Goal: Task Accomplishment & Management: Manage account settings

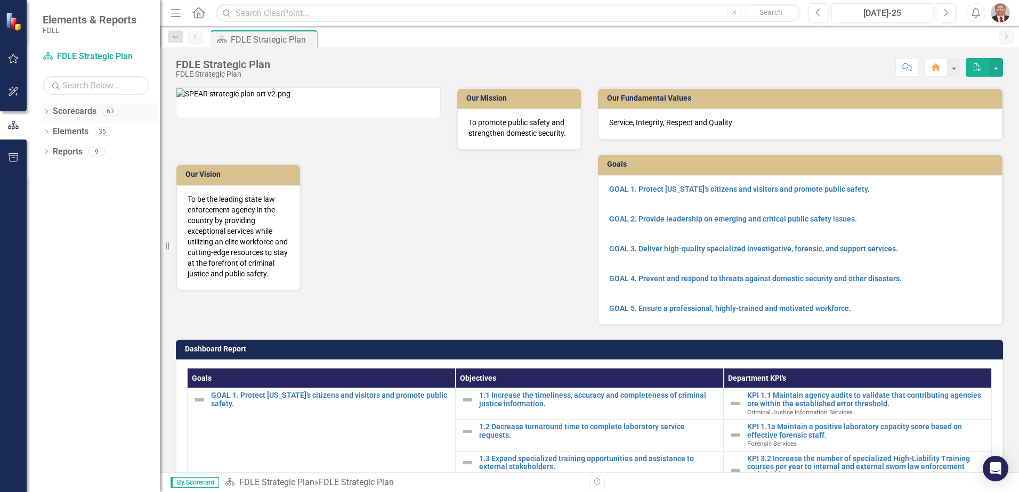
click at [47, 111] on icon "Dropdown" at bounding box center [46, 113] width 7 height 6
click at [48, 170] on icon "Dropdown" at bounding box center [52, 171] width 8 height 6
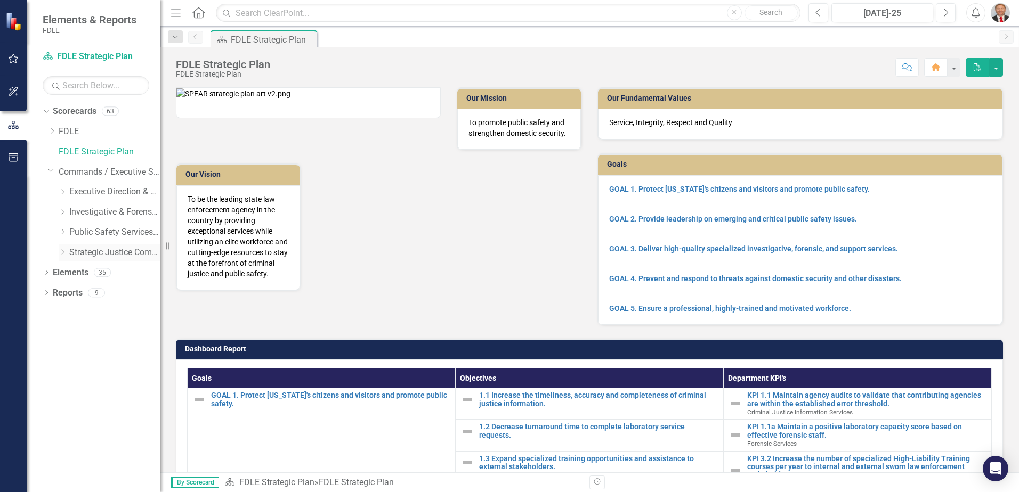
click at [60, 251] on icon "Dropdown" at bounding box center [63, 252] width 8 height 6
click at [118, 273] on link "Criminal Justice Professionalism, Standards & Training Services" at bounding box center [120, 273] width 80 height 12
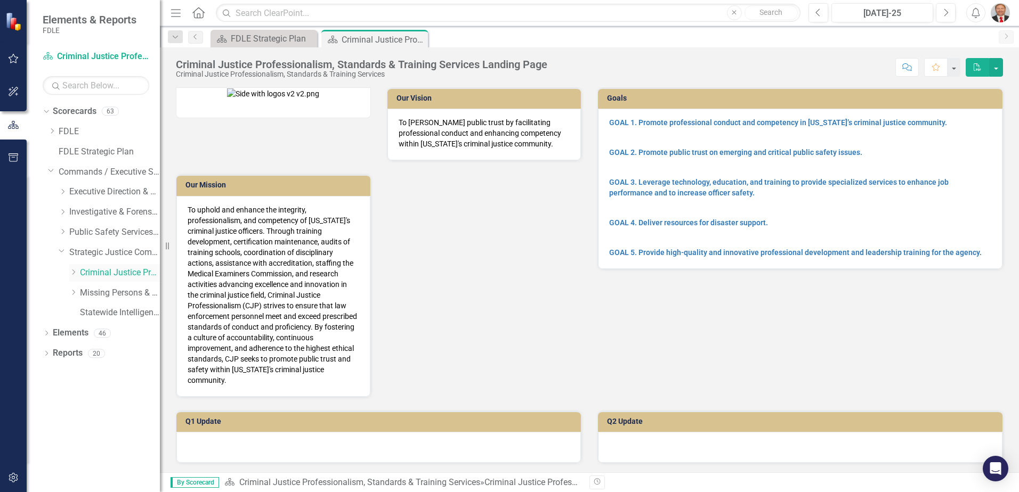
click at [73, 272] on icon "Dropdown" at bounding box center [73, 272] width 8 height 6
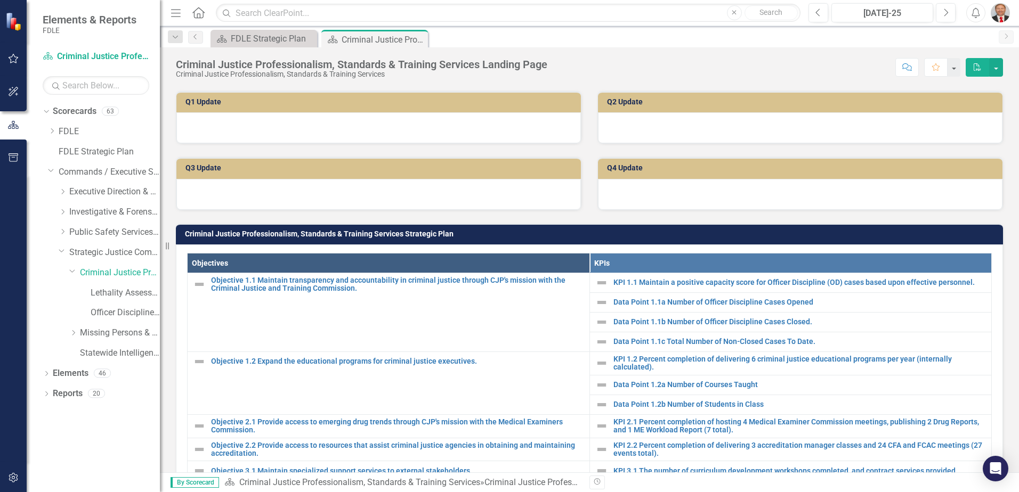
scroll to position [373, 0]
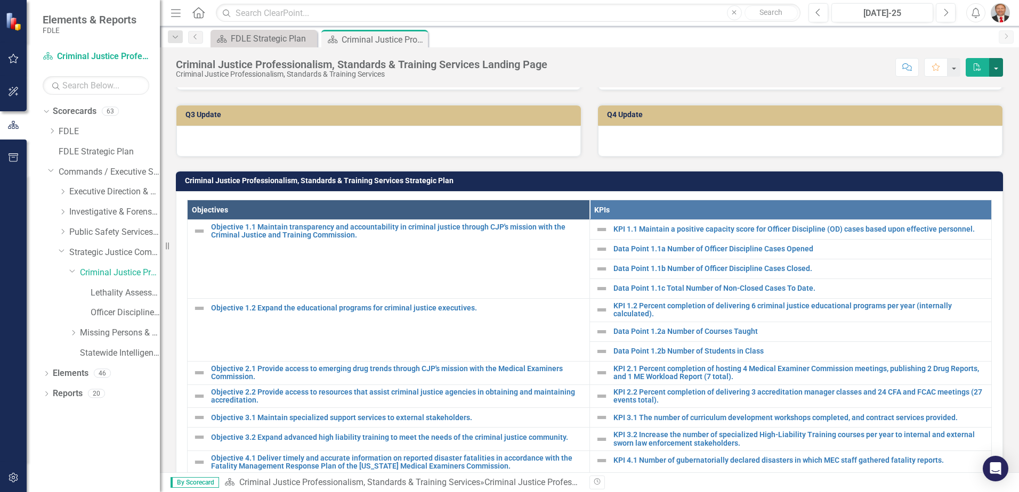
click at [998, 71] on button "button" at bounding box center [996, 67] width 14 height 19
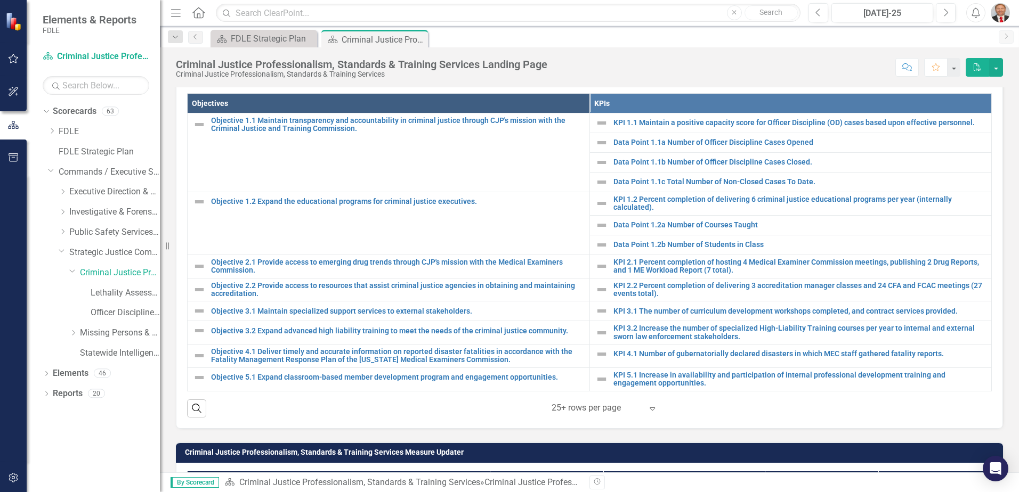
scroll to position [426, 0]
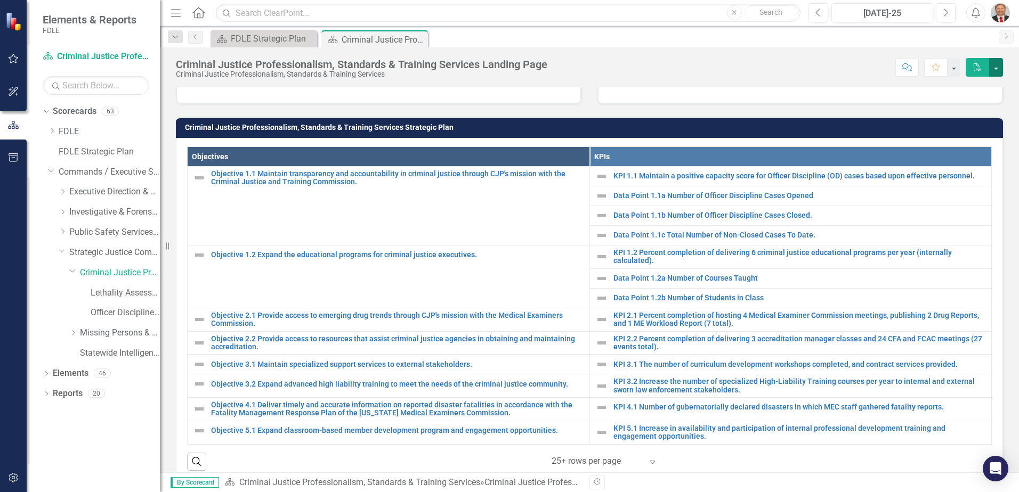
click at [993, 63] on button "button" at bounding box center [996, 67] width 14 height 19
click at [963, 107] on link "PDF Export to PDF" at bounding box center [959, 109] width 86 height 20
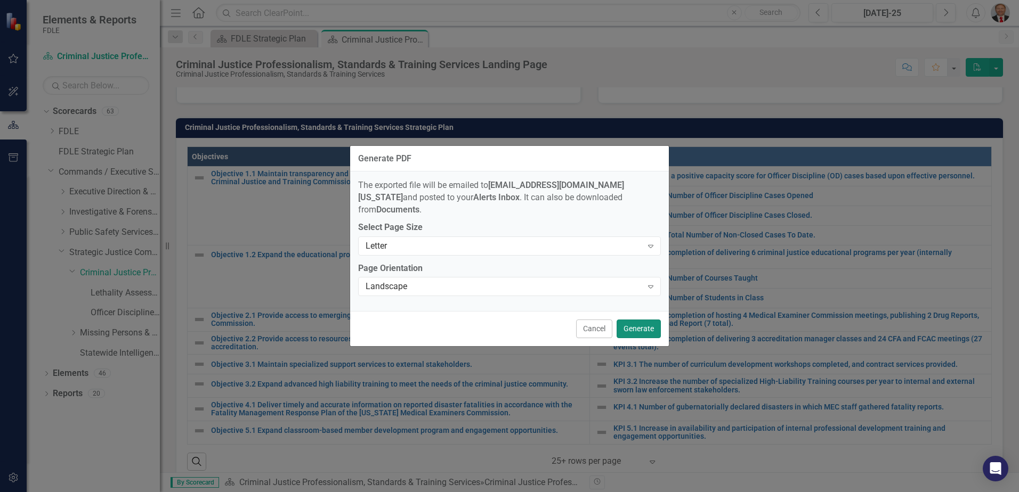
click at [645, 324] on button "Generate" at bounding box center [638, 329] width 44 height 19
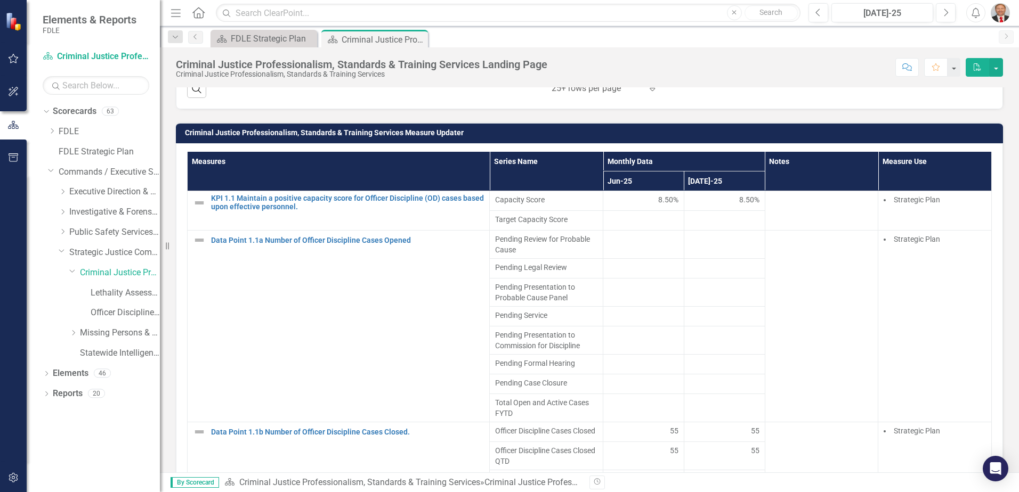
scroll to position [852, 0]
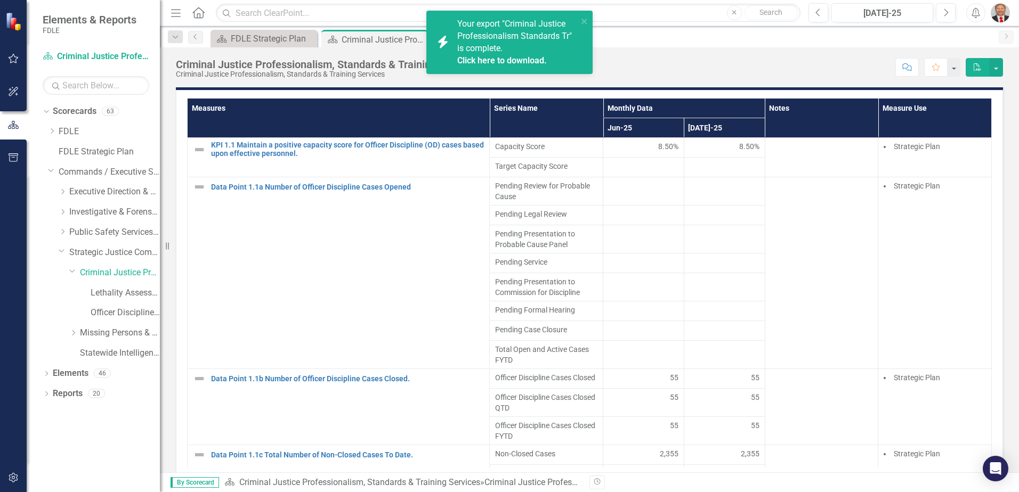
click at [498, 62] on link "Click here to download." at bounding box center [502, 60] width 90 height 10
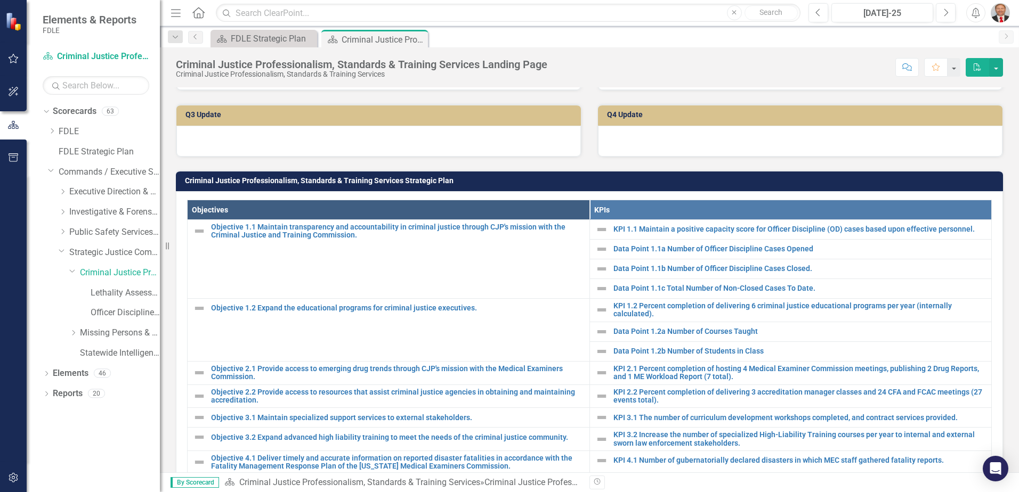
scroll to position [426, 0]
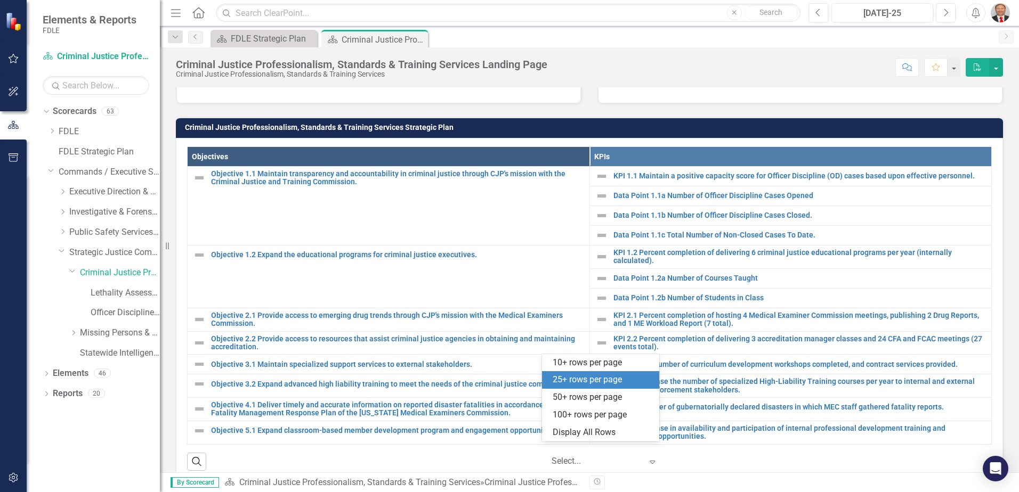
click at [647, 458] on icon "Expand" at bounding box center [652, 462] width 11 height 9
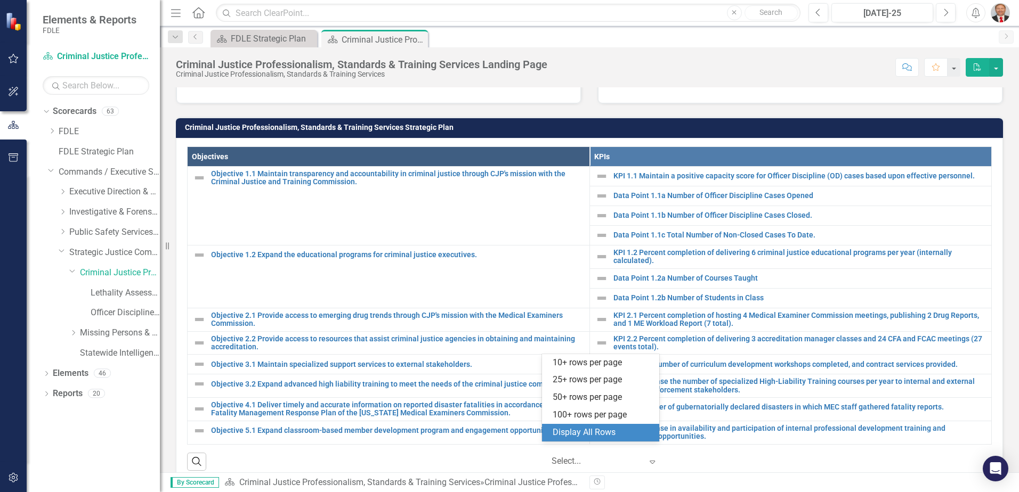
click at [604, 434] on div "Display All Rows" at bounding box center [602, 433] width 100 height 12
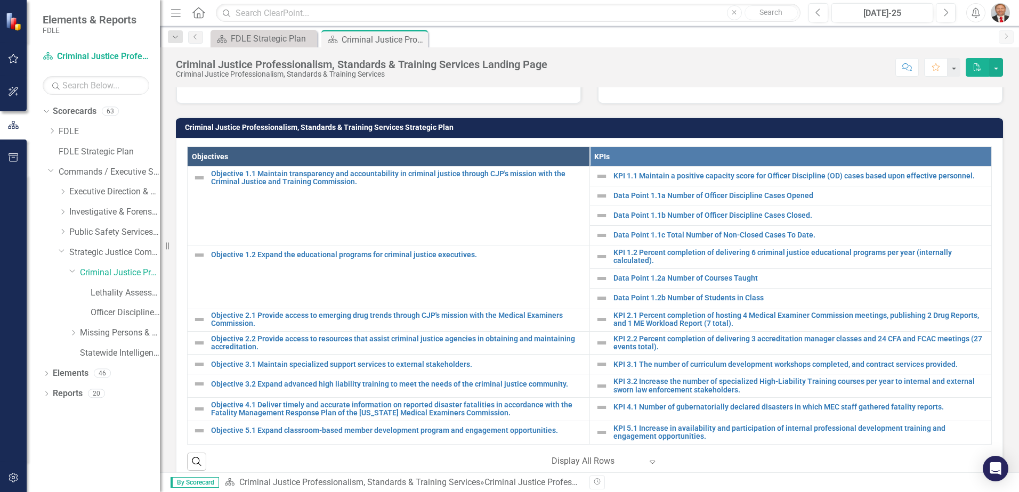
click at [507, 121] on td "Criminal Justice Professionalism, Standards & Training Services Strategic Plan" at bounding box center [591, 129] width 812 height 16
click at [240, 147] on th "Objectives" at bounding box center [389, 157] width 402 height 20
click at [994, 71] on button "button" at bounding box center [996, 67] width 14 height 19
click at [971, 109] on link "PDF Export to PDF" at bounding box center [959, 109] width 86 height 20
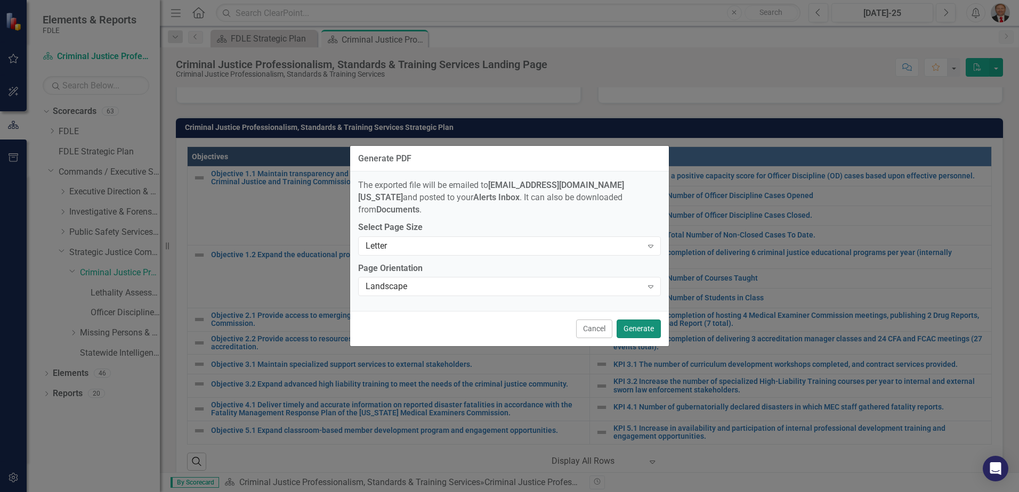
click at [632, 324] on button "Generate" at bounding box center [638, 329] width 44 height 19
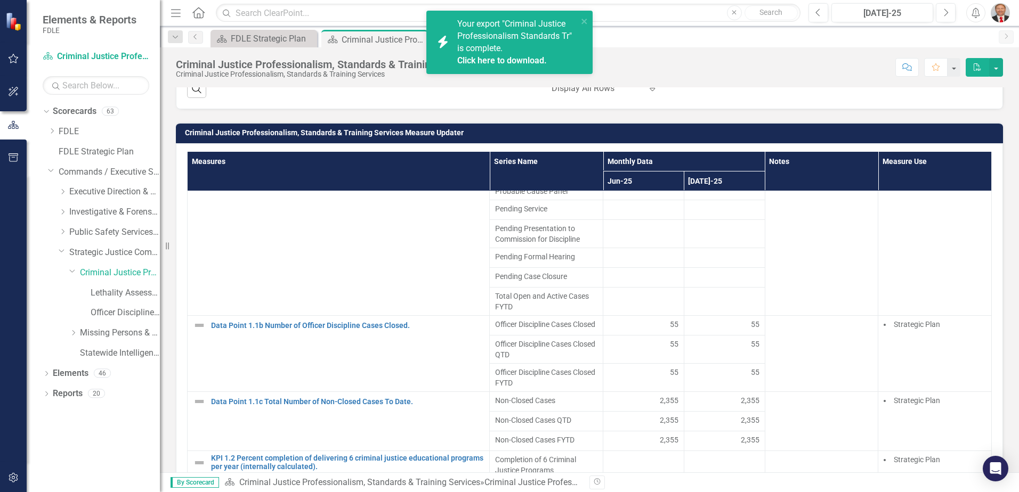
scroll to position [852, 0]
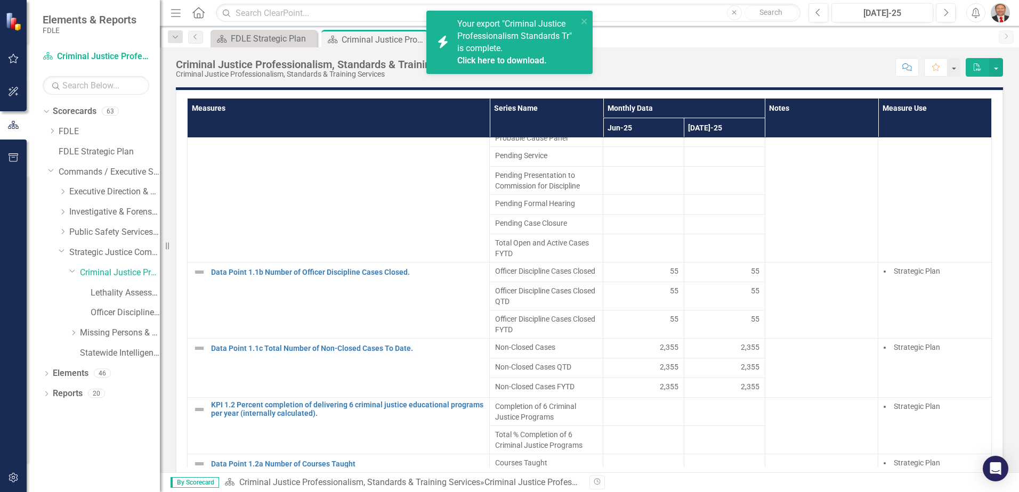
click at [483, 57] on link "Click here to download." at bounding box center [502, 60] width 90 height 10
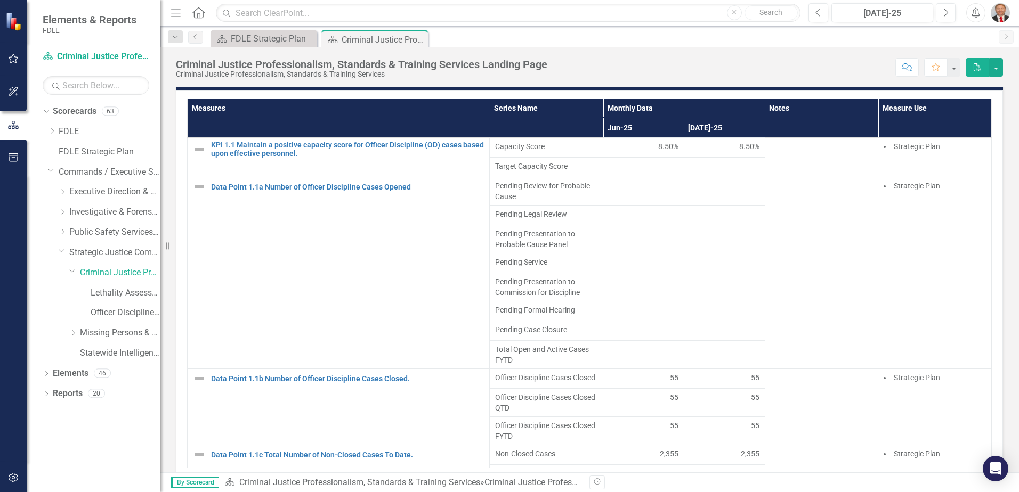
click at [204, 100] on th "Measures" at bounding box center [339, 118] width 302 height 39
click at [204, 100] on th "Measures Sort Ascending" at bounding box center [339, 118] width 302 height 39
click at [204, 100] on th "Measures Sort Descending" at bounding box center [339, 118] width 302 height 39
click at [204, 100] on th "Measures" at bounding box center [339, 118] width 302 height 39
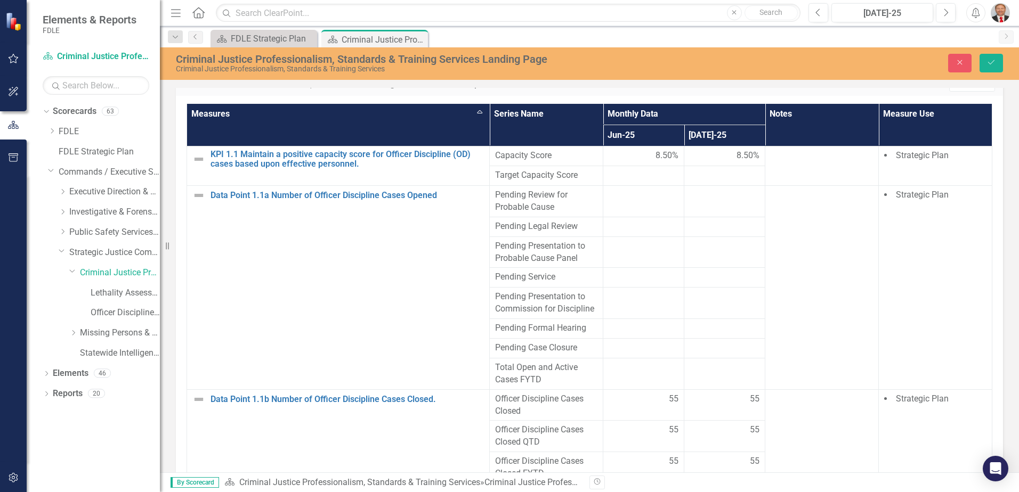
scroll to position [857, 0]
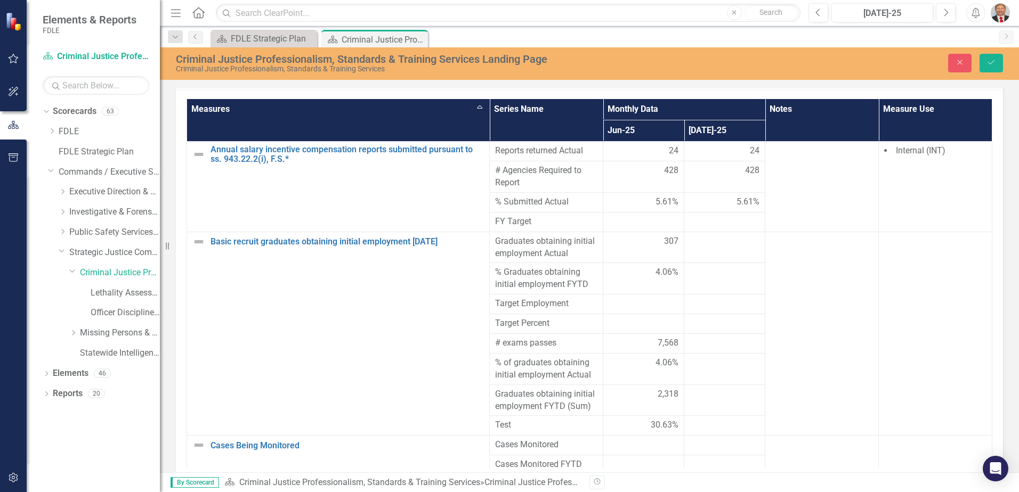
click at [204, 102] on th "Measures Sort Ascending" at bounding box center [338, 120] width 303 height 42
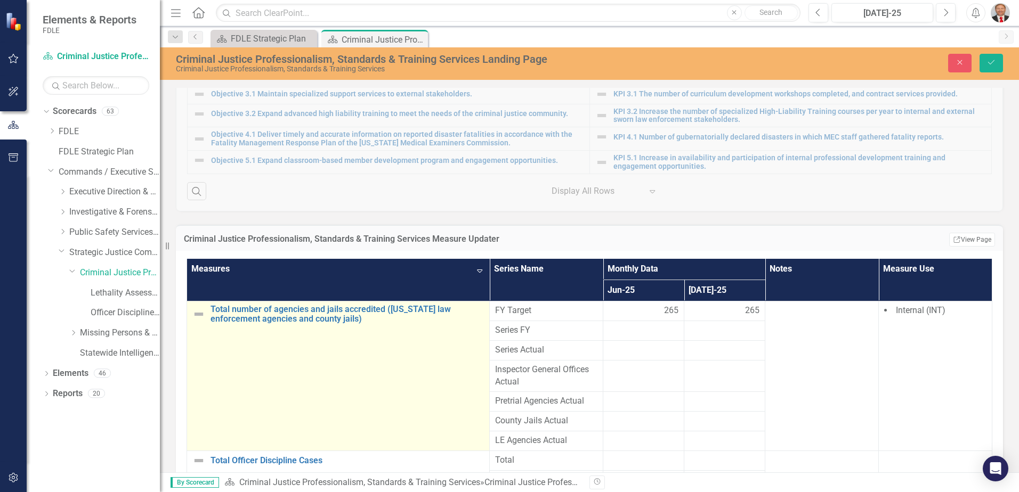
scroll to position [804, 0]
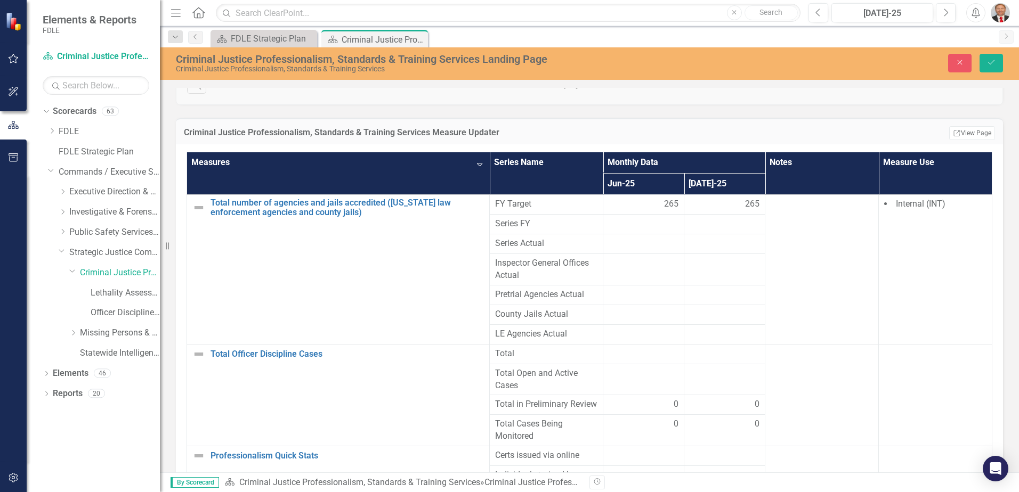
click at [206, 152] on th "Measures Sort Descending" at bounding box center [338, 173] width 303 height 42
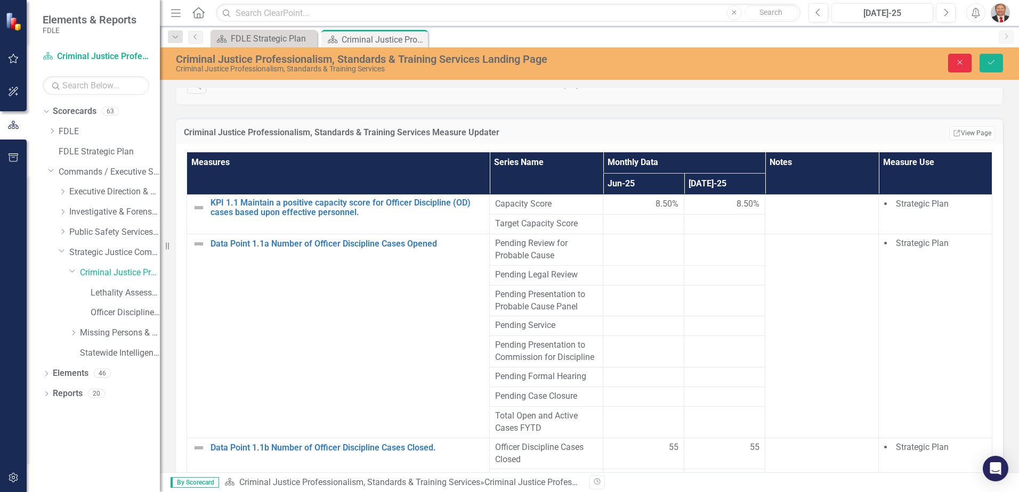
click at [957, 59] on icon "Close" at bounding box center [960, 62] width 10 height 7
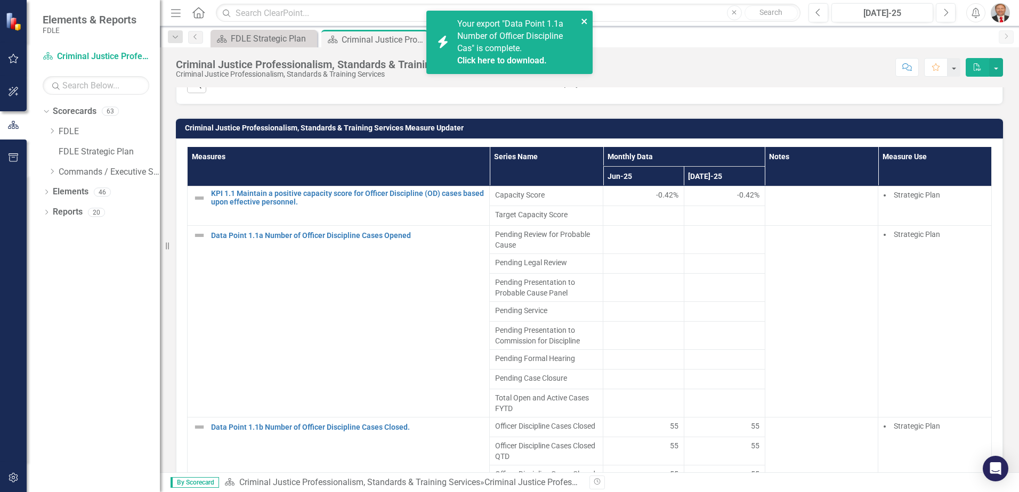
click at [582, 20] on icon "close" at bounding box center [583, 21] width 5 height 5
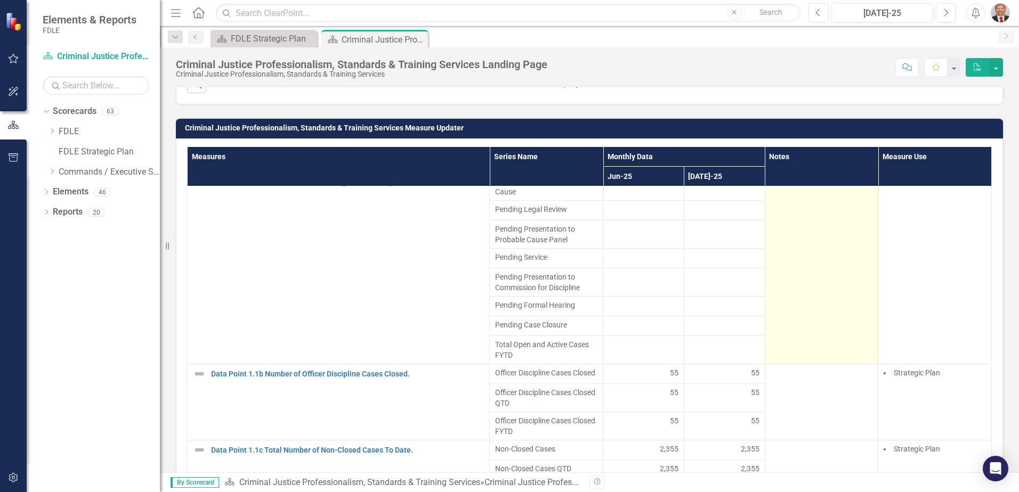
scroll to position [0, 0]
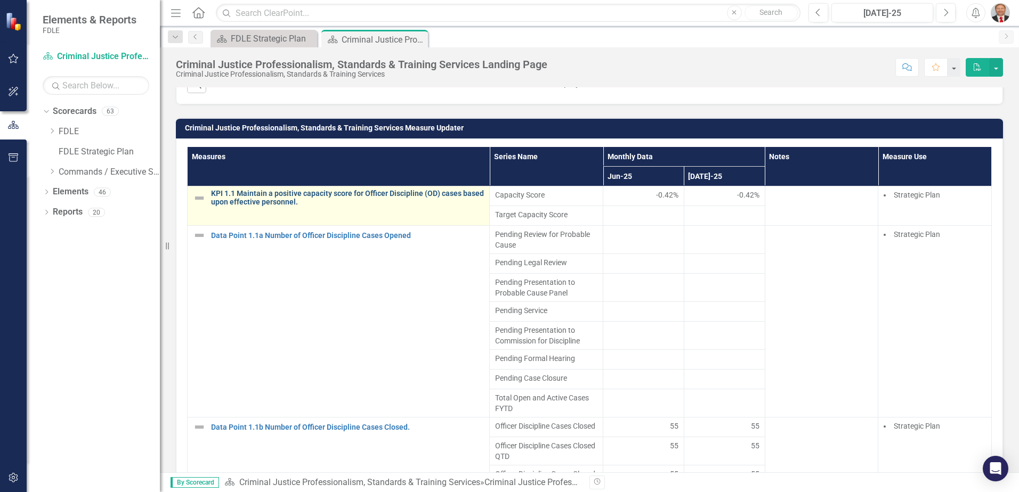
click at [264, 190] on link "KPI 1.1 Maintain a positive capacity score for Officer Discipline (OD) cases ba…" at bounding box center [347, 198] width 273 height 17
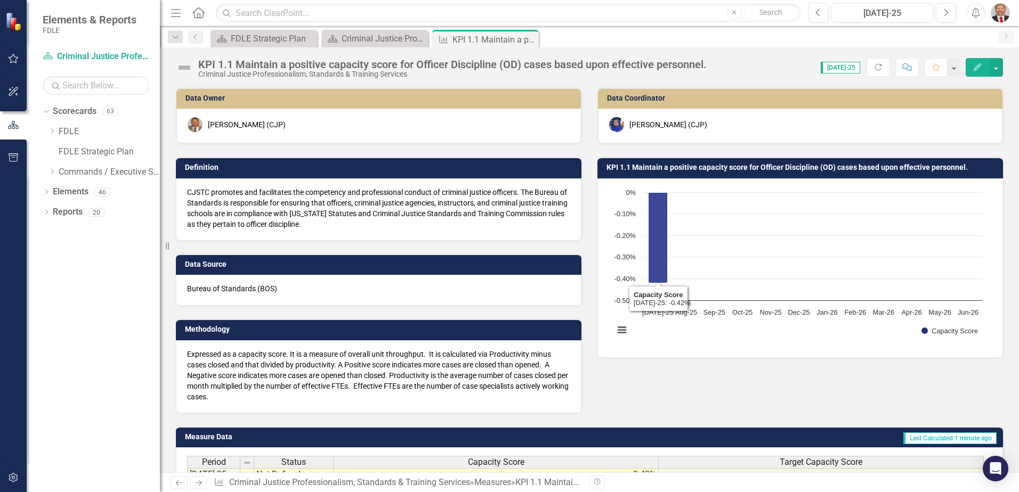
drag, startPoint x: 649, startPoint y: 237, endPoint x: 753, endPoint y: 344, distance: 149.9
click at [753, 344] on rect "Interactive chart" at bounding box center [797, 267] width 379 height 160
click at [972, 170] on h3 "KPI 1.1 Maintain a positive capacity score for Officer Discipline (OD) cases ba…" at bounding box center [801, 168] width 391 height 8
click at [972, 69] on icon "Edit" at bounding box center [977, 66] width 10 height 7
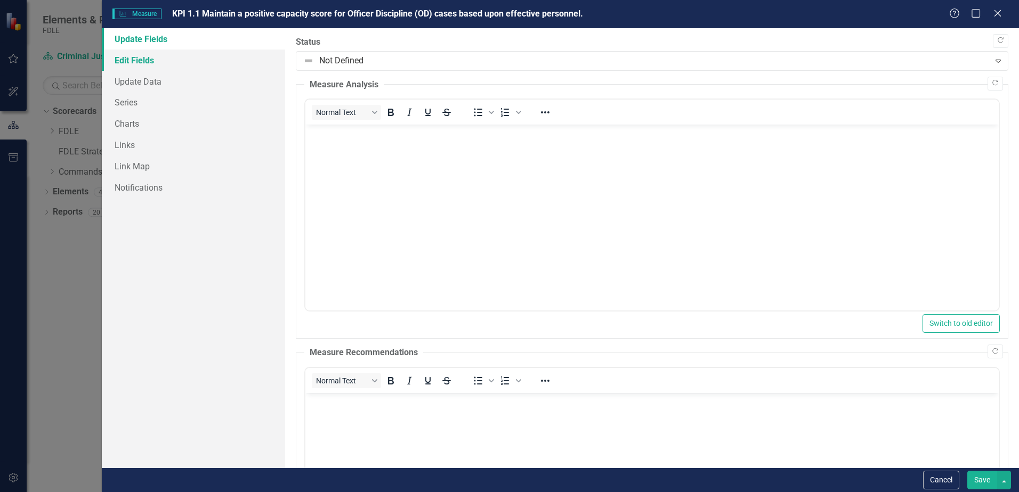
click at [144, 66] on link "Edit Fields" at bounding box center [193, 60] width 183 height 21
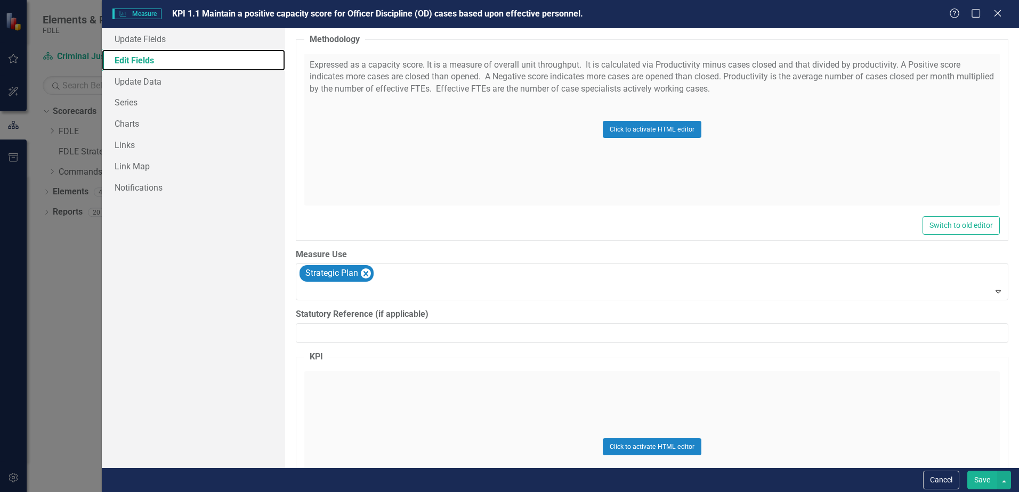
scroll to position [1127, 0]
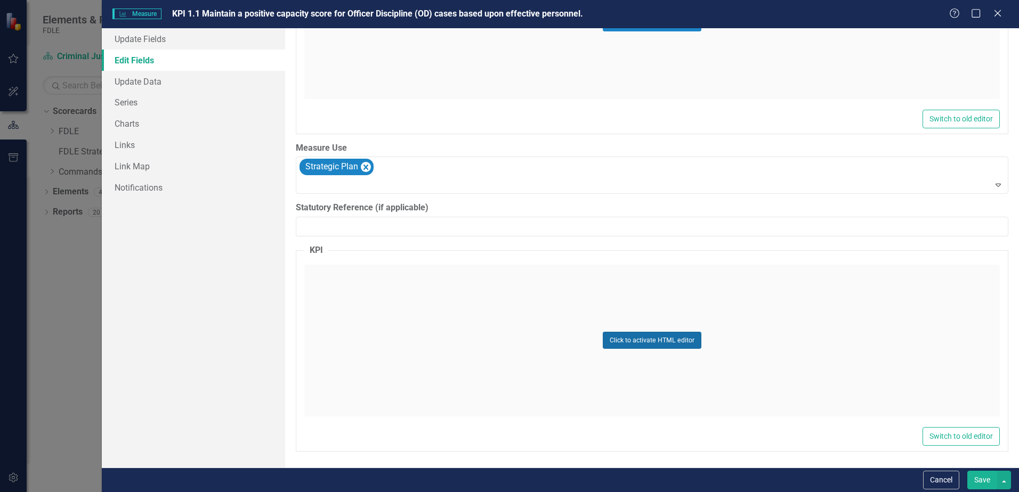
click at [642, 341] on button "Click to activate HTML editor" at bounding box center [652, 340] width 99 height 17
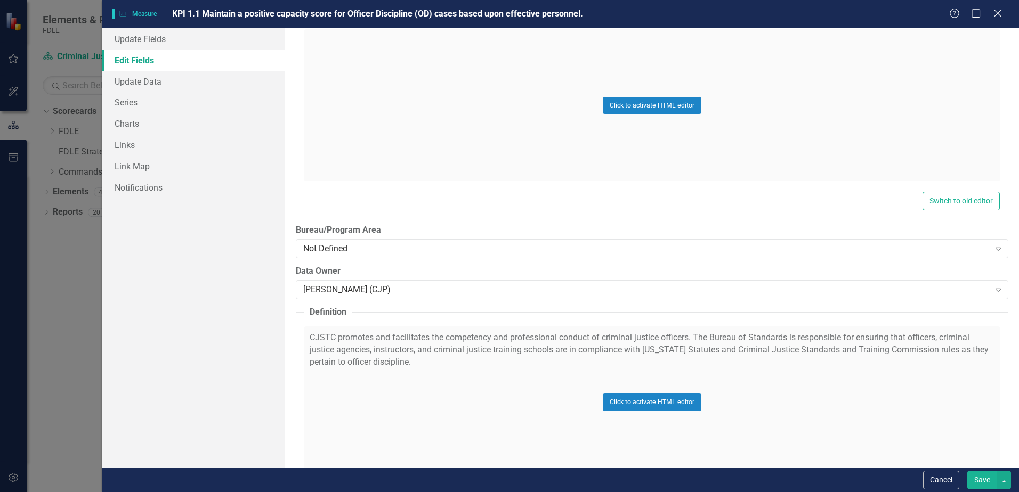
scroll to position [0, 0]
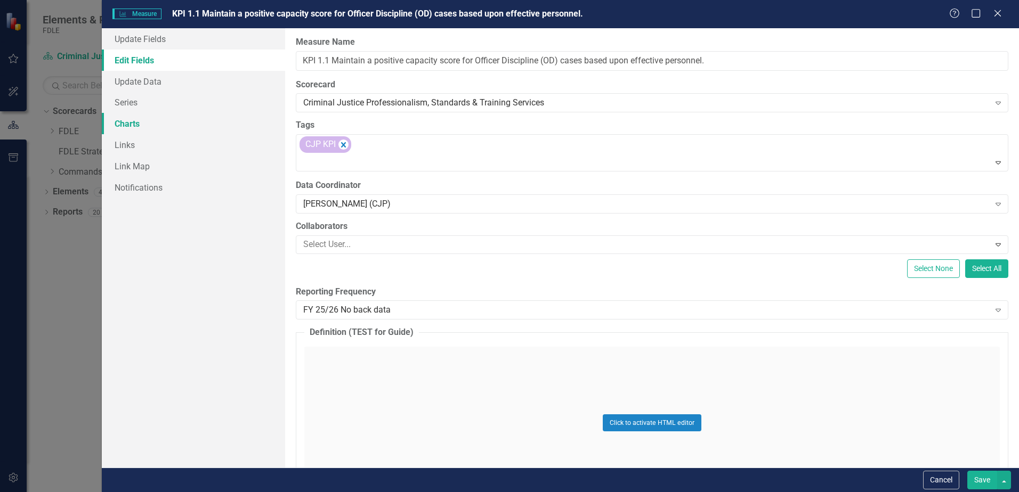
click at [128, 118] on link "Charts" at bounding box center [193, 123] width 183 height 21
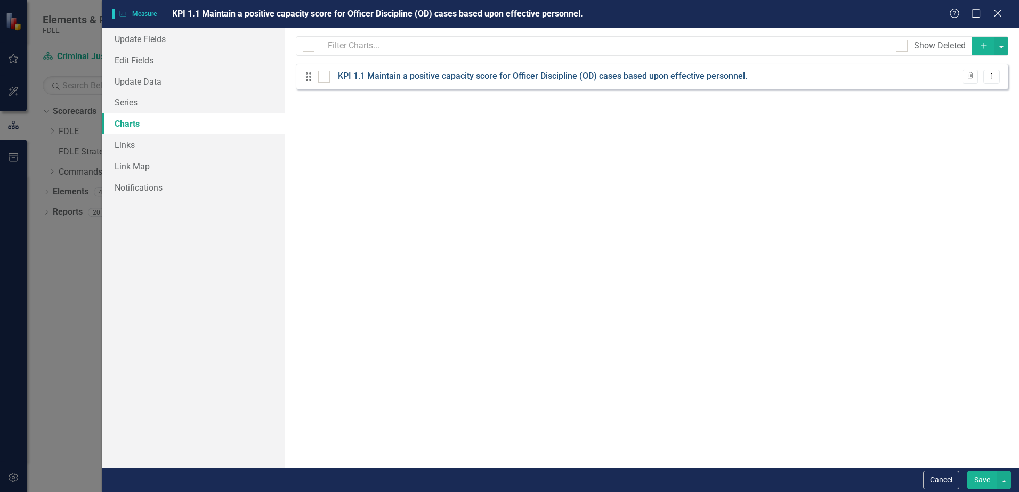
click at [468, 76] on link "KPI 1.1 Maintain a positive capacity score for Officer Discipline (OD) cases ba…" at bounding box center [542, 76] width 409 height 12
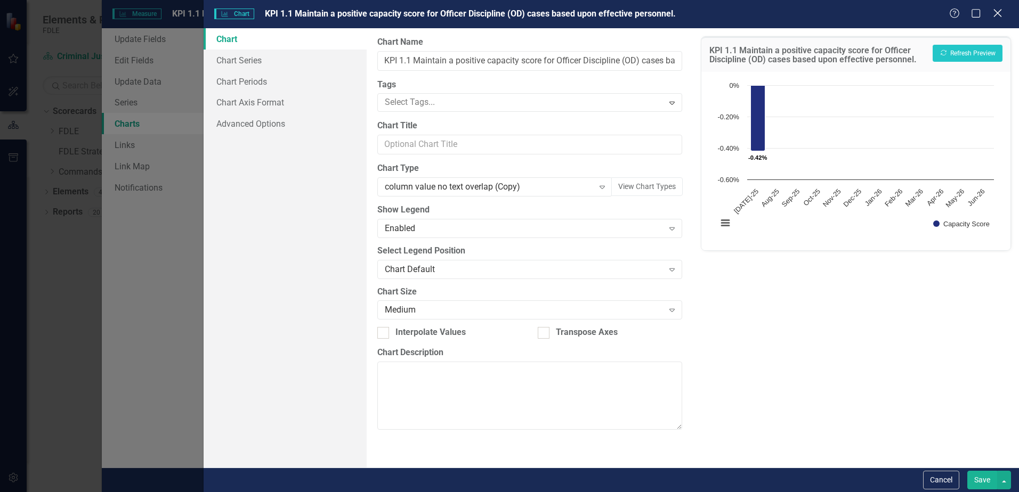
click at [995, 19] on div "Close" at bounding box center [996, 14] width 13 height 14
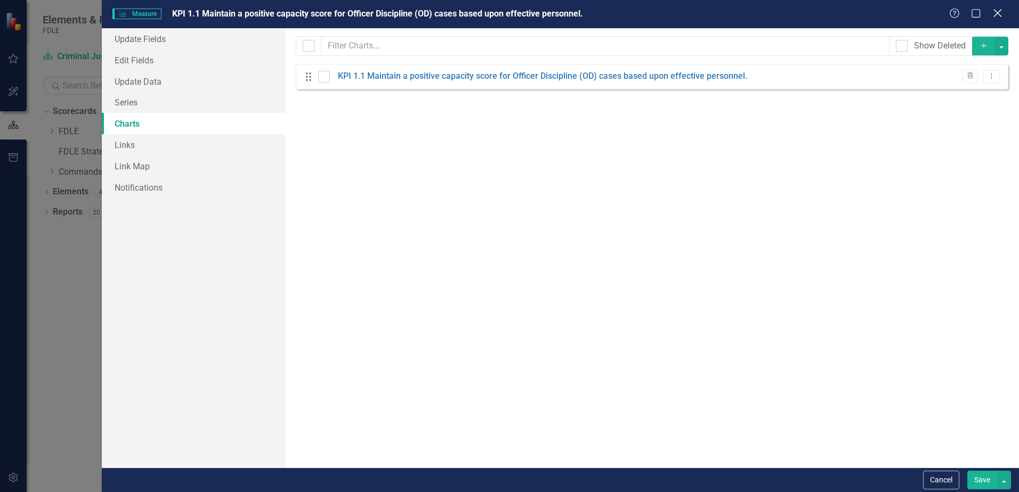
click at [998, 15] on icon "Close" at bounding box center [996, 13] width 13 height 10
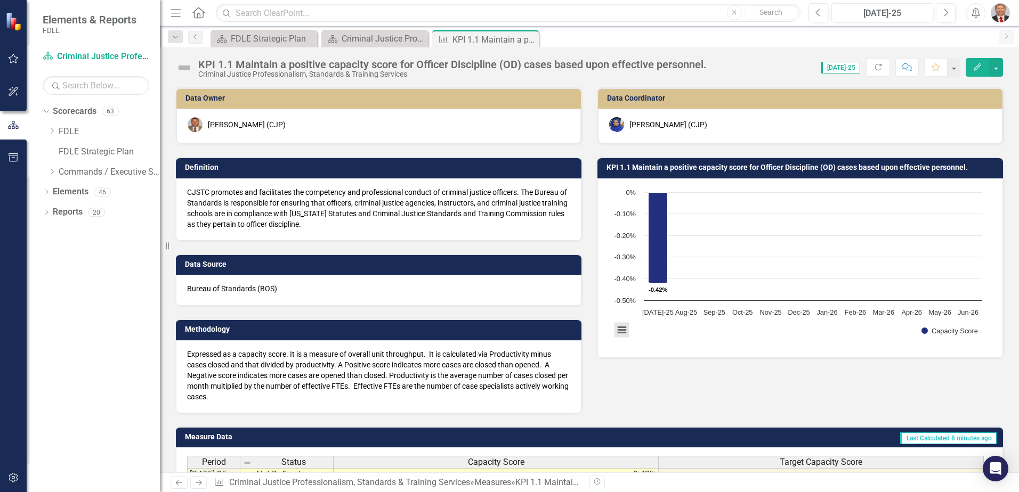
click at [614, 328] on button "View chart menu, Chart" at bounding box center [621, 330] width 15 height 15
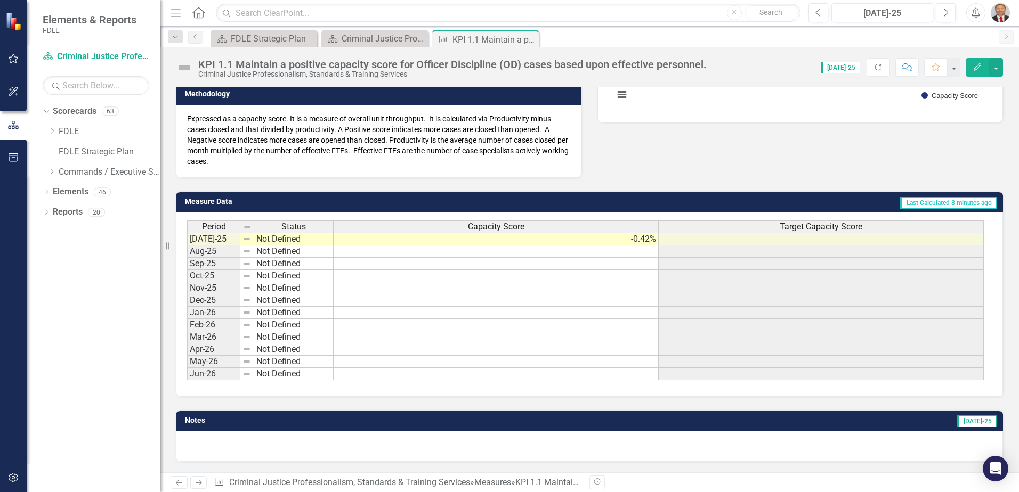
click at [856, 201] on td "Last Calculated 8 minutes ago" at bounding box center [724, 203] width 547 height 16
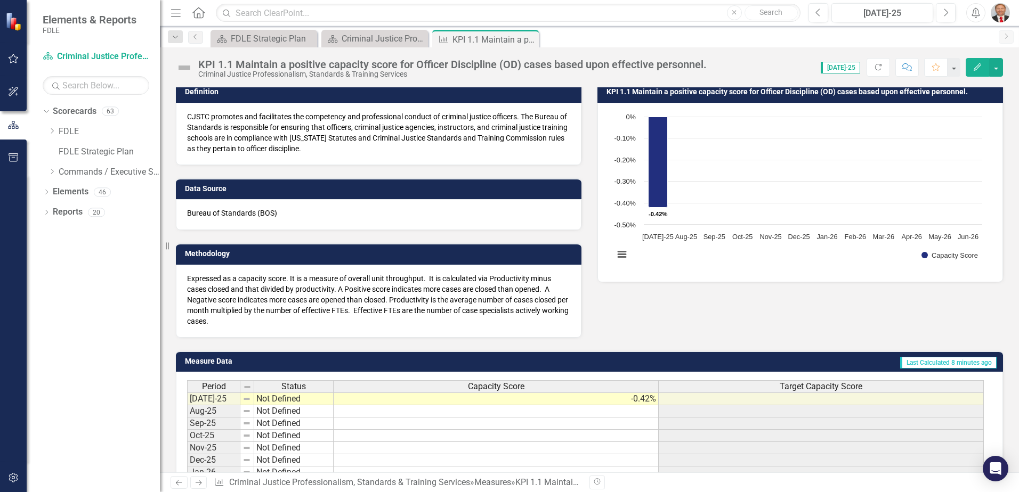
scroll to position [0, 0]
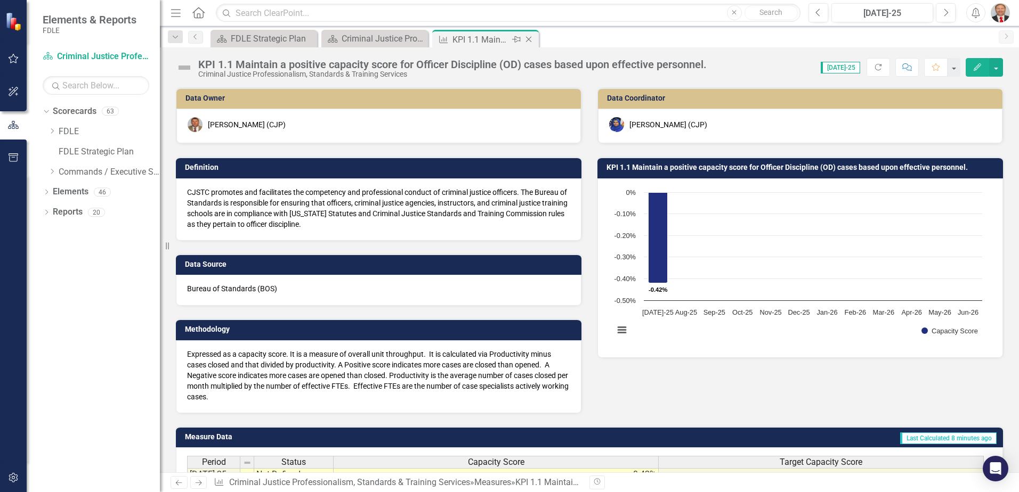
click at [531, 40] on icon "Close" at bounding box center [528, 39] width 11 height 9
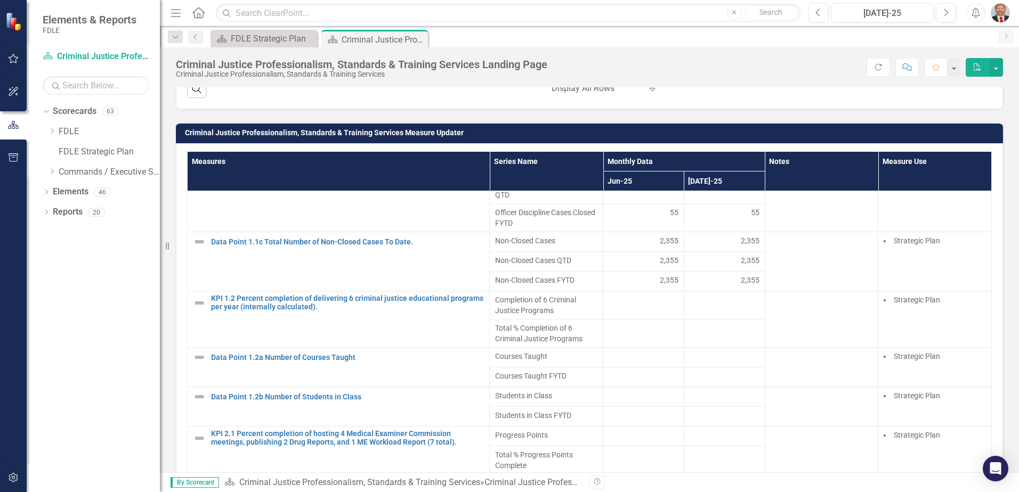
scroll to position [320, 0]
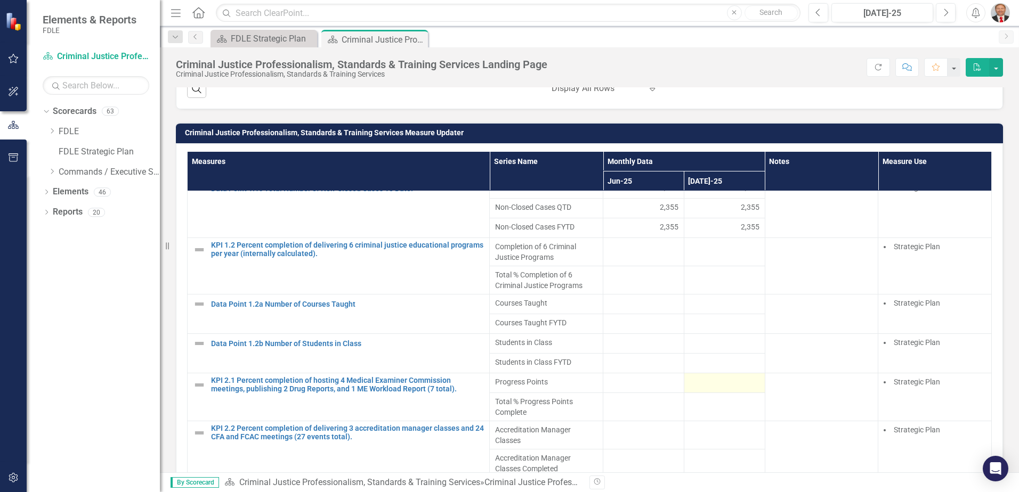
click at [699, 383] on div at bounding box center [724, 383] width 70 height 13
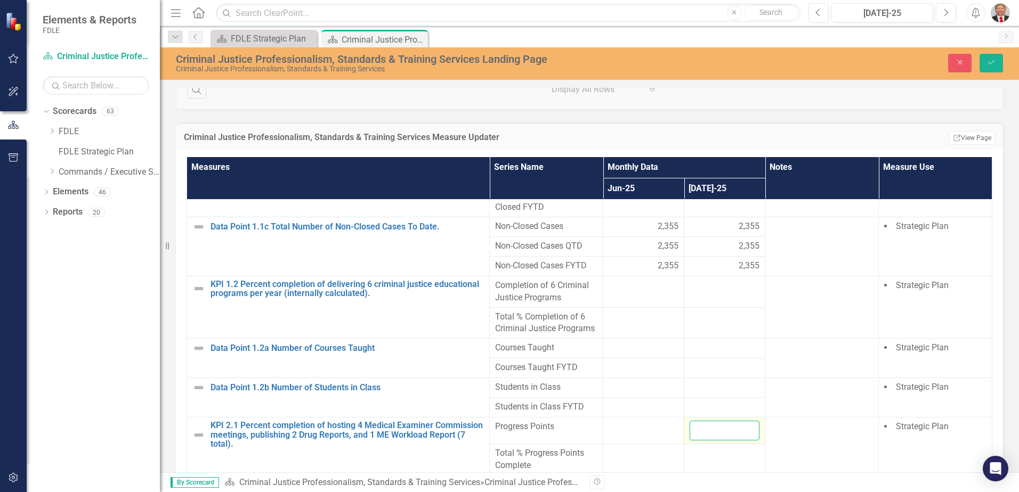
click at [706, 432] on input "number" at bounding box center [724, 431] width 70 height 20
type input "0"
click at [979, 54] on button "Save" at bounding box center [990, 63] width 23 height 19
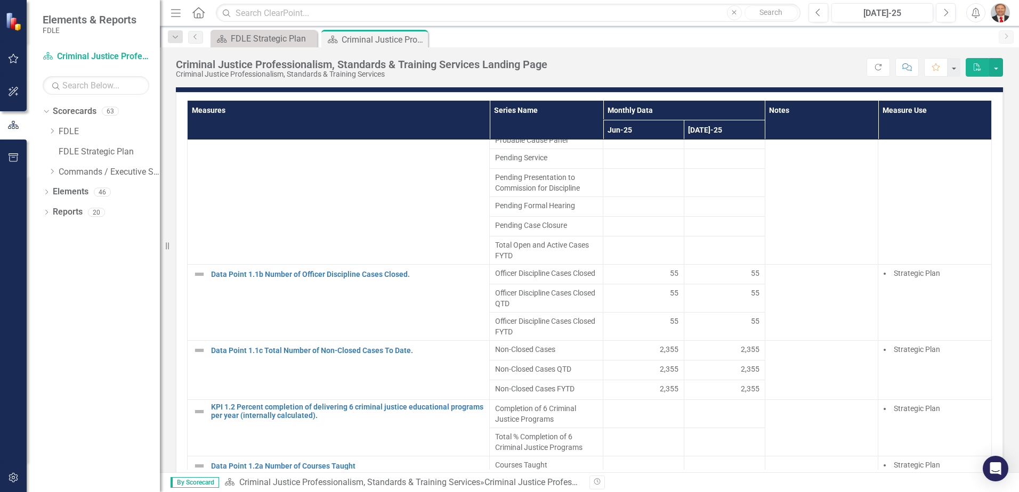
scroll to position [0, 0]
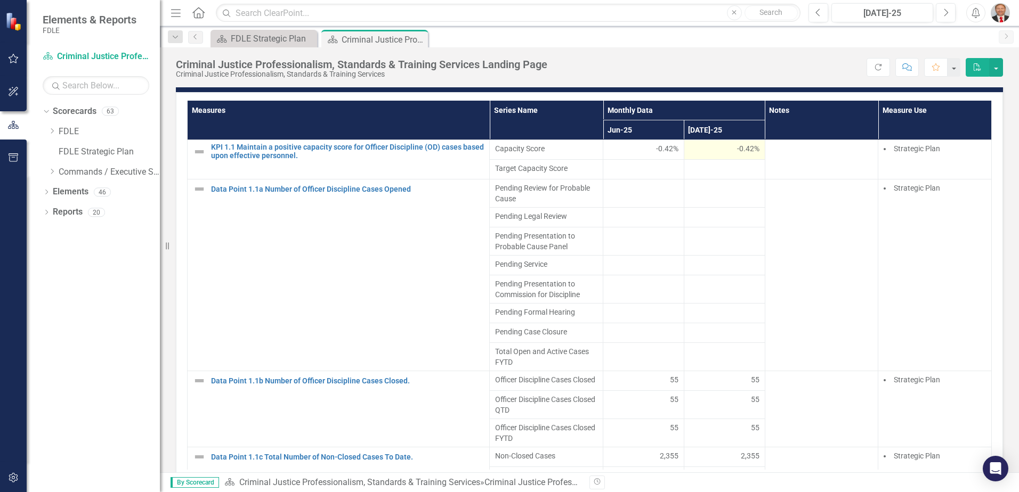
click at [720, 143] on div "-0.42%" at bounding box center [724, 148] width 70 height 11
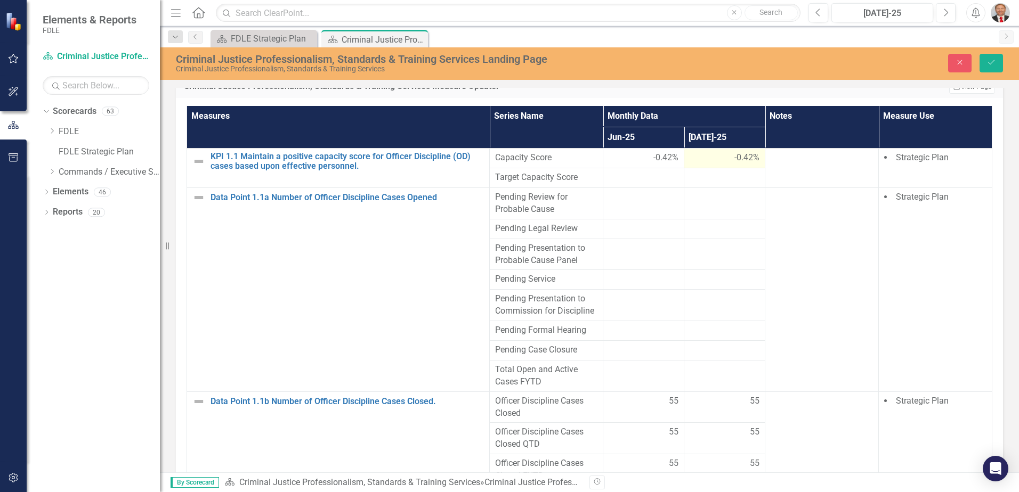
scroll to position [855, 0]
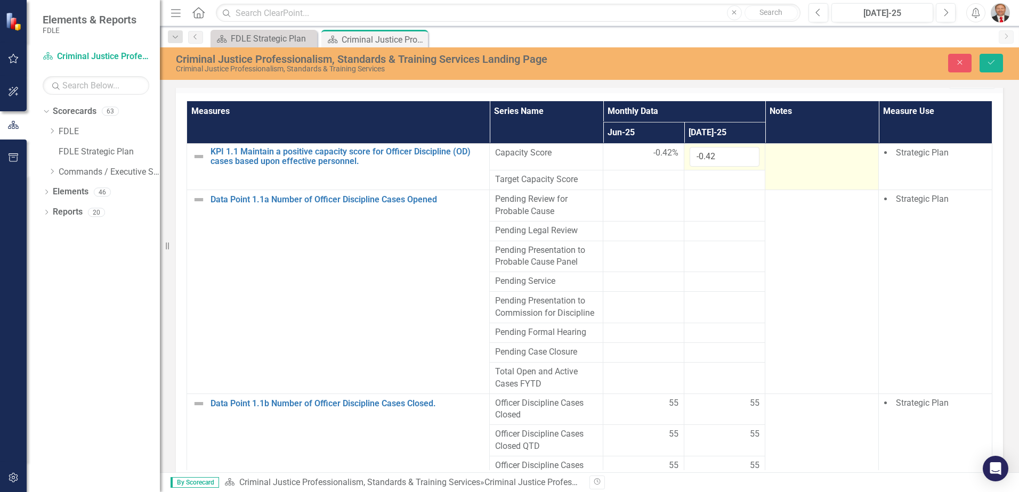
click at [792, 147] on div at bounding box center [821, 153] width 102 height 13
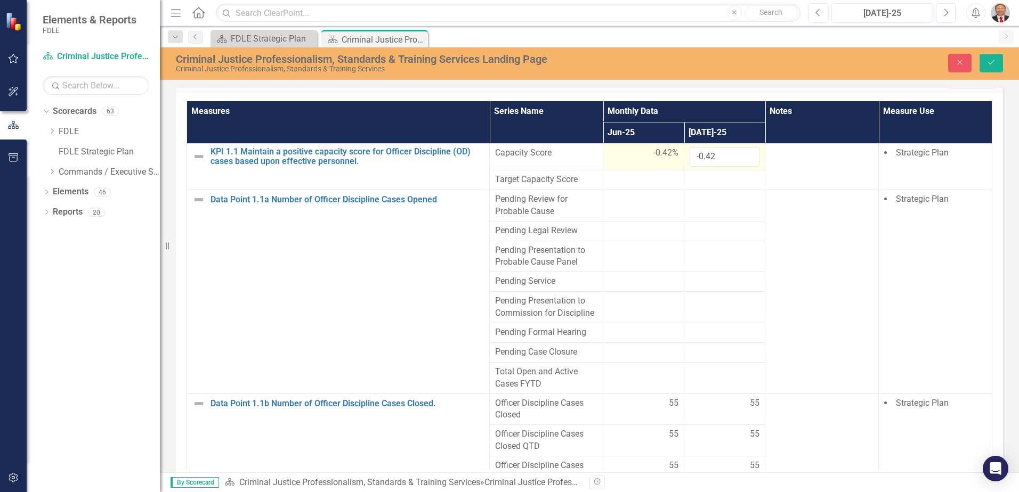
click at [615, 147] on div "-0.42%" at bounding box center [643, 153] width 70 height 12
click at [949, 63] on button "Close" at bounding box center [959, 63] width 23 height 19
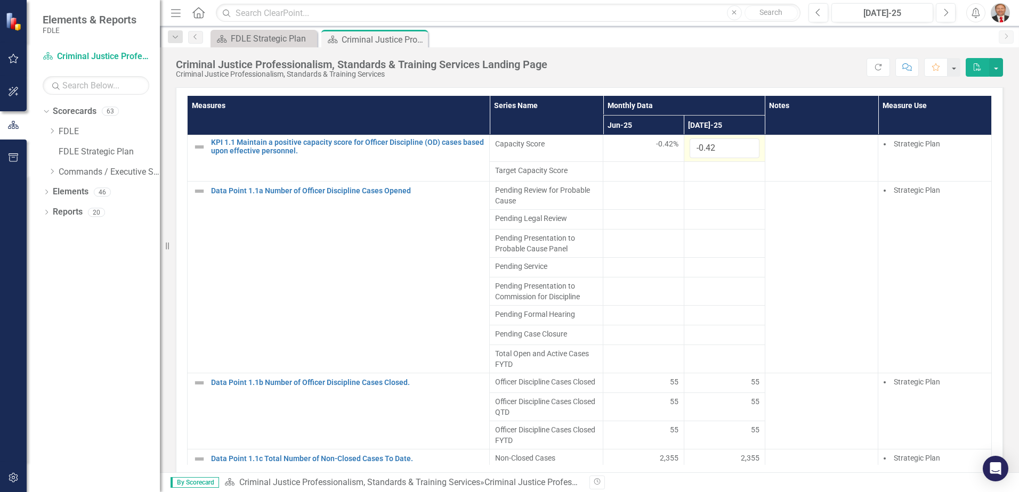
scroll to position [850, 0]
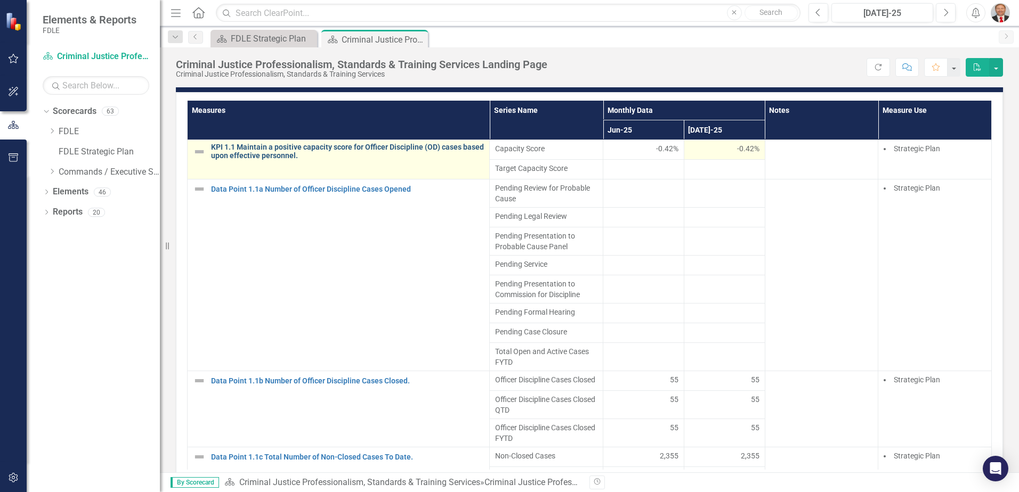
click at [291, 143] on link "KPI 1.1 Maintain a positive capacity score for Officer Discipline (OD) cases ba…" at bounding box center [347, 151] width 273 height 17
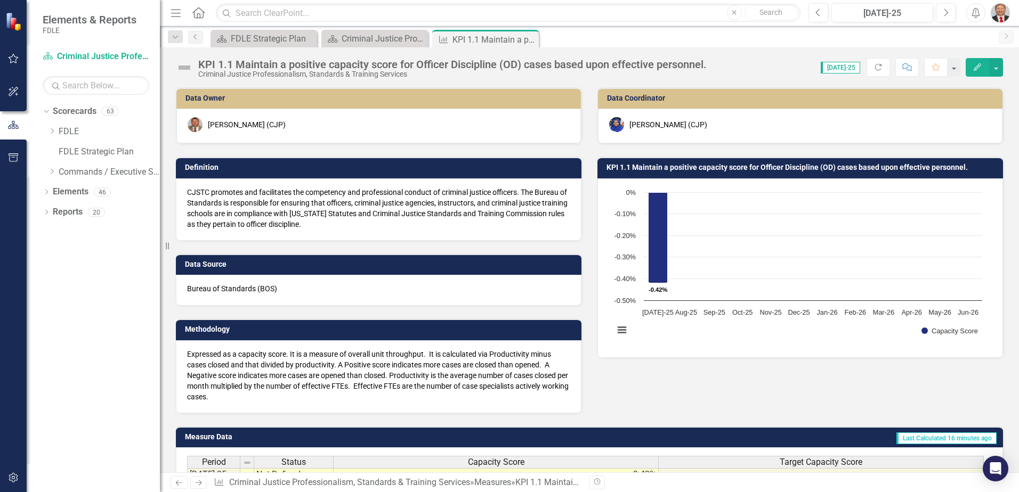
scroll to position [160, 0]
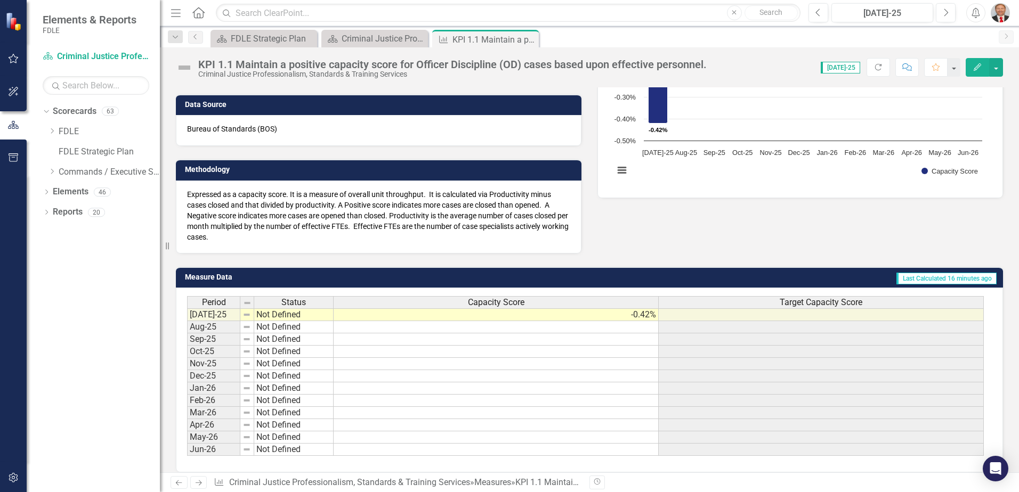
click at [619, 317] on td "-0.42%" at bounding box center [496, 314] width 325 height 13
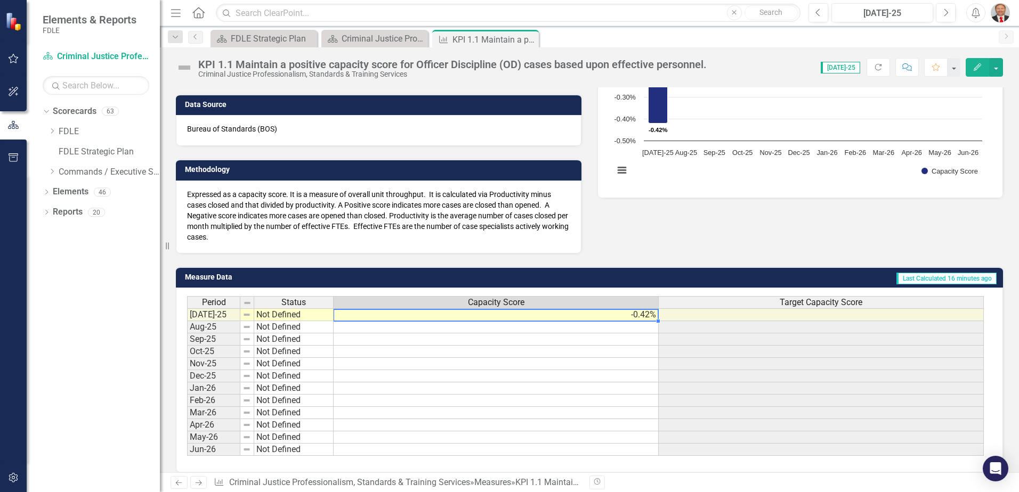
click at [970, 70] on button "Edit" at bounding box center [976, 67] width 23 height 19
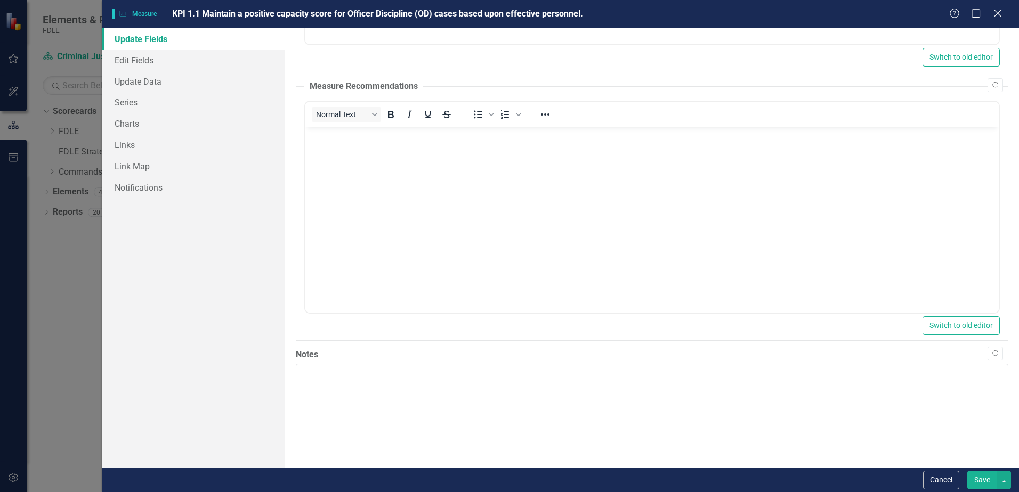
scroll to position [308, 0]
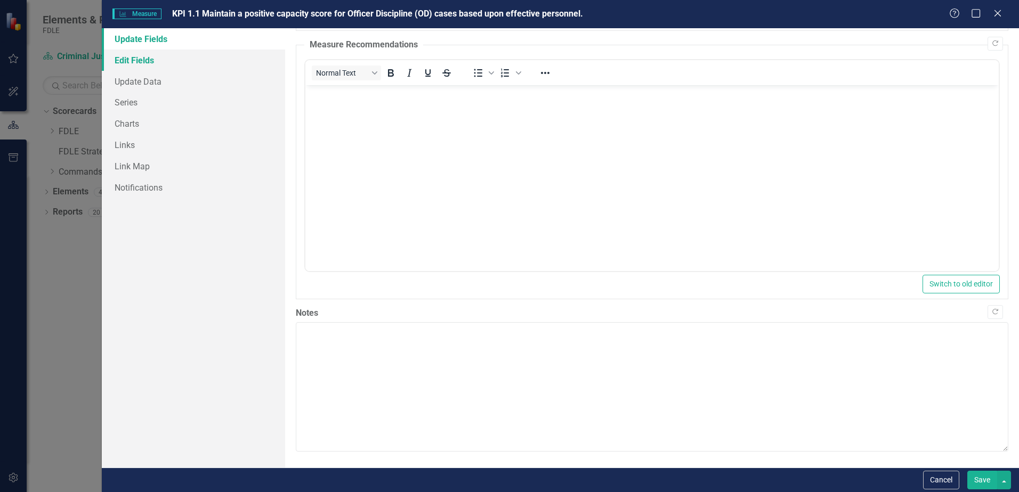
click at [134, 61] on link "Edit Fields" at bounding box center [193, 60] width 183 height 21
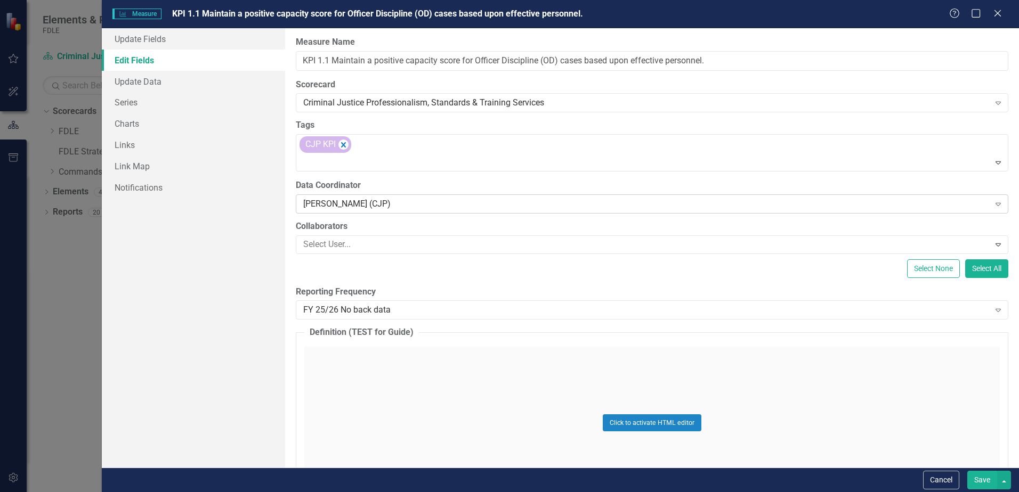
click at [993, 200] on icon "Expand" at bounding box center [998, 204] width 11 height 9
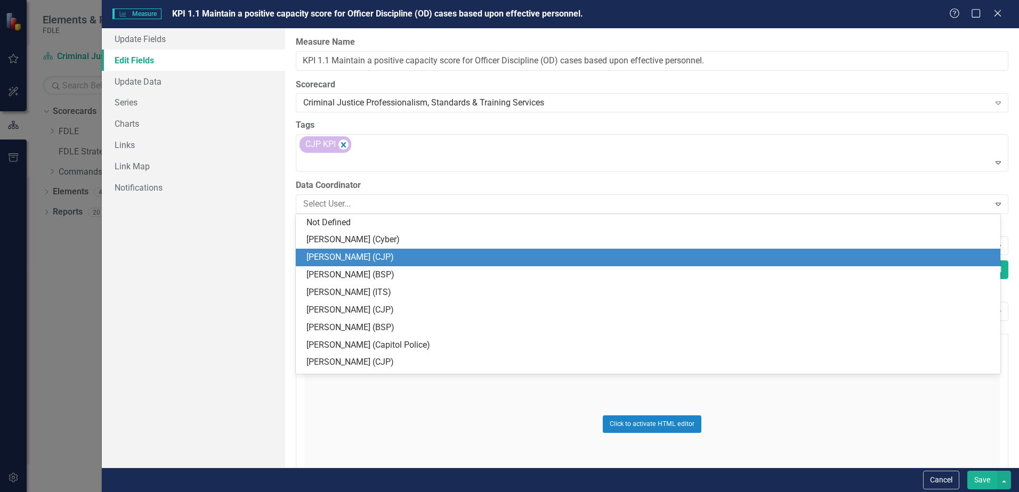
scroll to position [35, 0]
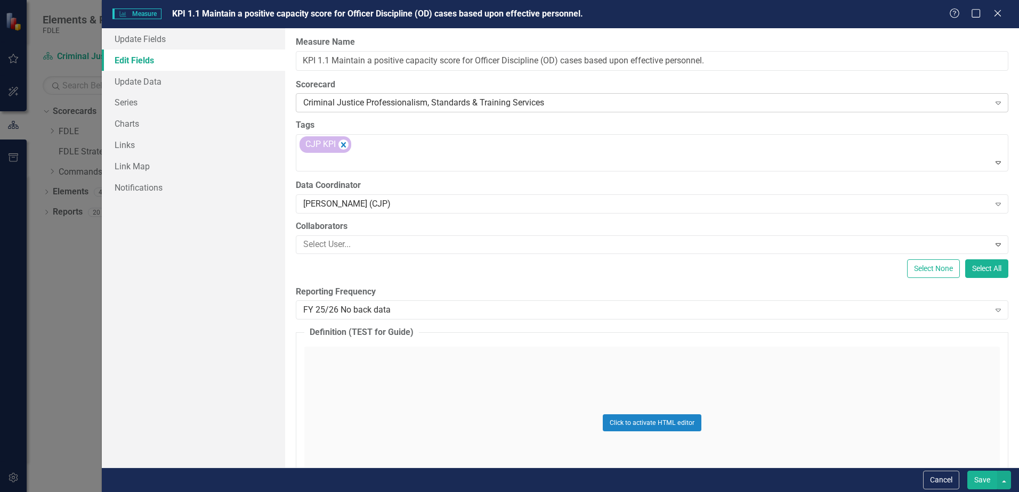
click at [993, 107] on icon "Expand" at bounding box center [998, 103] width 11 height 9
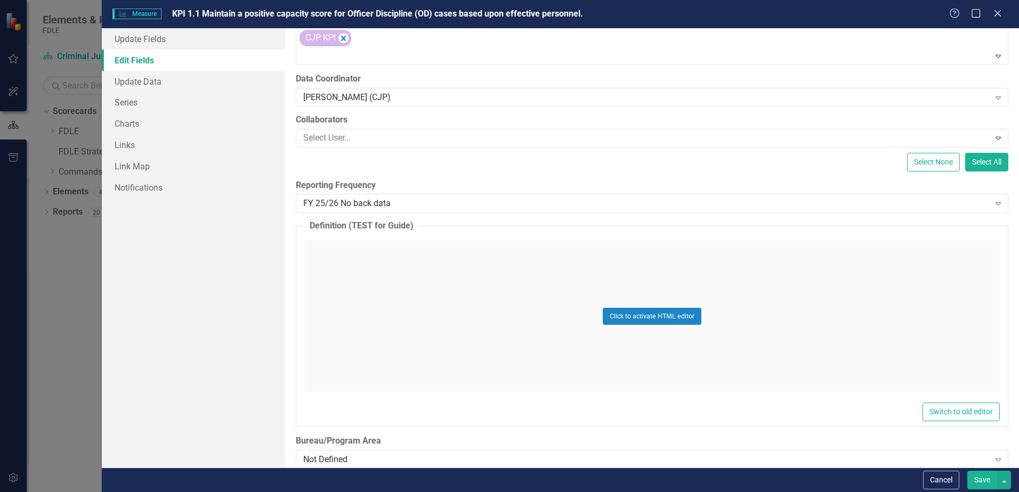
scroll to position [266, 0]
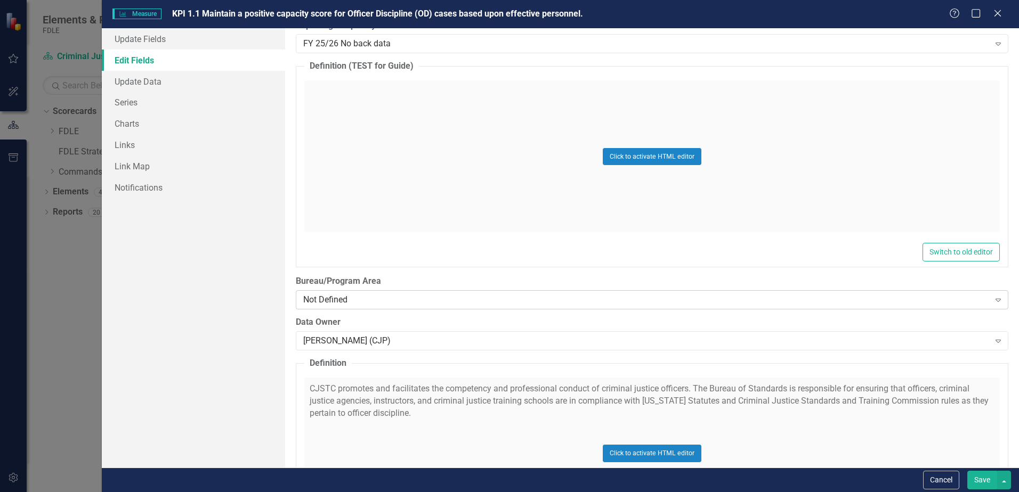
click at [995, 300] on icon at bounding box center [997, 300] width 5 height 3
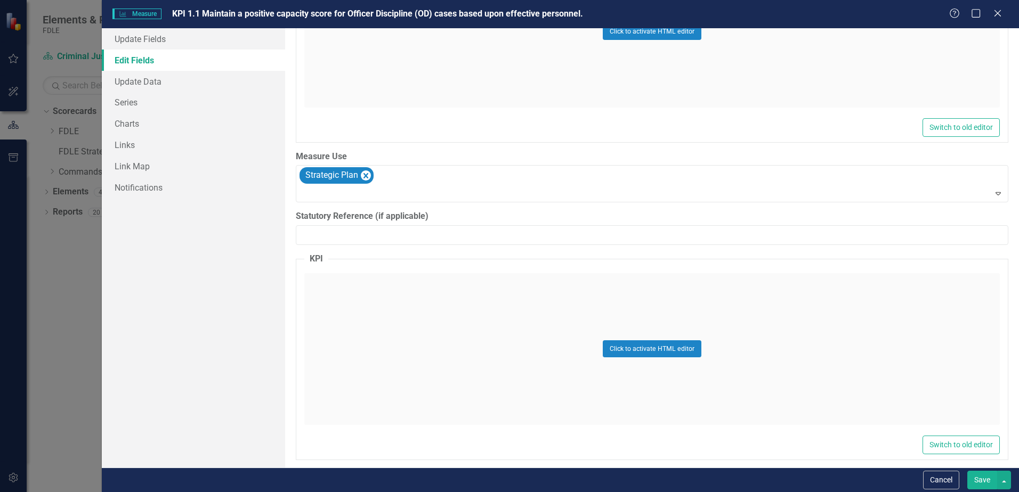
scroll to position [1127, 0]
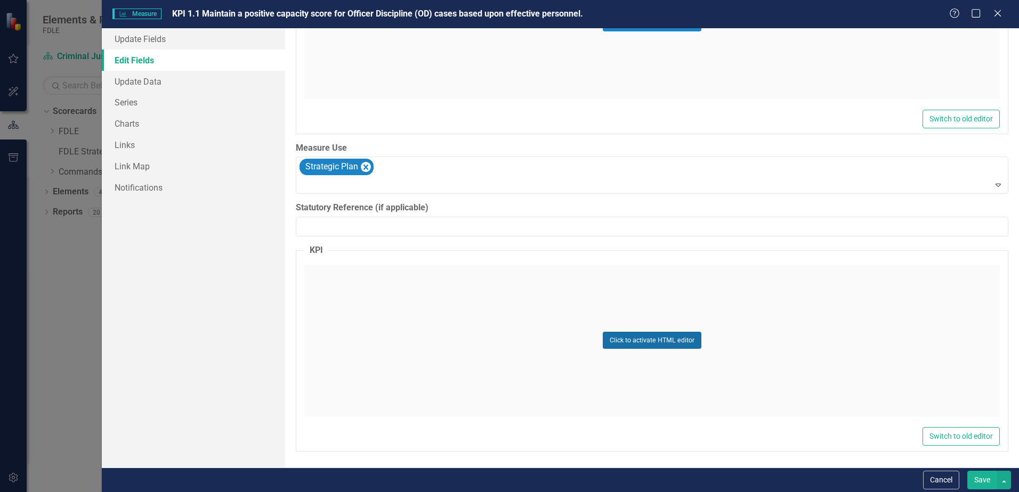
click at [651, 345] on button "Click to activate HTML editor" at bounding box center [652, 340] width 99 height 17
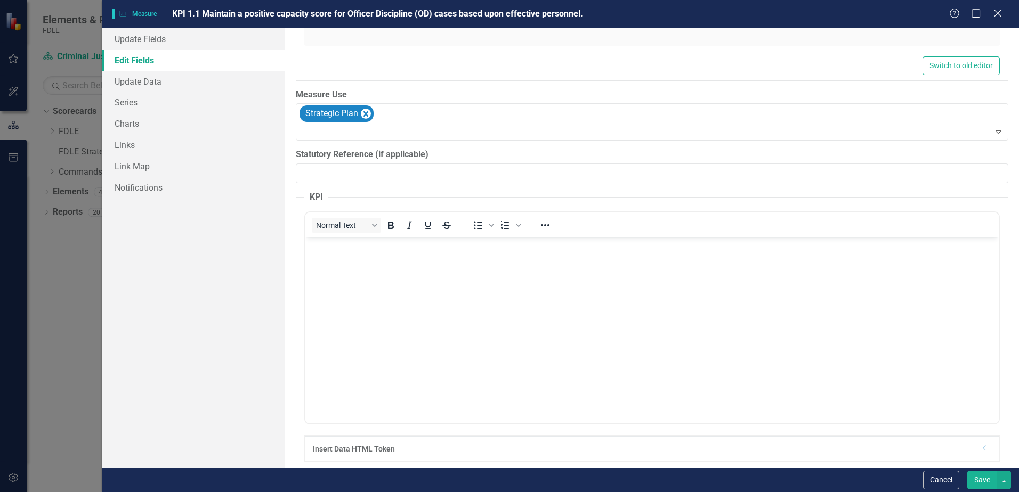
scroll to position [1223, 0]
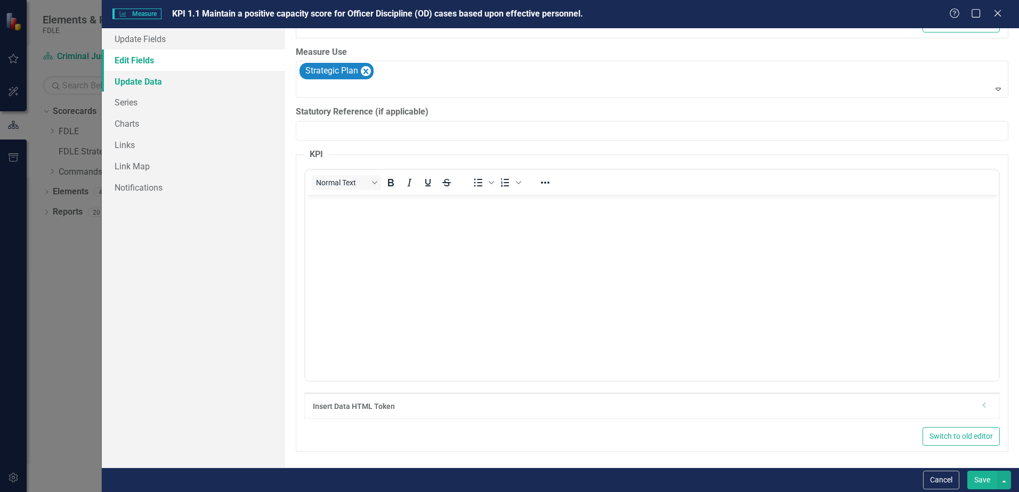
click at [132, 78] on link "Update Data" at bounding box center [193, 81] width 183 height 21
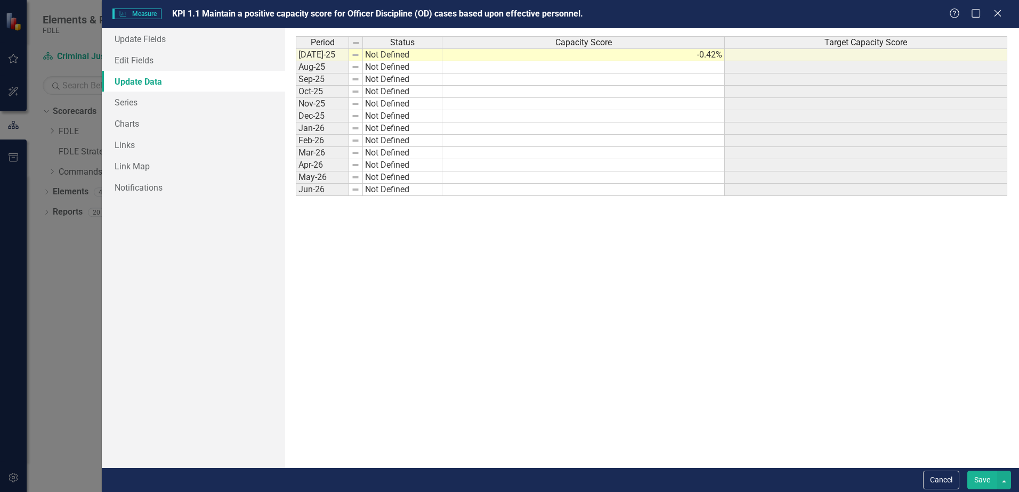
click at [537, 54] on td "-0.42%" at bounding box center [583, 54] width 282 height 13
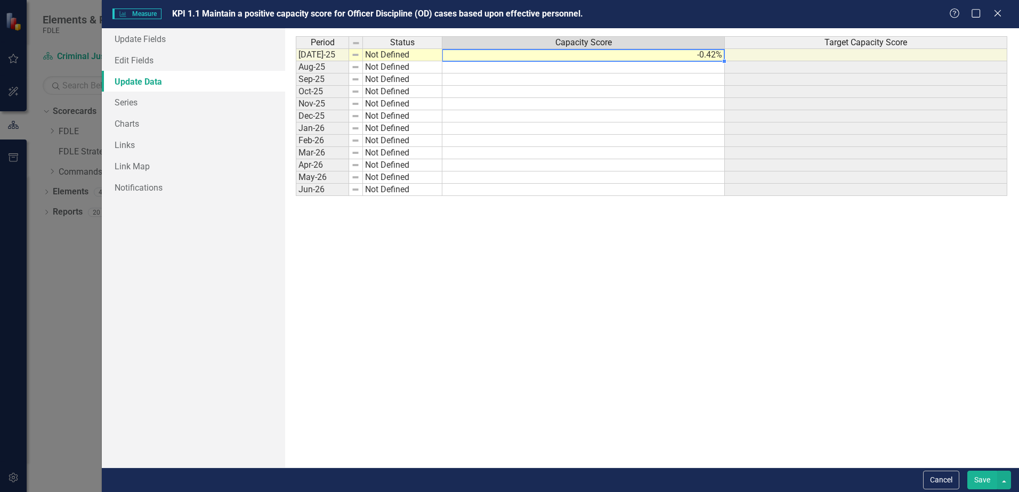
click at [559, 55] on td "-0.42%" at bounding box center [583, 54] width 282 height 13
type textarea "-0.42"
click at [558, 87] on td at bounding box center [583, 92] width 282 height 12
click at [580, 55] on td "-0.42%" at bounding box center [583, 54] width 282 height 13
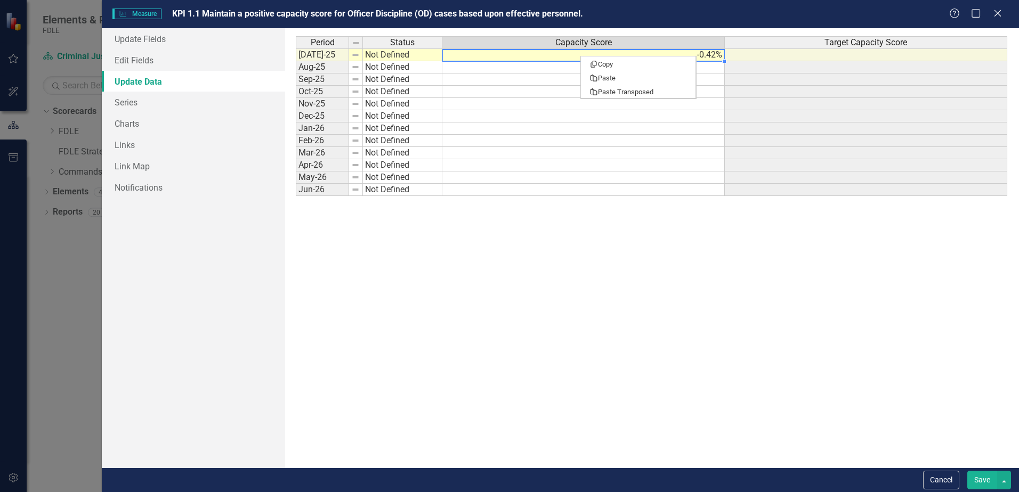
click at [557, 58] on td "-0.42%" at bounding box center [583, 54] width 282 height 13
click at [320, 55] on td "[DATE]-25" at bounding box center [322, 54] width 53 height 13
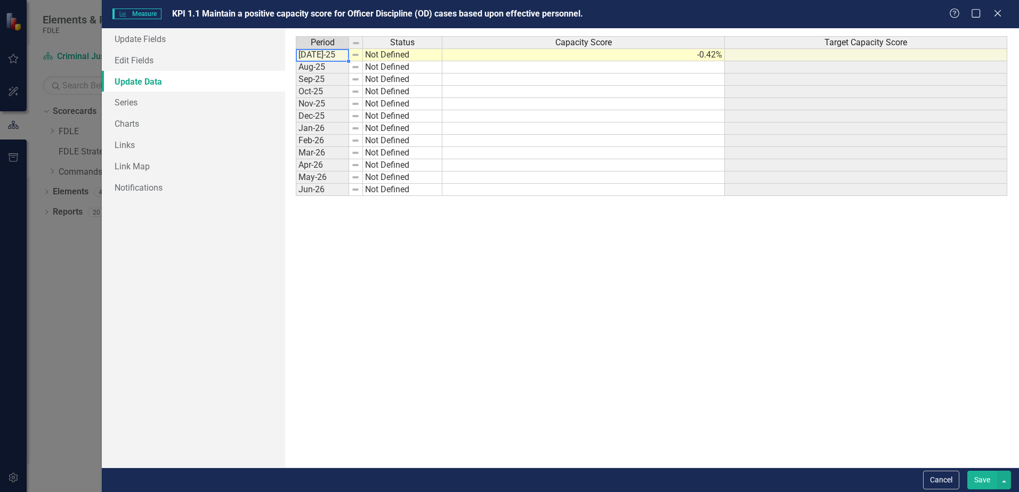
click at [357, 56] on img at bounding box center [355, 55] width 9 height 9
click at [322, 54] on td "[DATE]-25" at bounding box center [322, 54] width 53 height 13
click at [140, 99] on link "Series" at bounding box center [193, 102] width 183 height 21
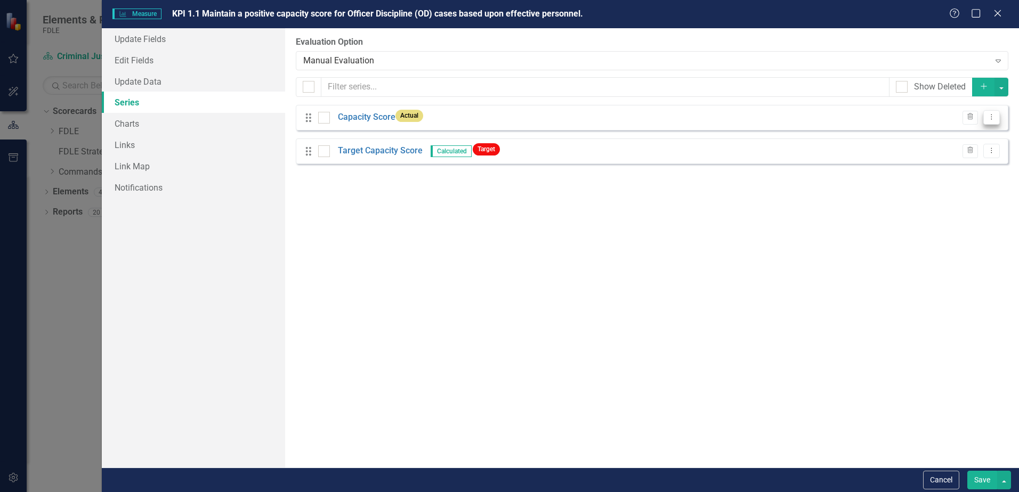
click at [991, 116] on icon "Dropdown Menu" at bounding box center [991, 116] width 9 height 7
click at [923, 135] on link "Edit Edit Measure Series" at bounding box center [938, 135] width 121 height 20
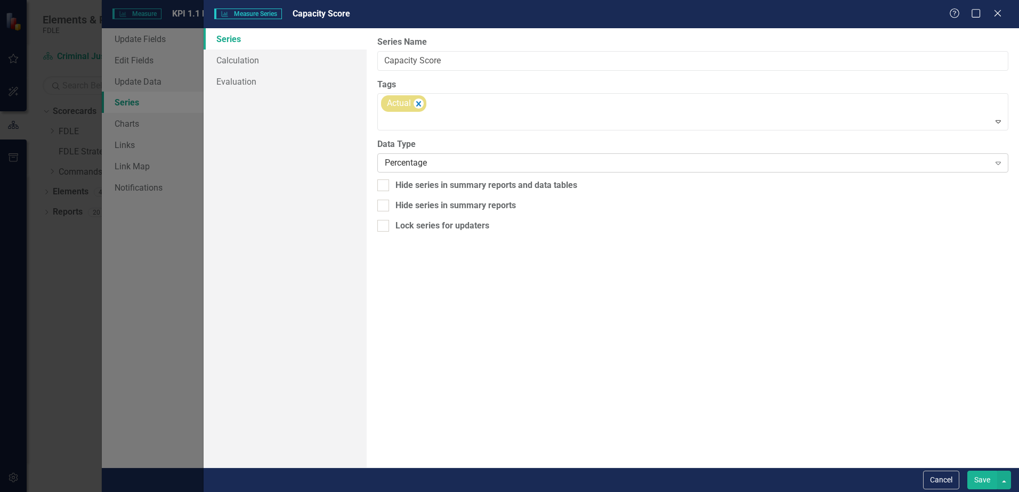
click at [995, 162] on icon "Expand" at bounding box center [998, 163] width 11 height 9
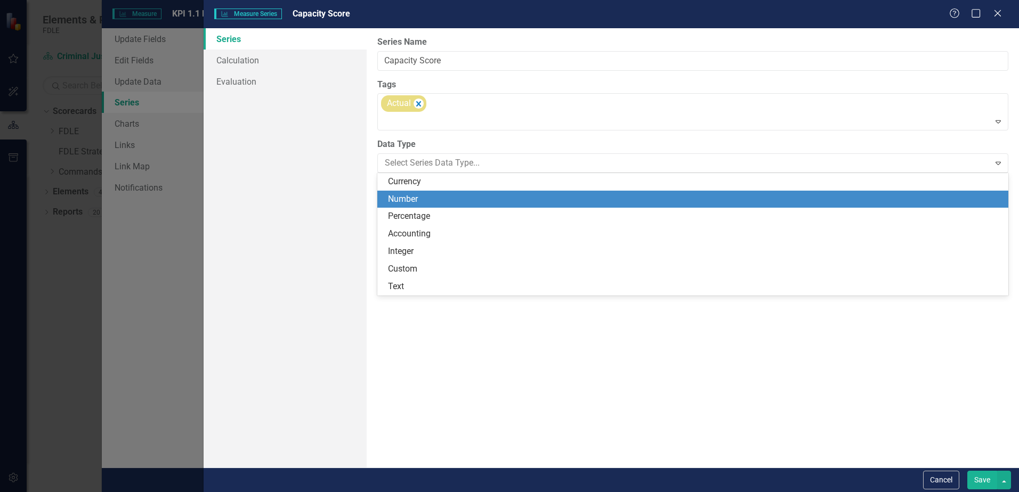
click at [422, 197] on div "Number" at bounding box center [695, 199] width 614 height 12
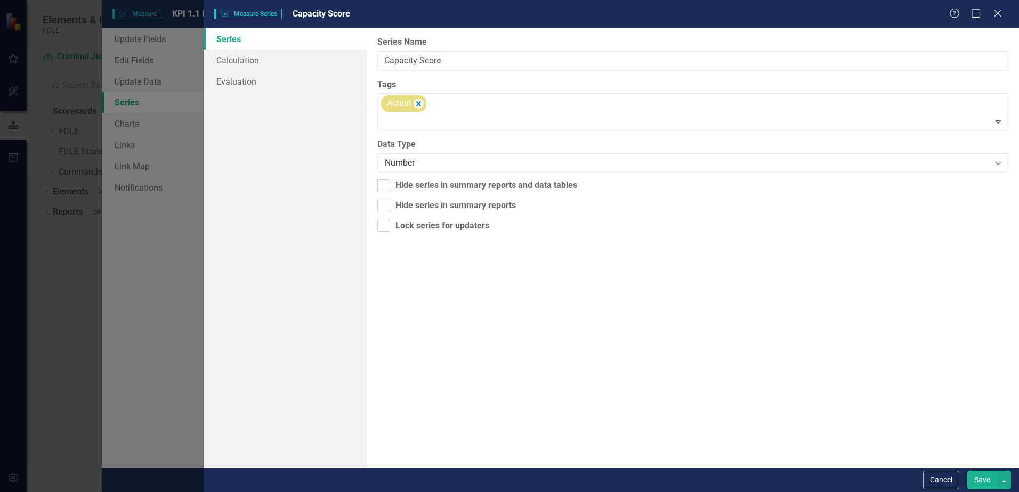
click at [982, 482] on button "Save" at bounding box center [982, 480] width 30 height 19
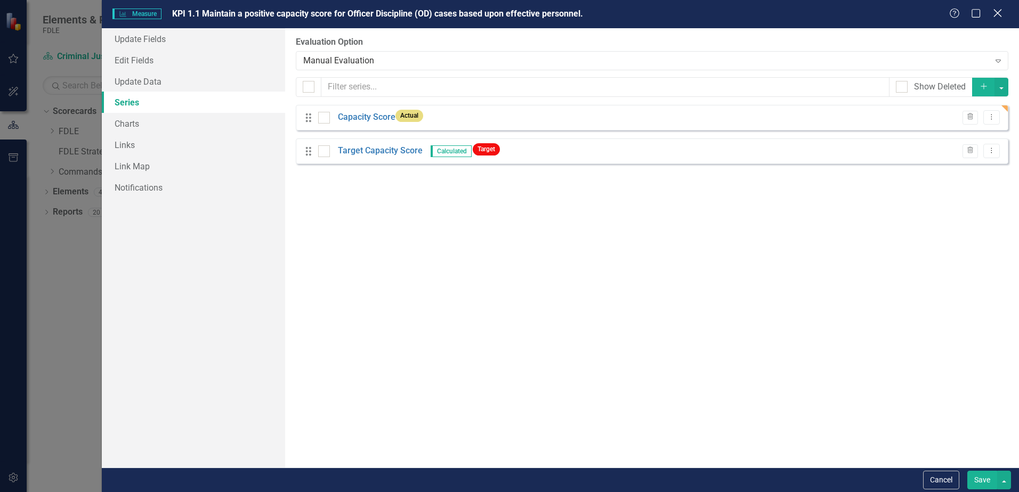
click at [993, 18] on icon "Close" at bounding box center [996, 13] width 13 height 10
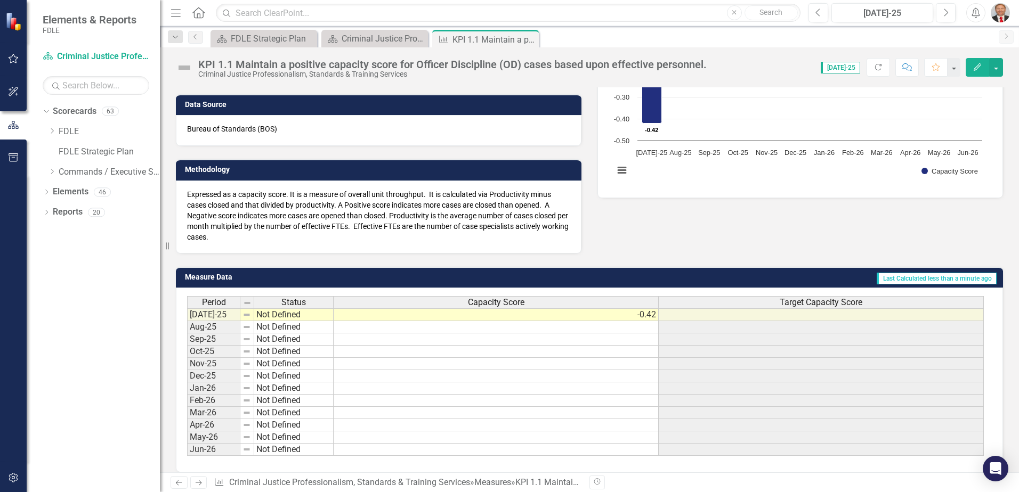
scroll to position [53, 0]
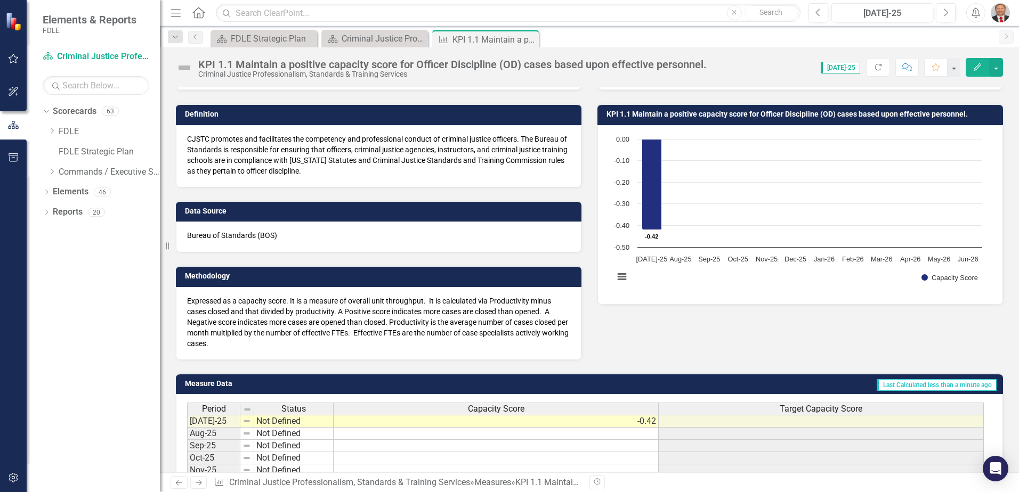
click at [695, 345] on div "Data Owner [PERSON_NAME] (CJP) Definition CJSTC promotes and facilitates the co…" at bounding box center [589, 190] width 843 height 339
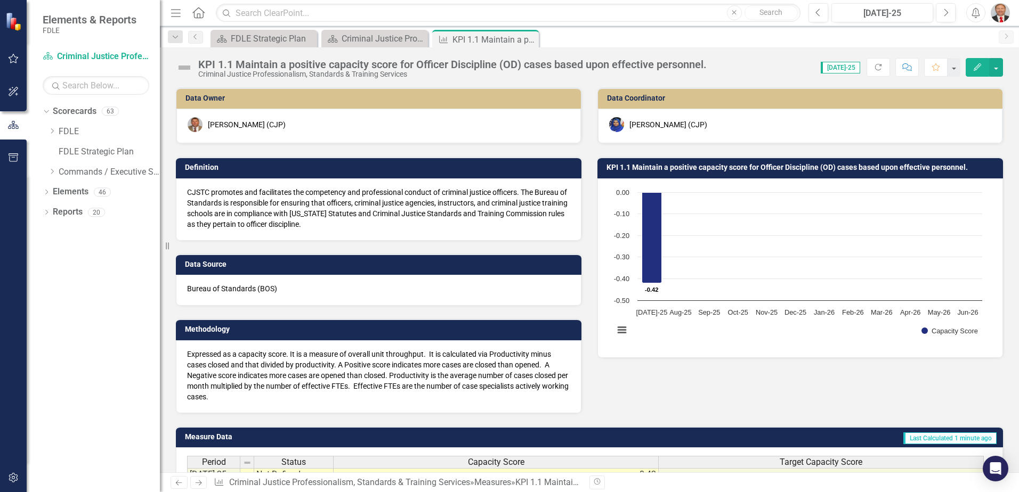
scroll to position [107, 0]
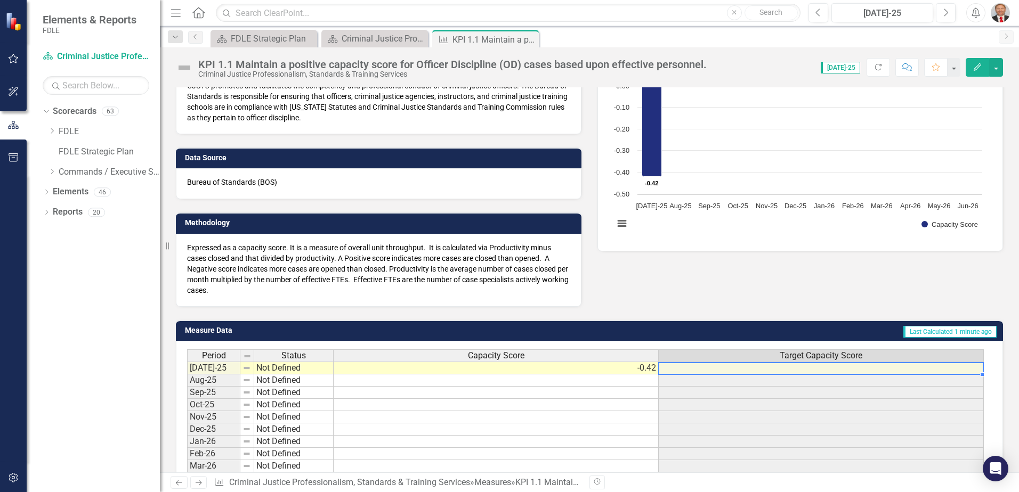
click at [757, 371] on td at bounding box center [820, 368] width 325 height 13
click at [976, 69] on icon "Edit" at bounding box center [977, 66] width 10 height 7
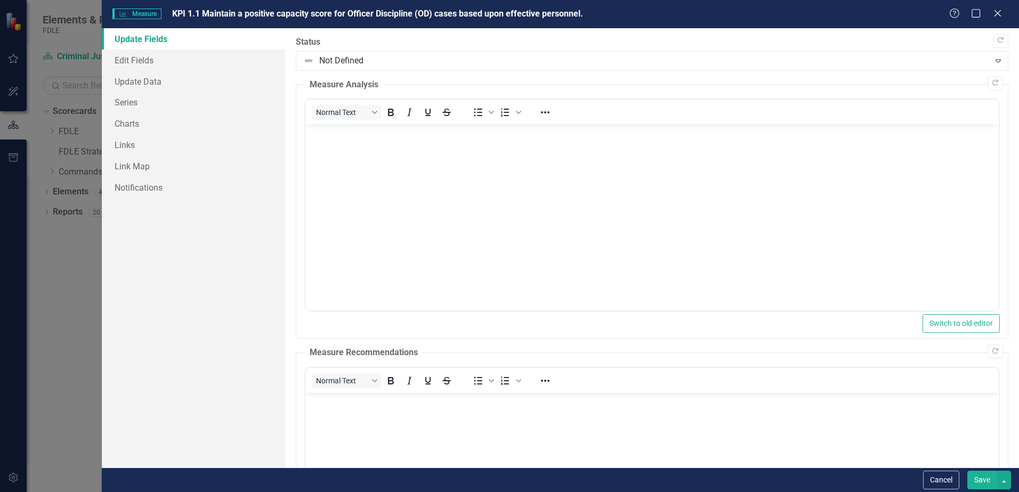
scroll to position [0, 0]
click at [134, 102] on link "Series" at bounding box center [193, 102] width 183 height 21
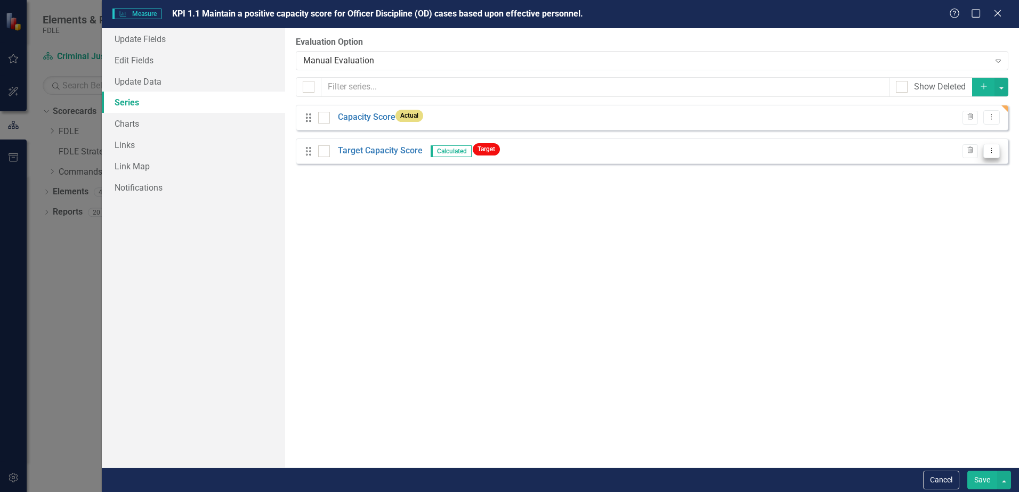
click at [994, 149] on icon "Dropdown Menu" at bounding box center [991, 150] width 9 height 7
click at [932, 169] on link "Edit Edit Measure Series" at bounding box center [938, 169] width 121 height 20
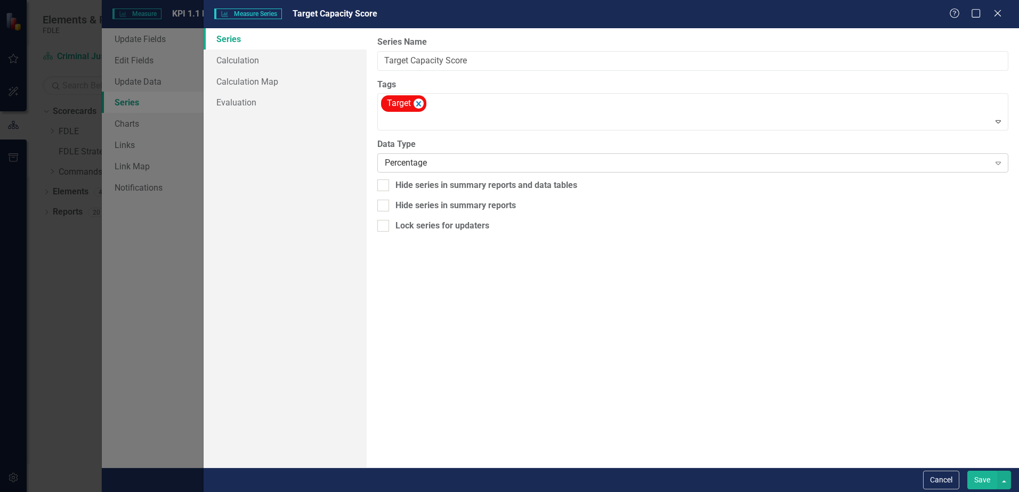
click at [997, 166] on icon "Expand" at bounding box center [998, 163] width 11 height 9
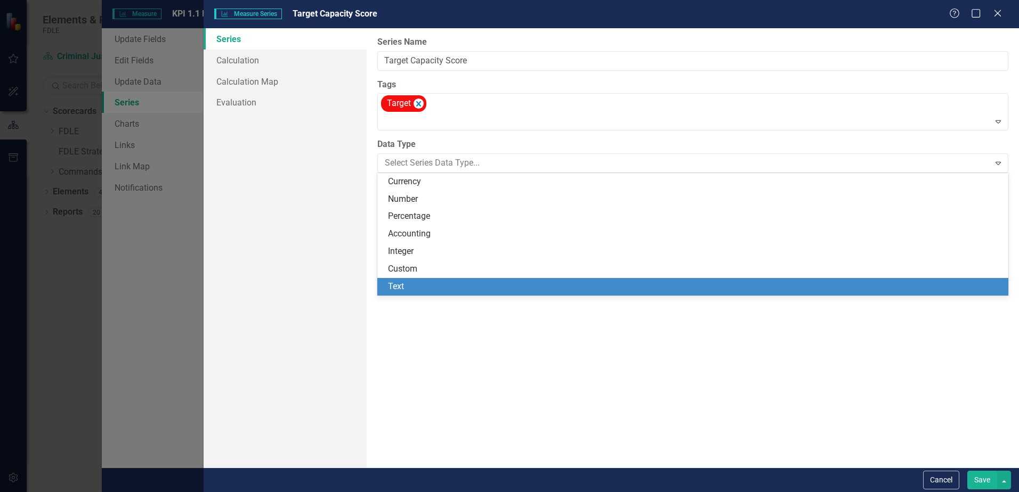
click at [410, 290] on div "Text" at bounding box center [695, 287] width 614 height 12
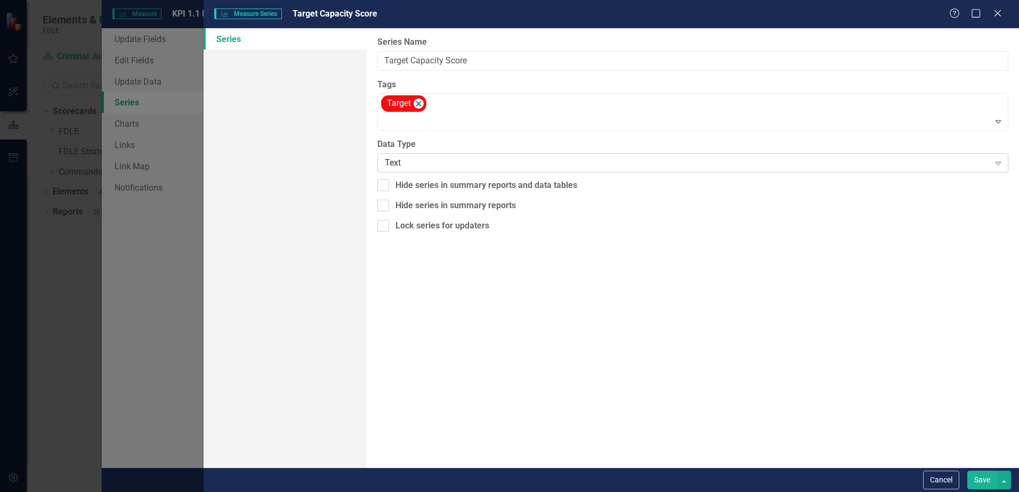
click at [993, 164] on icon "Expand" at bounding box center [998, 163] width 11 height 9
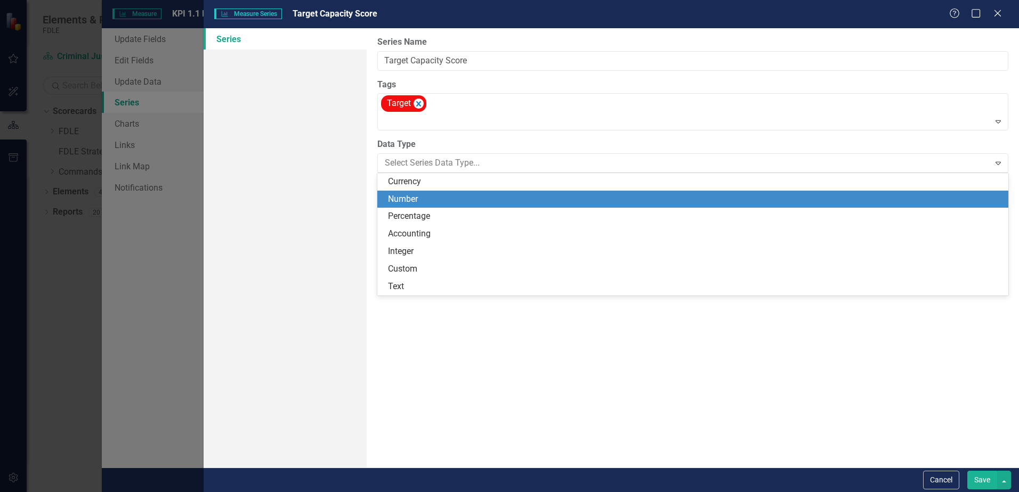
click at [713, 203] on div "Number" at bounding box center [695, 199] width 614 height 12
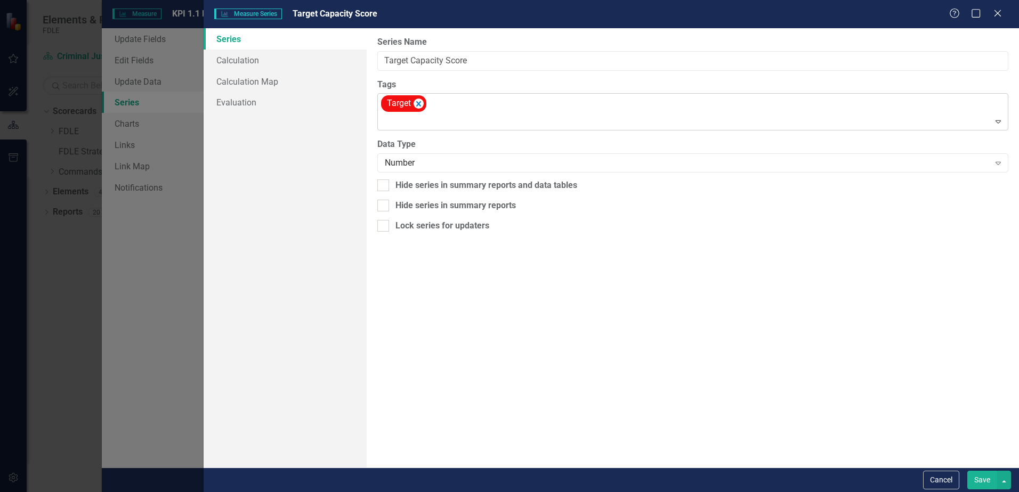
click at [997, 123] on icon "Expand" at bounding box center [998, 121] width 11 height 9
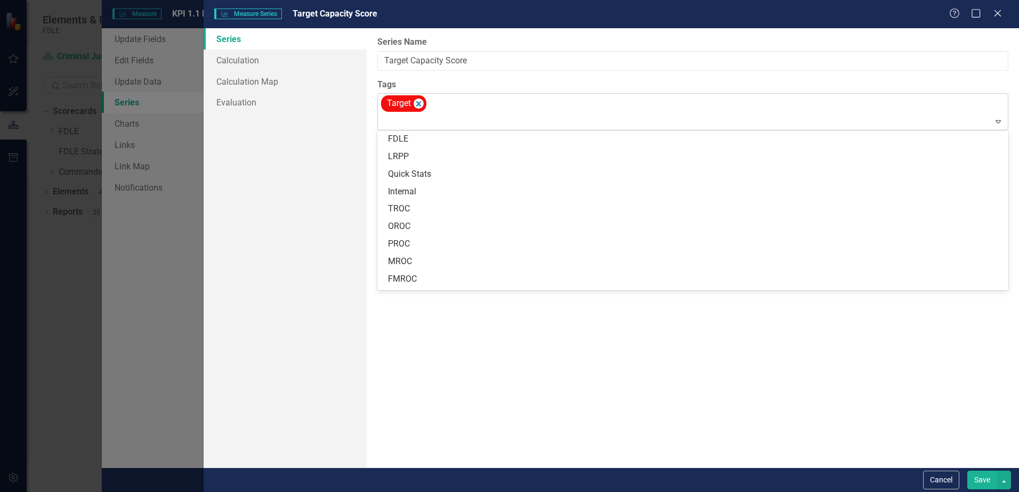
click at [997, 123] on icon "Expand" at bounding box center [998, 121] width 11 height 9
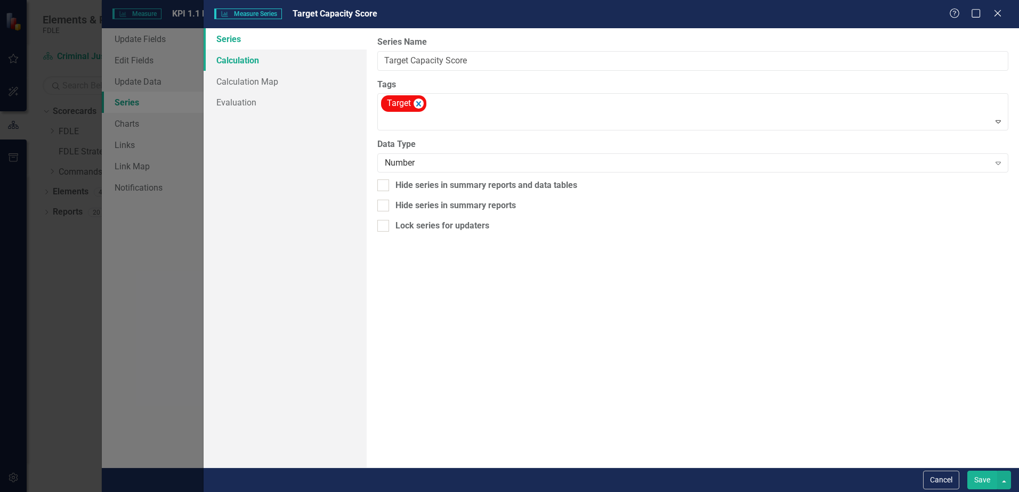
click at [245, 62] on link "Calculation" at bounding box center [285, 60] width 163 height 21
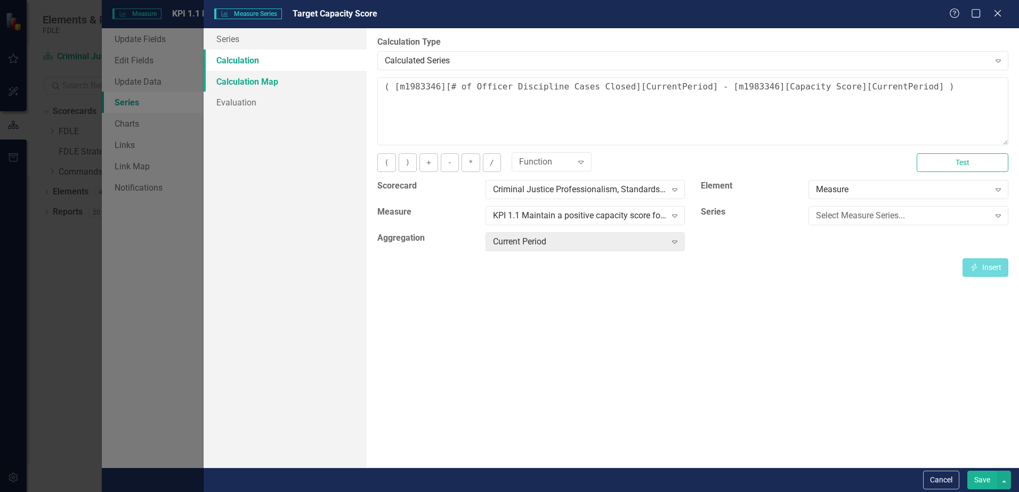
click at [254, 87] on link "Calculation Map" at bounding box center [285, 81] width 163 height 21
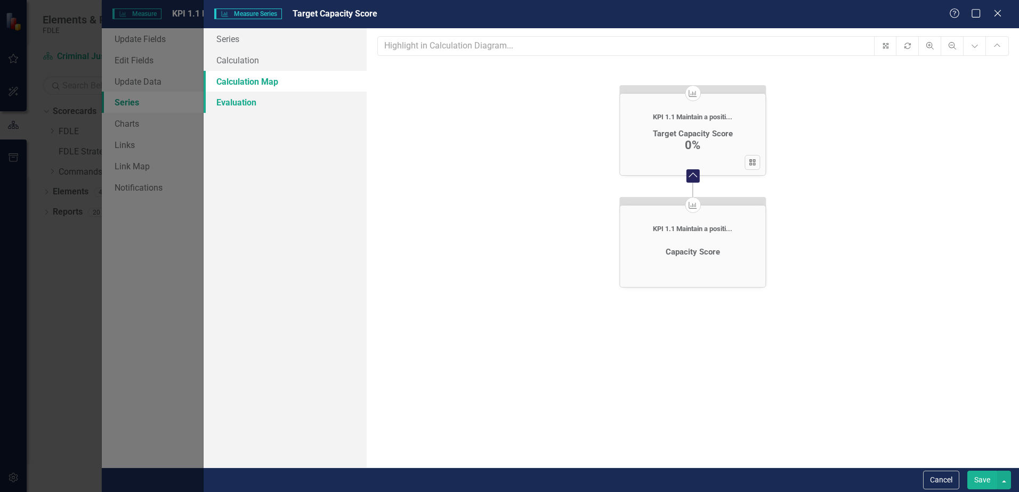
click at [238, 107] on link "Evaluation" at bounding box center [285, 102] width 163 height 21
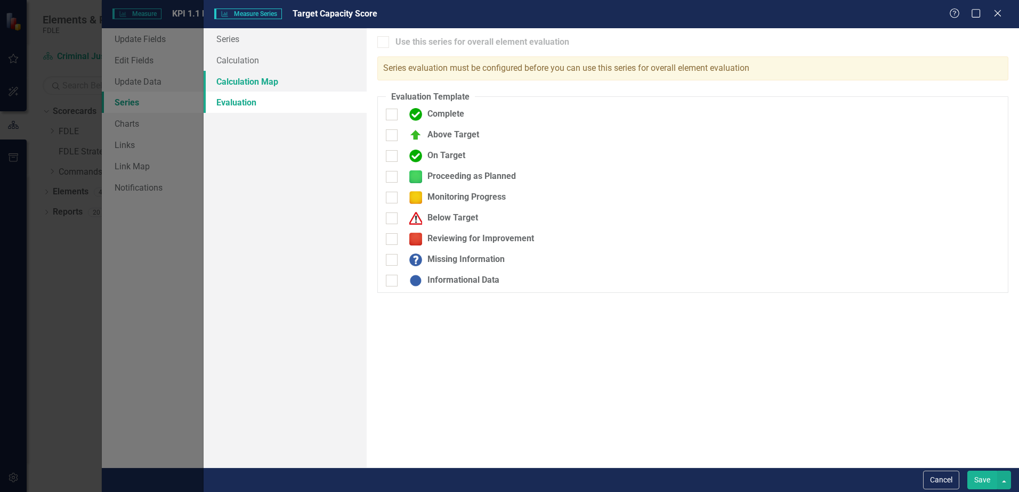
click at [243, 84] on link "Calculation Map" at bounding box center [285, 81] width 163 height 21
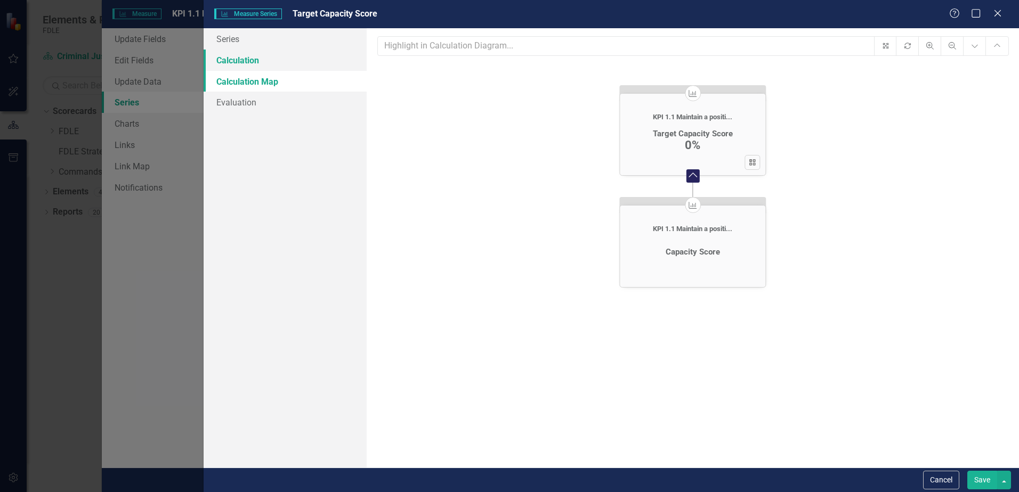
click at [241, 62] on link "Calculation" at bounding box center [285, 60] width 163 height 21
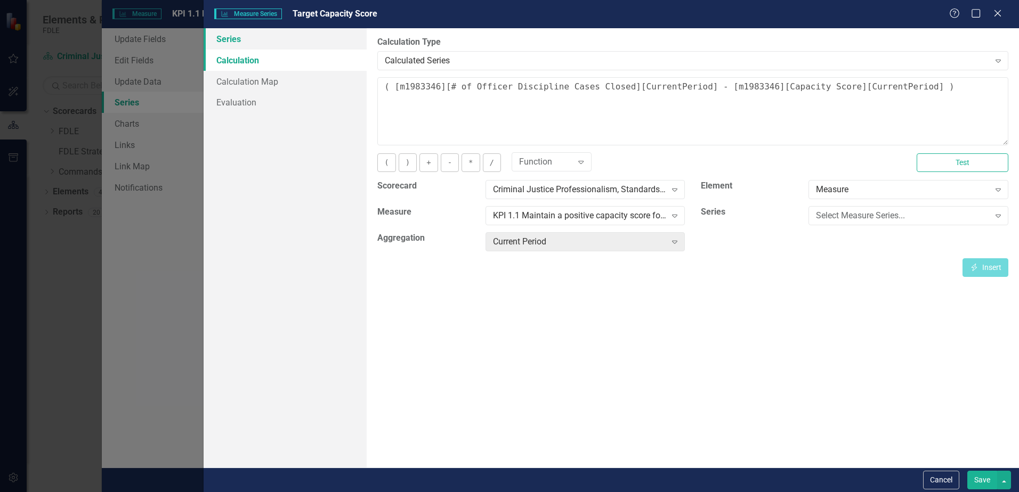
click at [235, 39] on link "Series" at bounding box center [285, 38] width 163 height 21
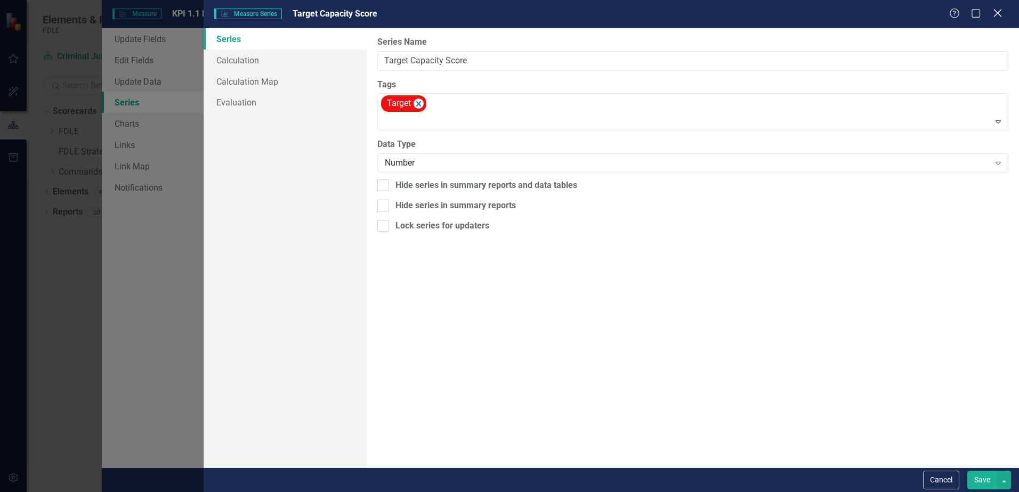
click at [1000, 17] on icon "Close" at bounding box center [996, 13] width 13 height 10
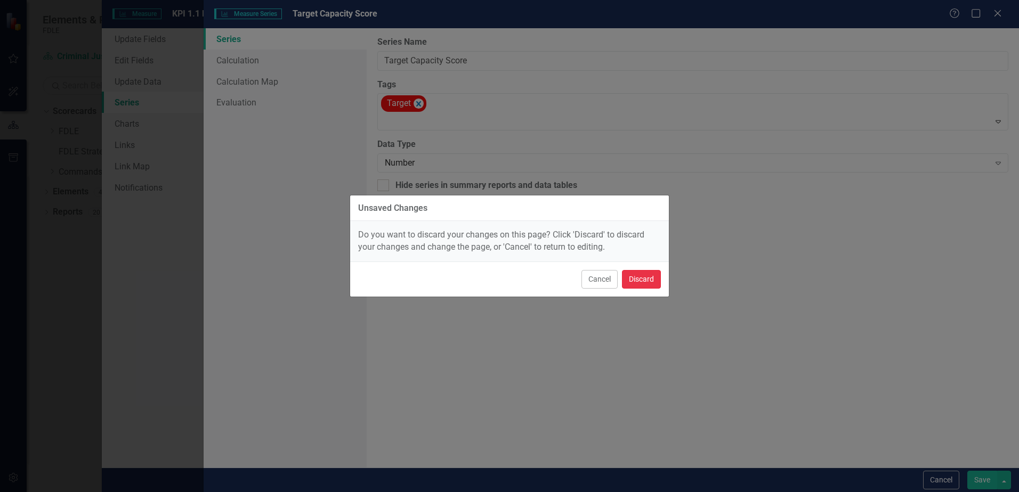
click at [640, 282] on button "Discard" at bounding box center [641, 279] width 39 height 19
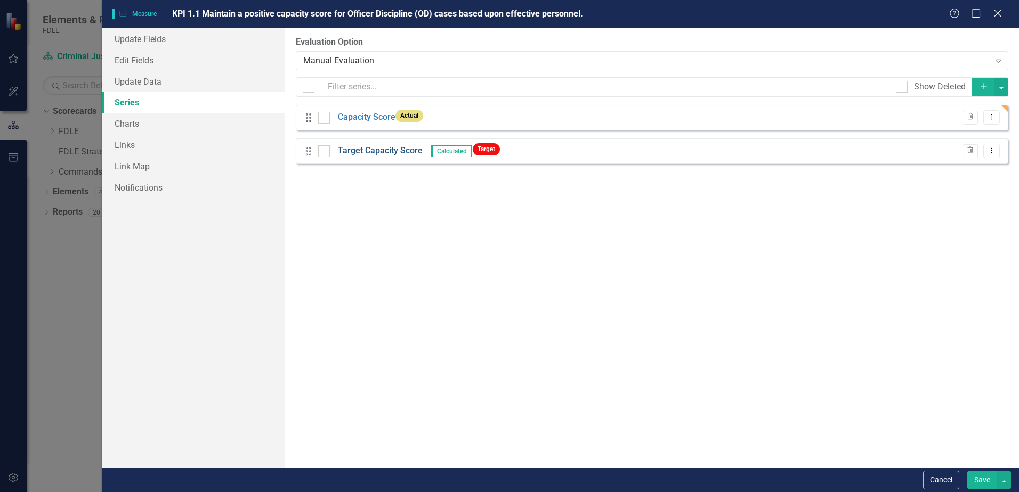
click at [356, 151] on link "Target Capacity Score" at bounding box center [380, 151] width 85 height 12
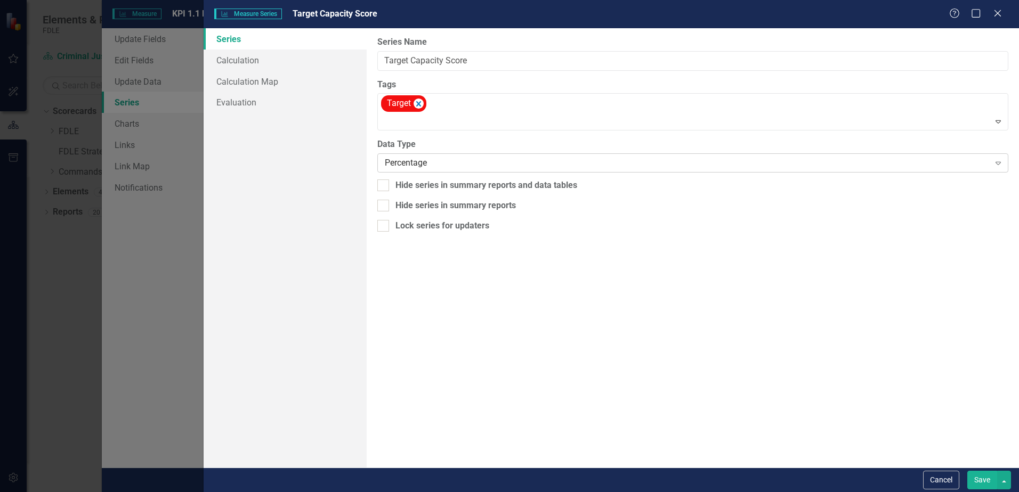
click at [1002, 164] on icon "Expand" at bounding box center [998, 163] width 11 height 9
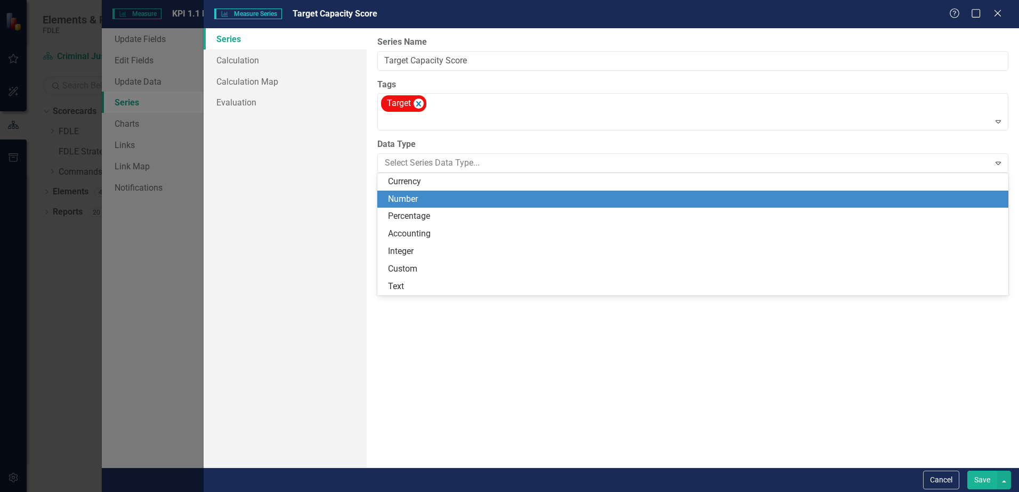
click at [424, 202] on div "Number" at bounding box center [695, 199] width 614 height 12
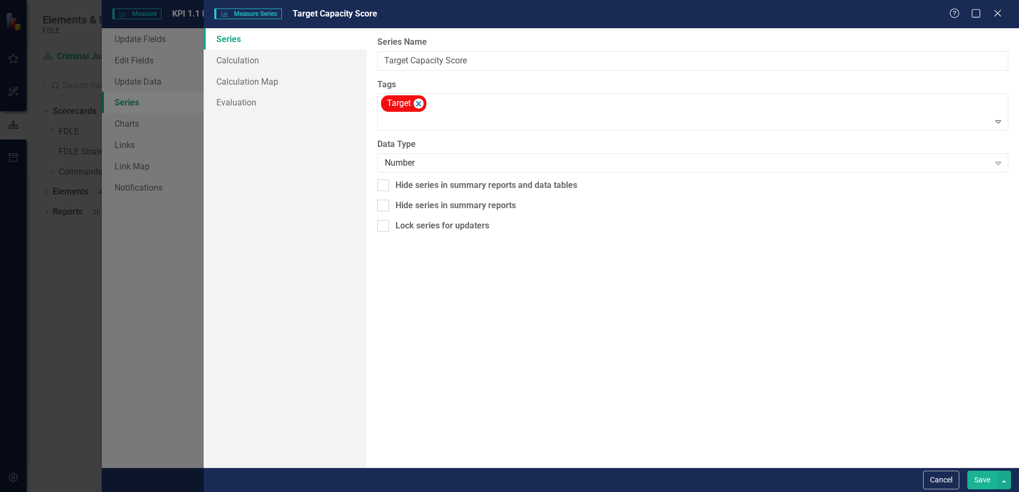
click at [975, 480] on button "Save" at bounding box center [982, 480] width 30 height 19
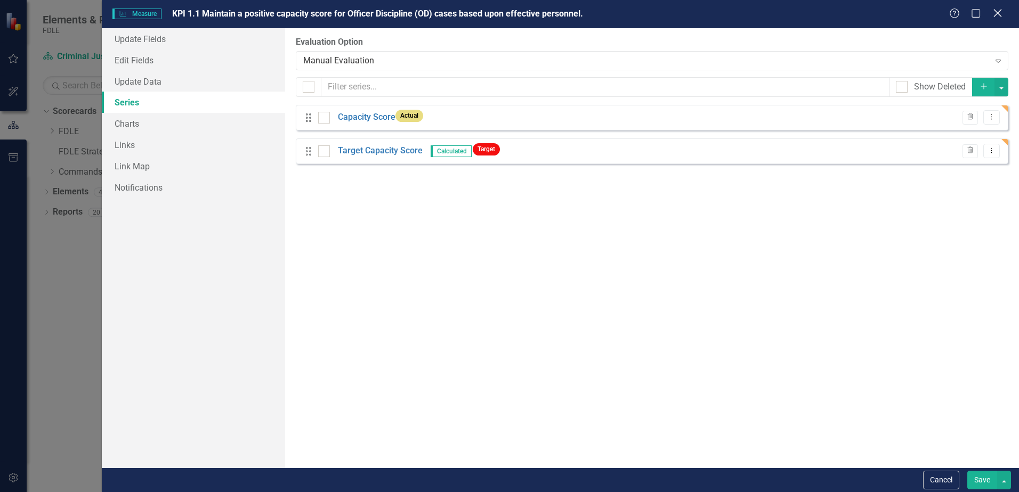
click at [1001, 13] on icon "Close" at bounding box center [996, 13] width 13 height 10
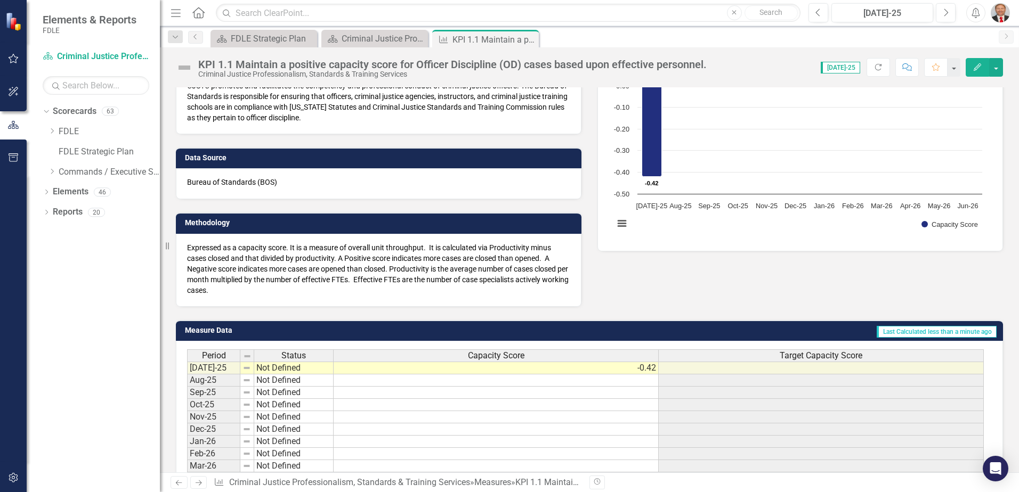
click at [736, 282] on div "Data Owner [PERSON_NAME] (CJP) Definition CJSTC promotes and facilitates the co…" at bounding box center [589, 137] width 843 height 339
click at [759, 371] on td at bounding box center [820, 368] width 325 height 13
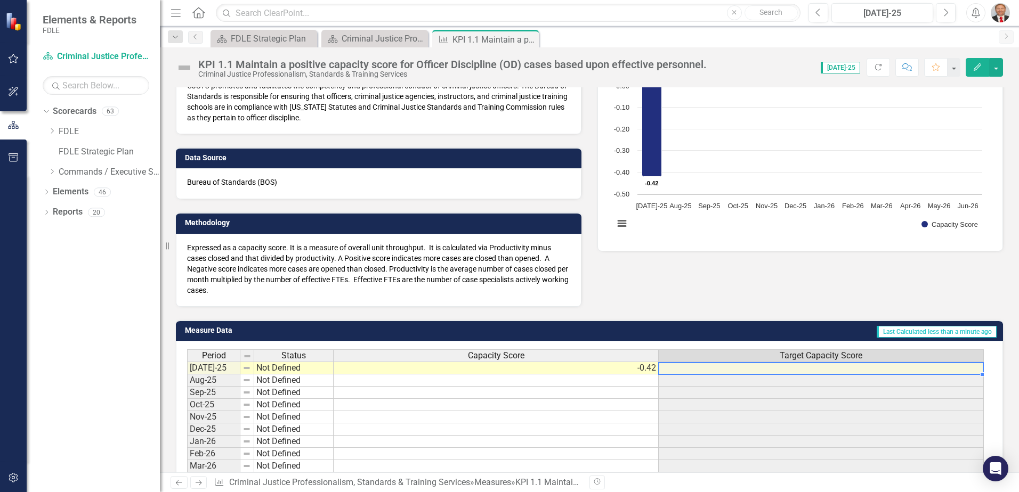
click at [759, 371] on td at bounding box center [820, 368] width 325 height 13
click at [769, 368] on td at bounding box center [820, 368] width 325 height 13
click at [973, 69] on icon "Edit" at bounding box center [977, 66] width 10 height 7
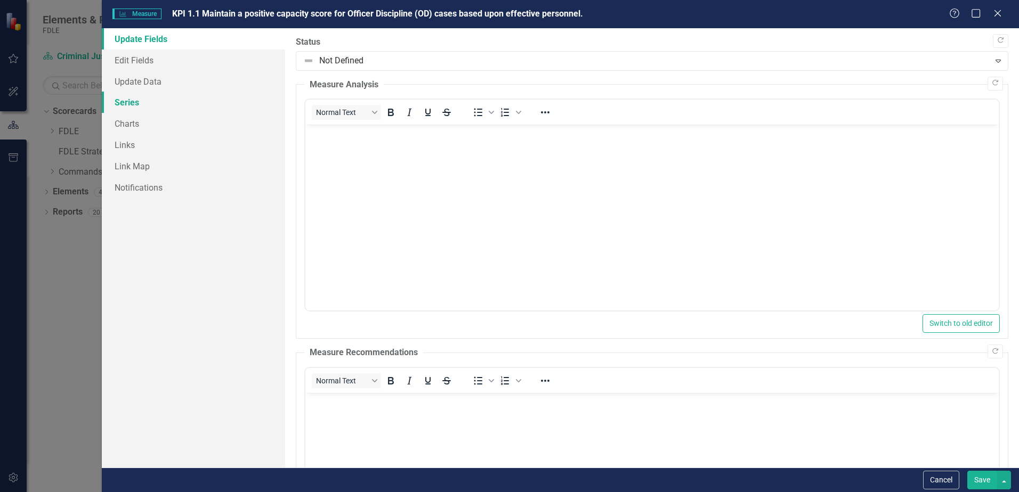
click at [128, 100] on link "Series" at bounding box center [193, 102] width 183 height 21
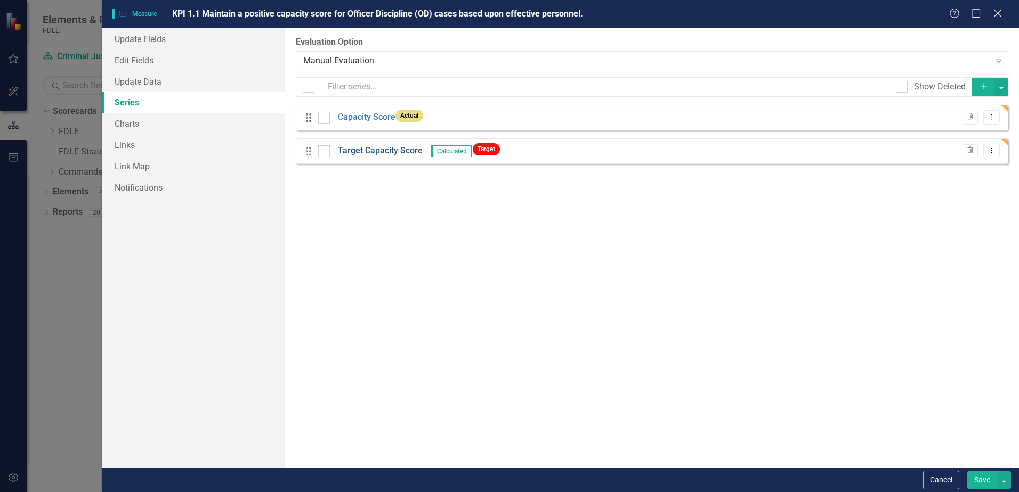
click at [383, 150] on link "Target Capacity Score" at bounding box center [380, 151] width 85 height 12
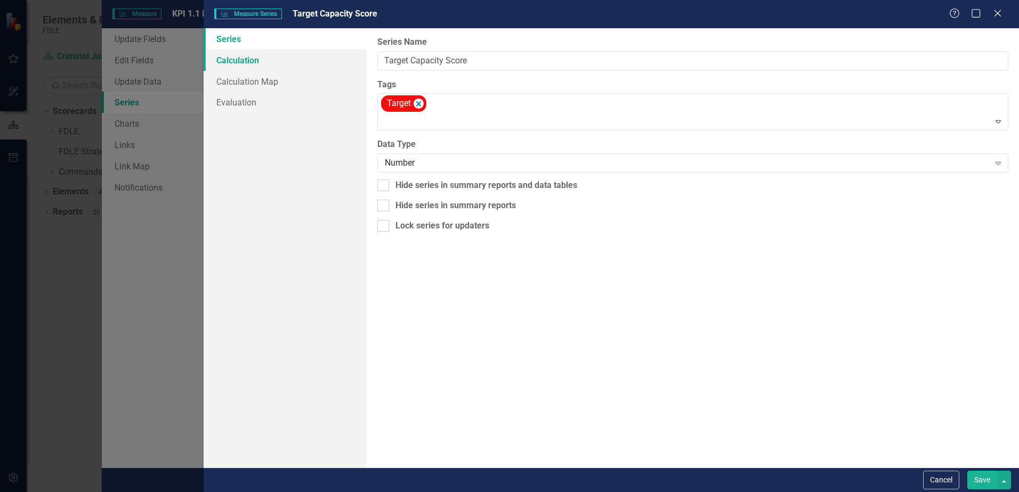
click at [240, 63] on link "Calculation" at bounding box center [285, 60] width 163 height 21
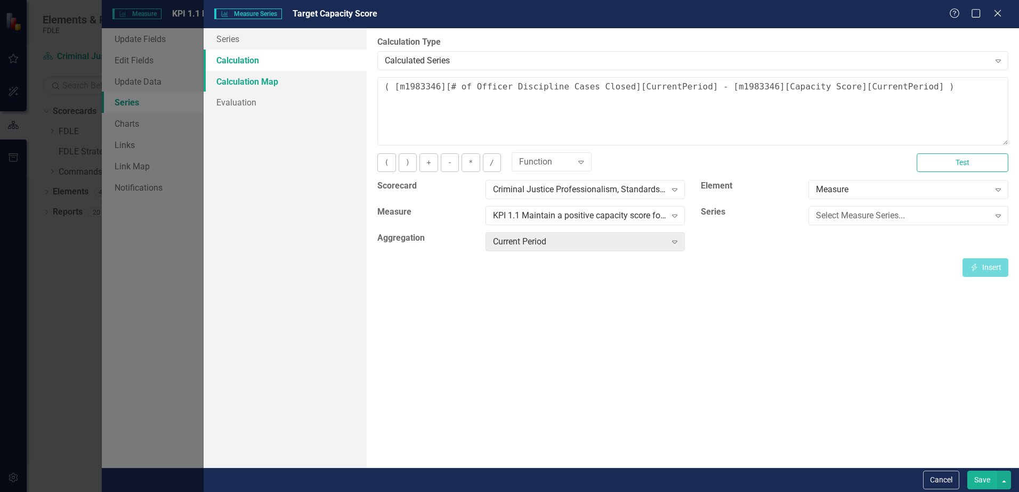
click at [235, 81] on link "Calculation Map" at bounding box center [285, 81] width 163 height 21
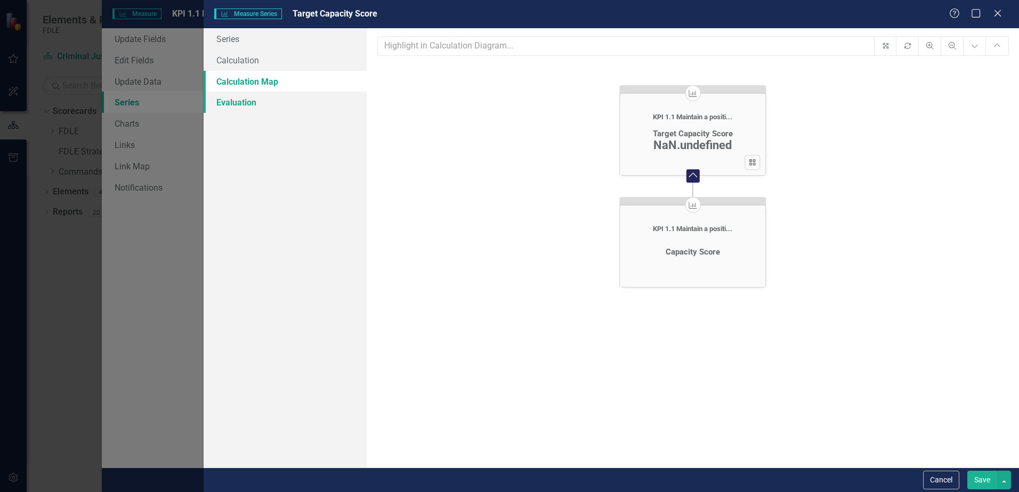
click at [237, 102] on link "Evaluation" at bounding box center [285, 102] width 163 height 21
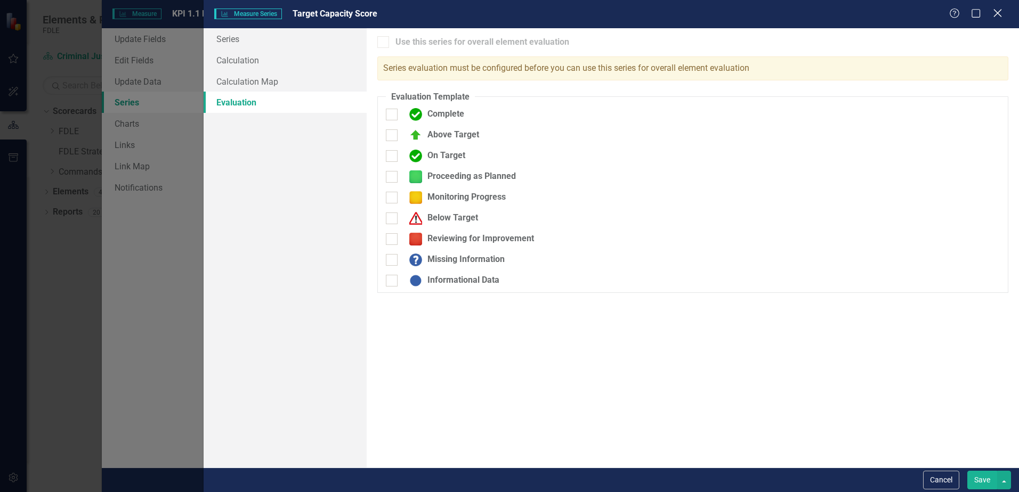
click at [998, 13] on icon at bounding box center [997, 13] width 8 height 8
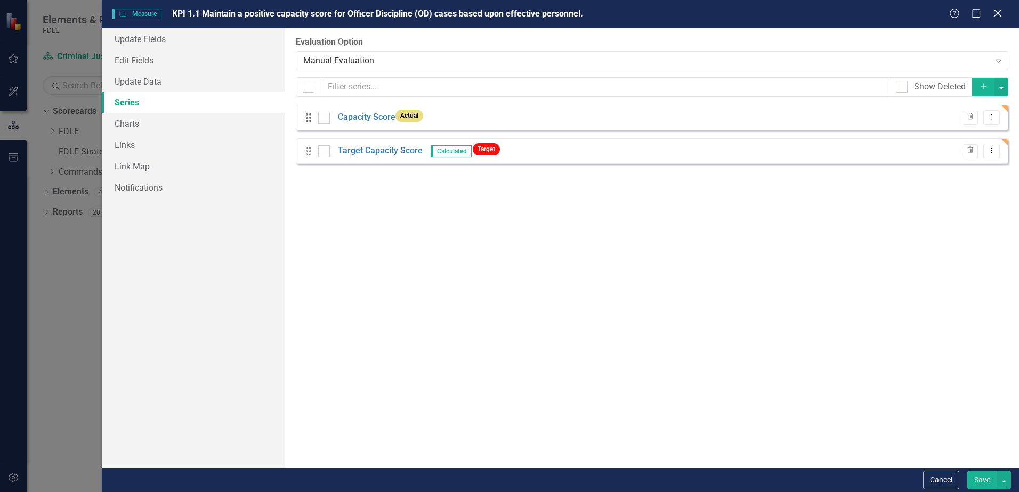
click at [999, 18] on icon "Close" at bounding box center [996, 13] width 13 height 10
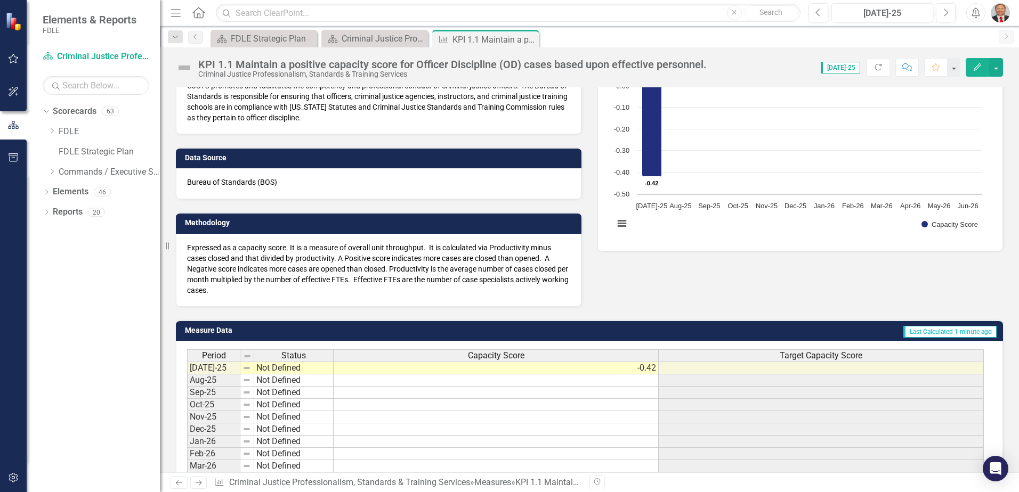
click at [247, 370] on img at bounding box center [246, 368] width 9 height 9
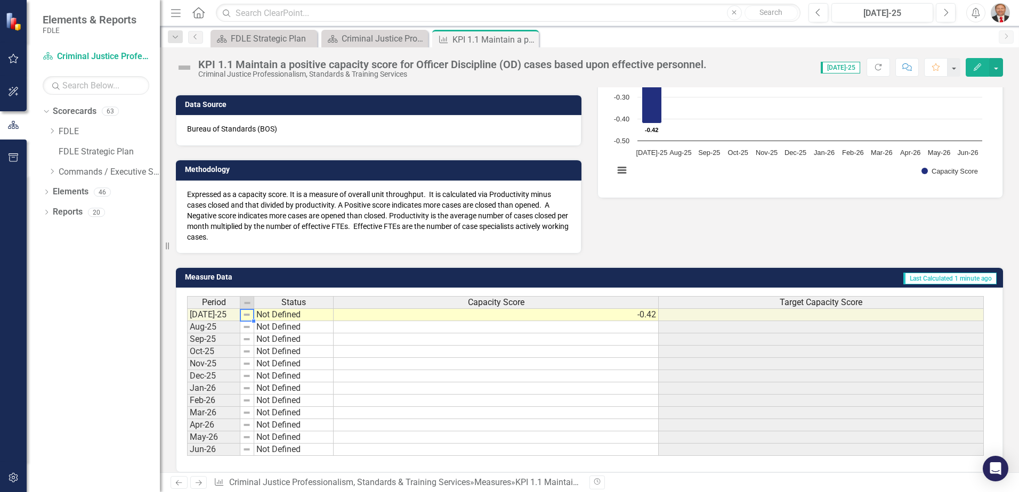
click at [250, 315] on img at bounding box center [246, 315] width 9 height 9
click at [424, 223] on p "Expressed as a capacity score. It is a measure of overall unit throughput. It i…" at bounding box center [378, 215] width 383 height 53
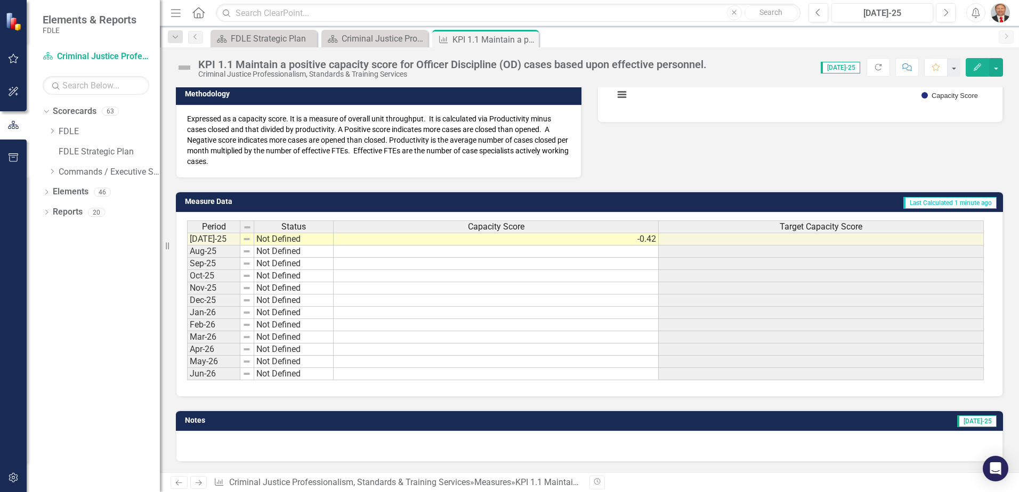
scroll to position [0, 0]
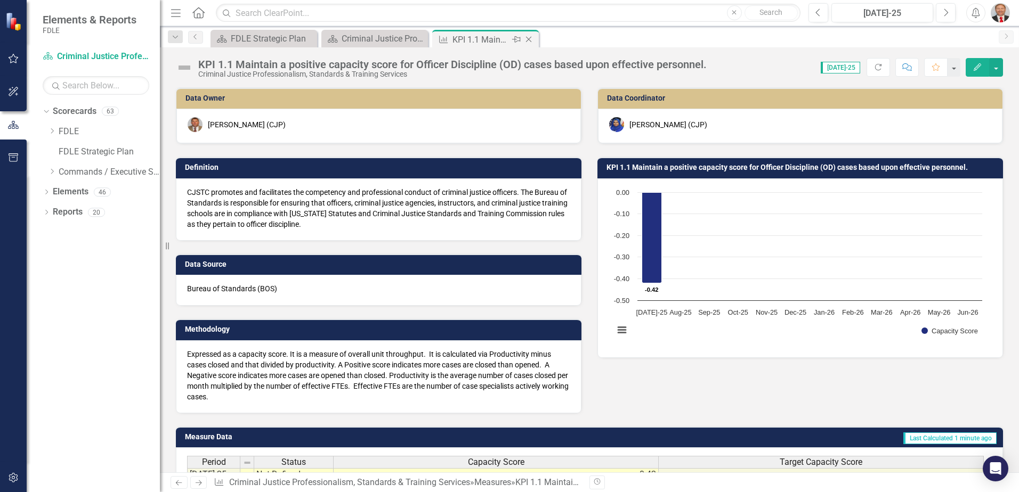
click at [528, 37] on icon "Close" at bounding box center [528, 39] width 11 height 9
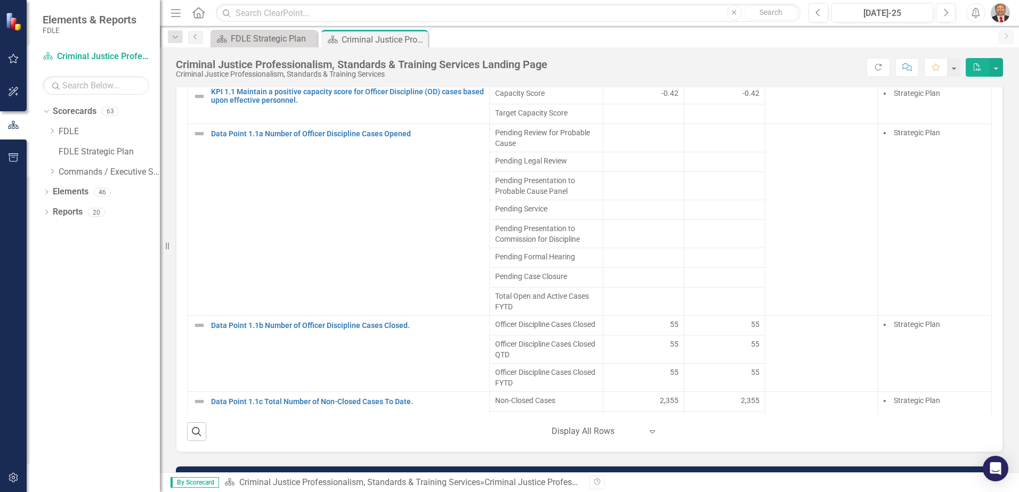
scroll to position [852, 0]
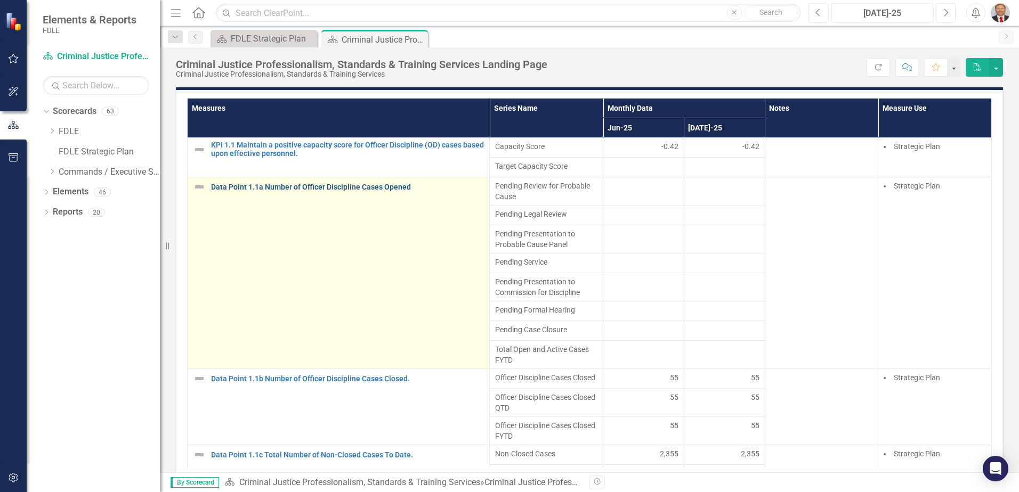
click at [365, 183] on link "Data Point 1.1a Number of Officer Discipline Cases Opened" at bounding box center [347, 187] width 273 height 8
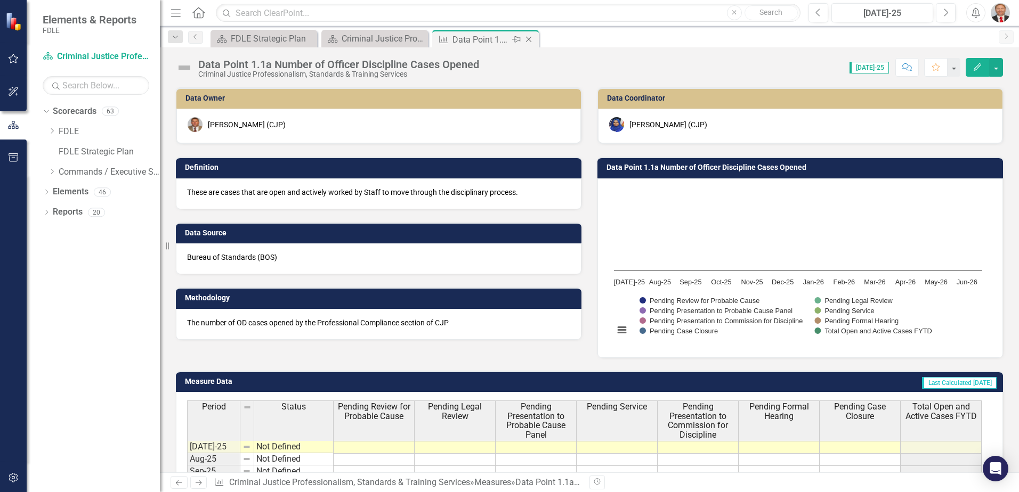
click at [529, 38] on icon "Close" at bounding box center [528, 39] width 11 height 9
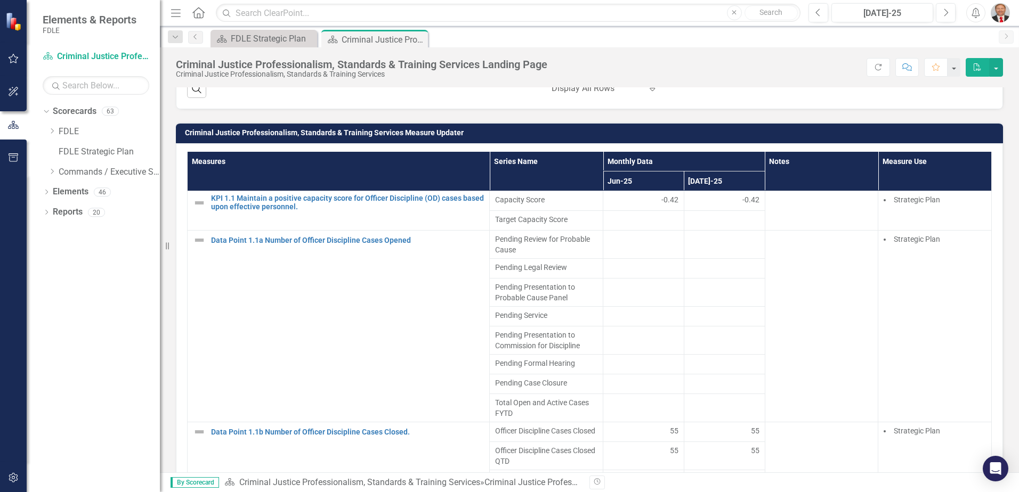
scroll to position [1012, 0]
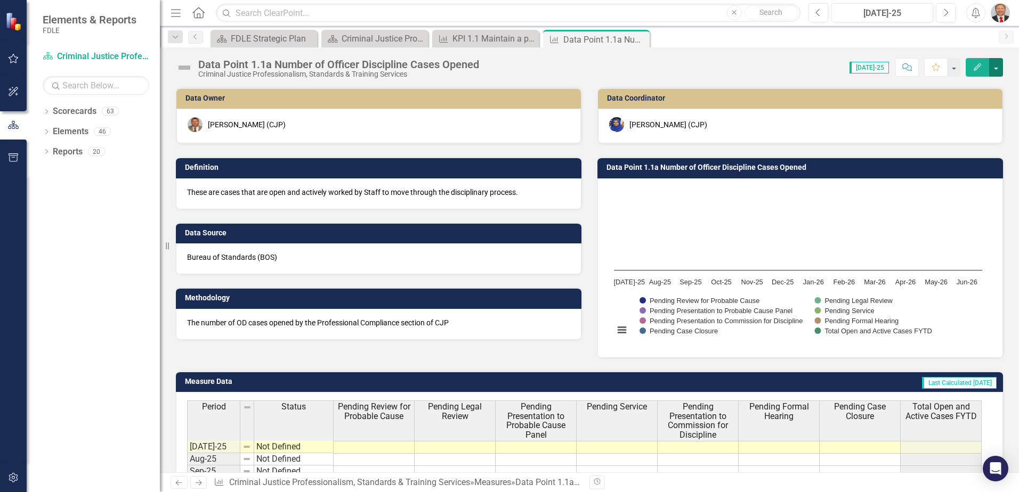
click at [996, 69] on button "button" at bounding box center [996, 67] width 14 height 19
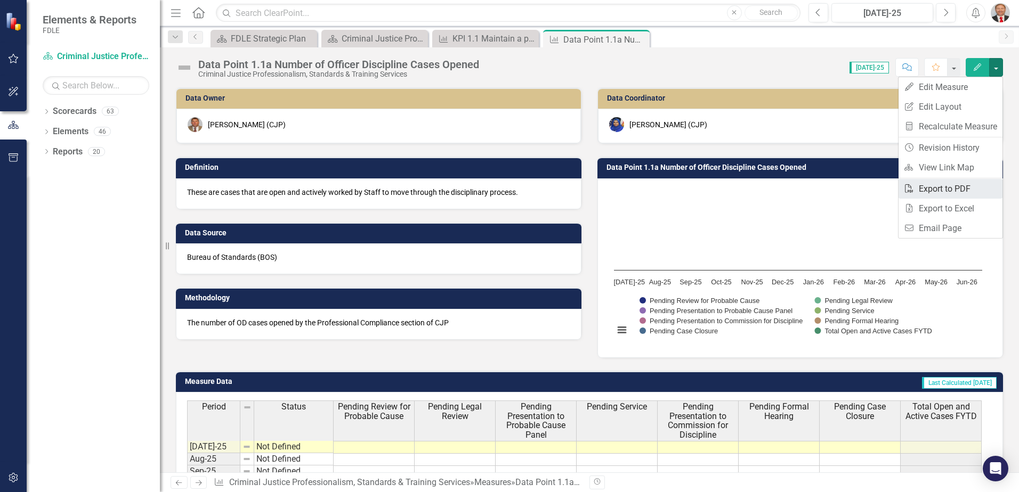
click at [942, 186] on link "PDF Export to PDF" at bounding box center [950, 189] width 104 height 20
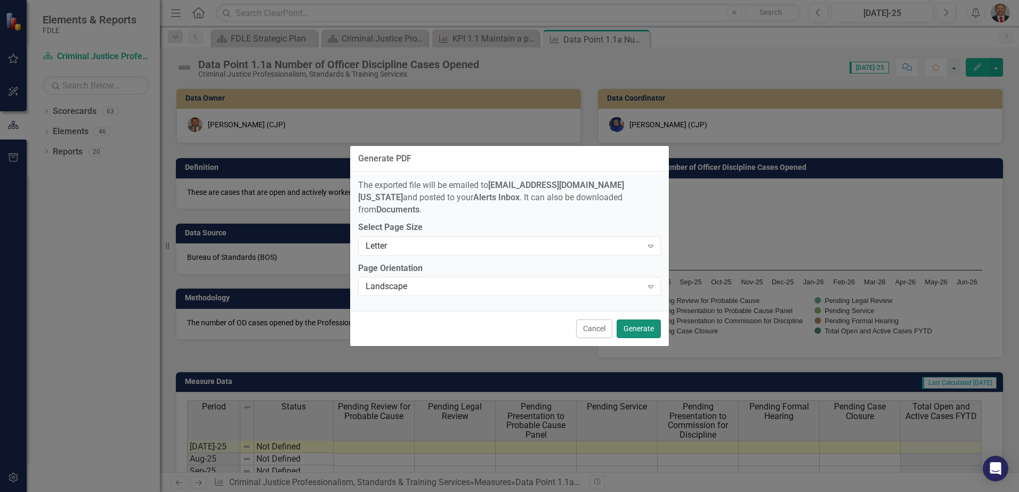
click at [632, 326] on button "Generate" at bounding box center [638, 329] width 44 height 19
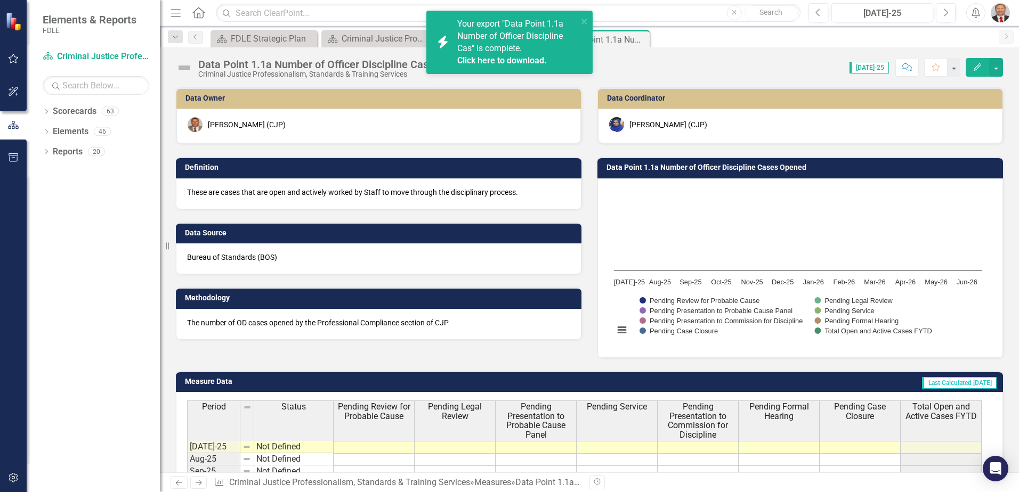
click at [482, 58] on link "Click here to download." at bounding box center [502, 60] width 90 height 10
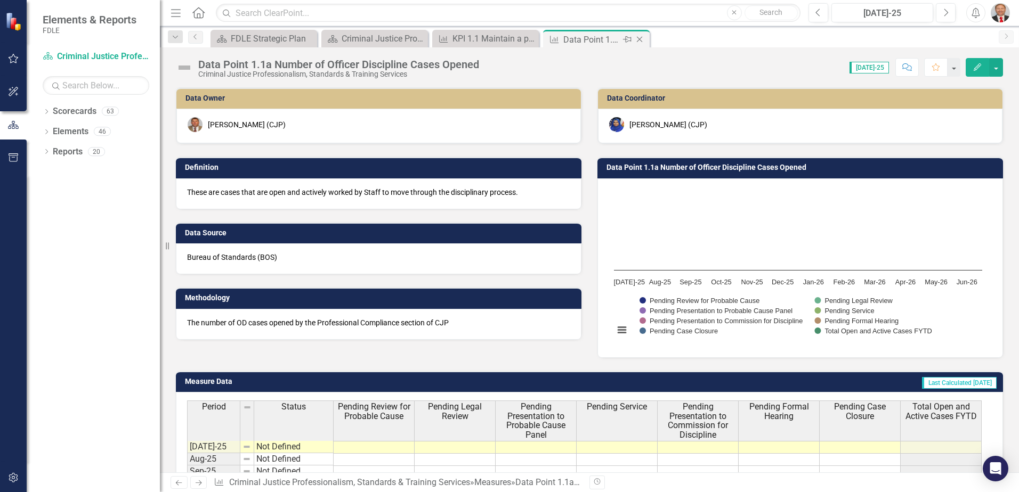
click at [641, 40] on icon "Close" at bounding box center [639, 39] width 11 height 9
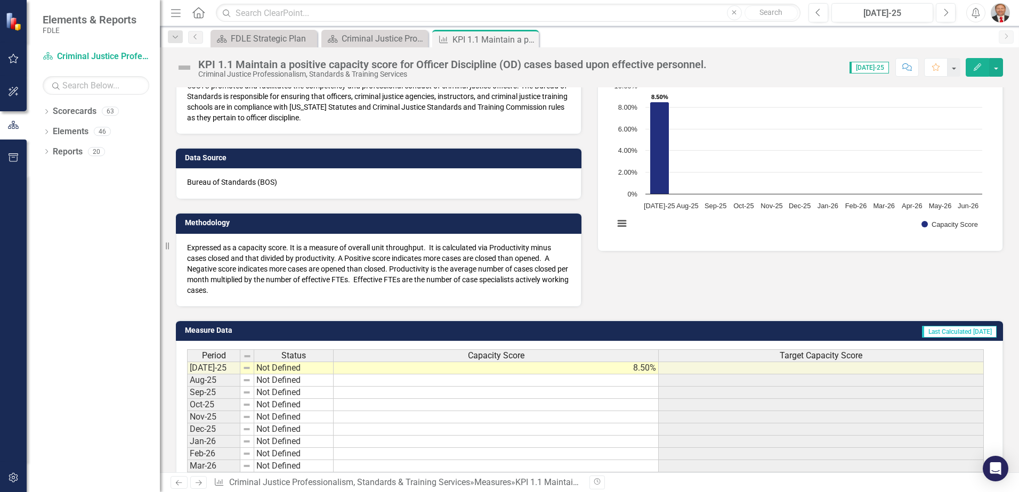
scroll to position [160, 0]
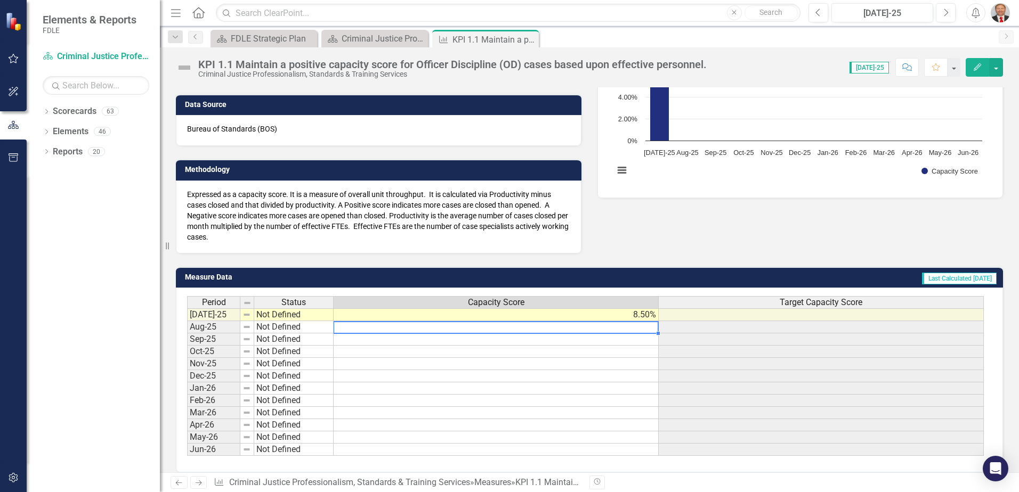
click at [408, 328] on td at bounding box center [496, 327] width 325 height 12
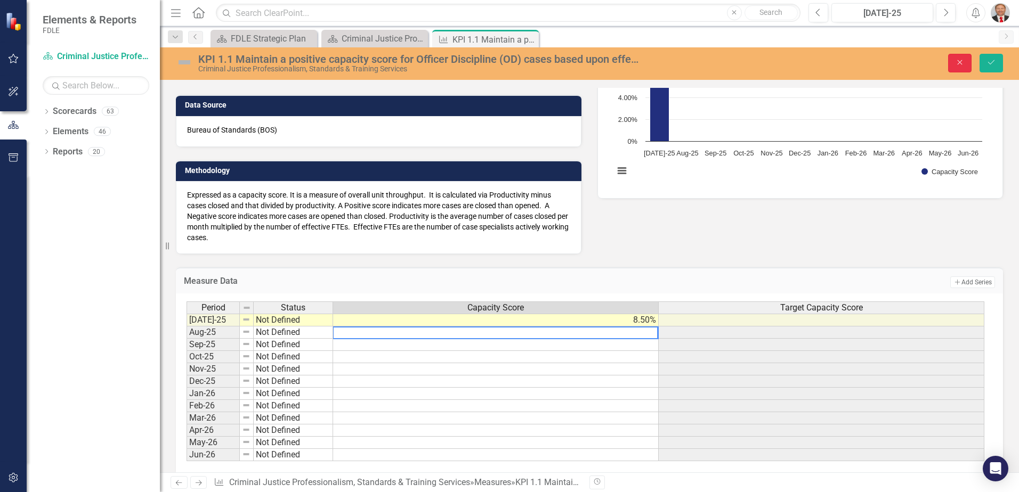
click at [961, 63] on icon "button" at bounding box center [959, 62] width 5 height 5
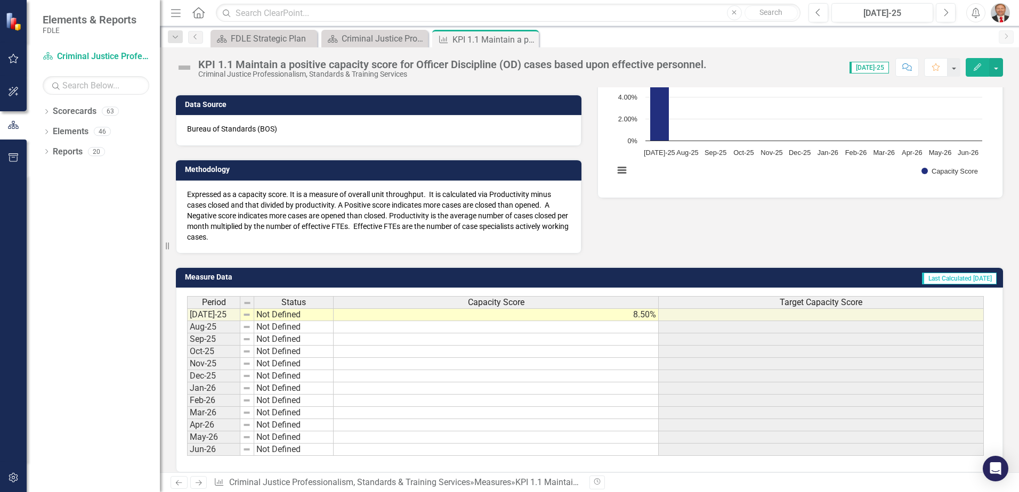
click at [650, 237] on div "Data Owner Glen Hopkins (CJP) Definition CJSTC promotes and facilitates the com…" at bounding box center [589, 83] width 843 height 339
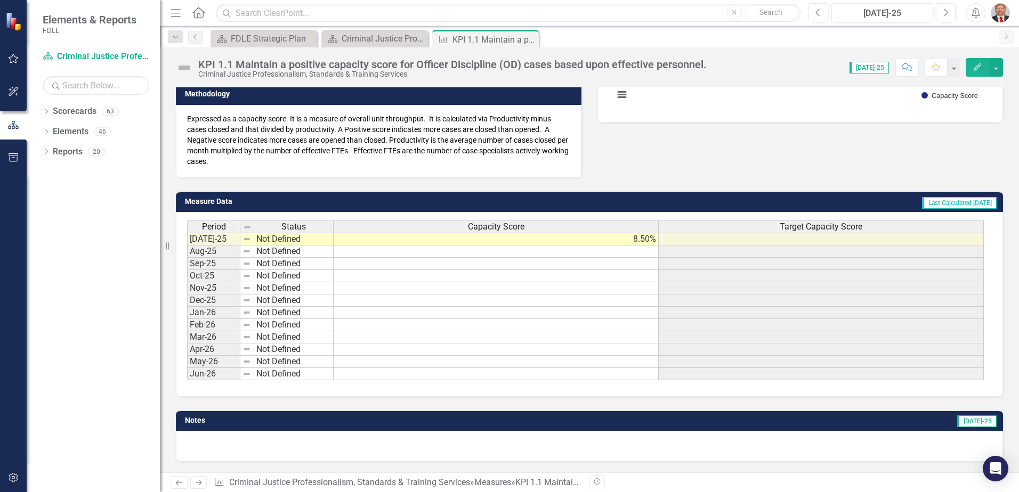
scroll to position [129, 0]
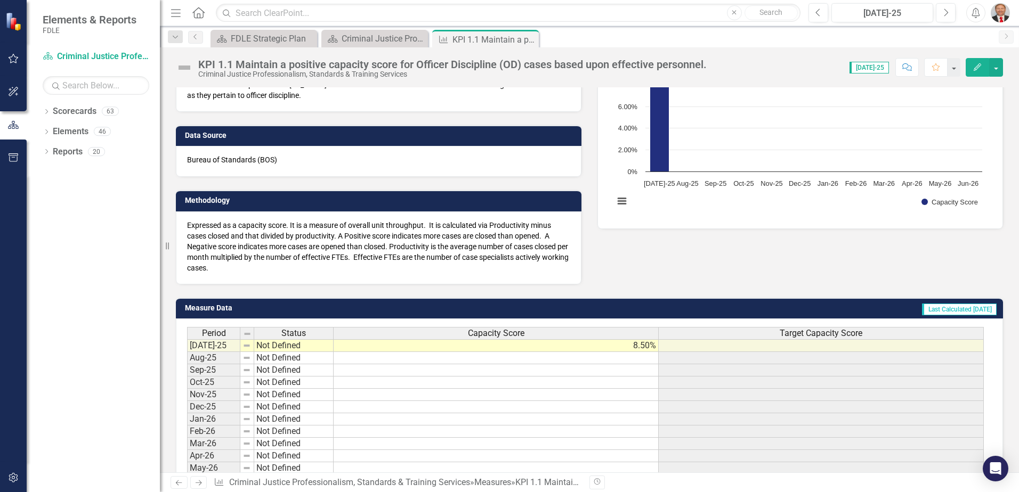
click at [566, 348] on td "8.50%" at bounding box center [496, 345] width 325 height 13
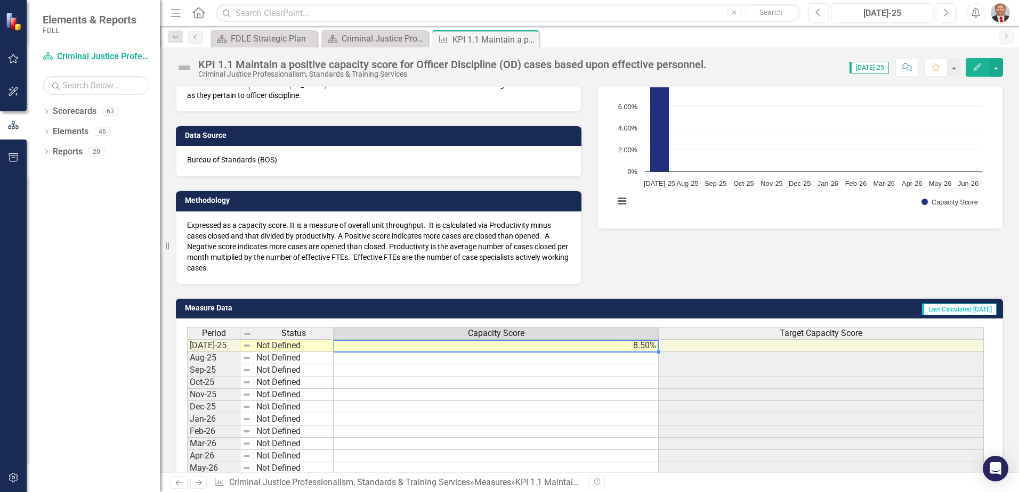
click at [566, 348] on td "8.50%" at bounding box center [496, 345] width 325 height 13
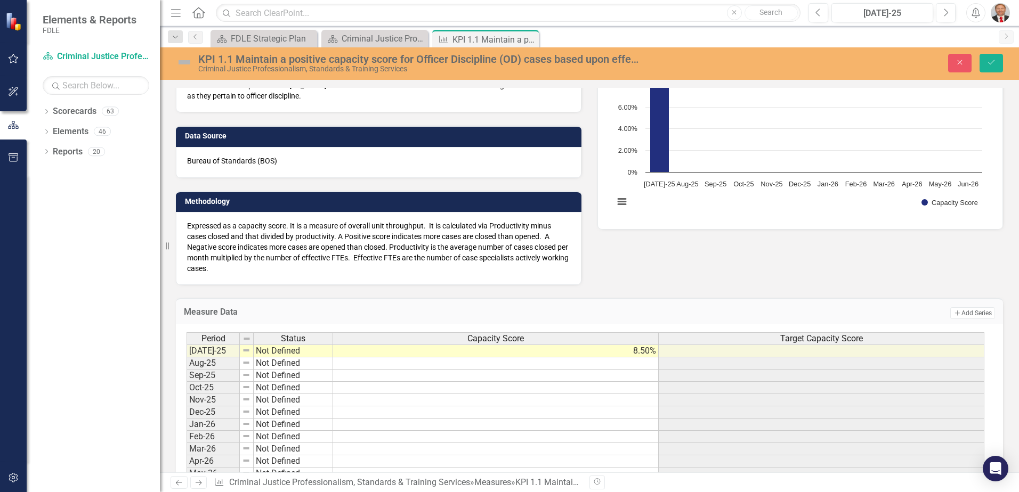
click at [718, 267] on div "Data Owner Glen Hopkins (CJP) Definition CJSTC promotes and facilitates the com…" at bounding box center [589, 115] width 843 height 339
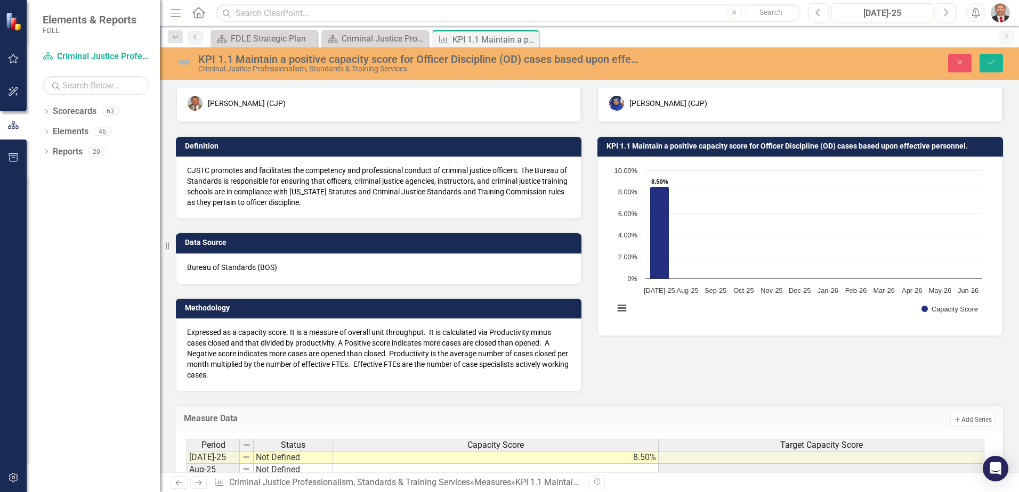
scroll to position [0, 0]
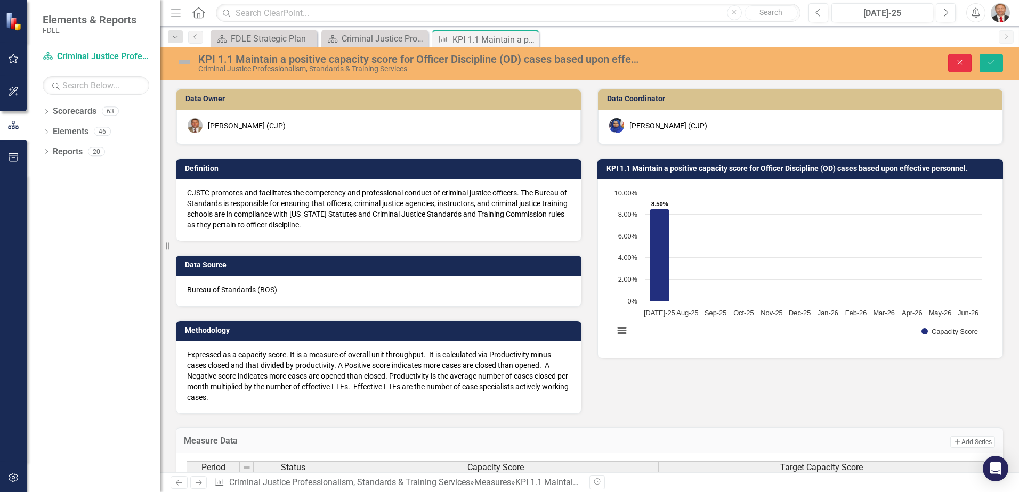
click at [955, 62] on icon "Close" at bounding box center [960, 62] width 10 height 7
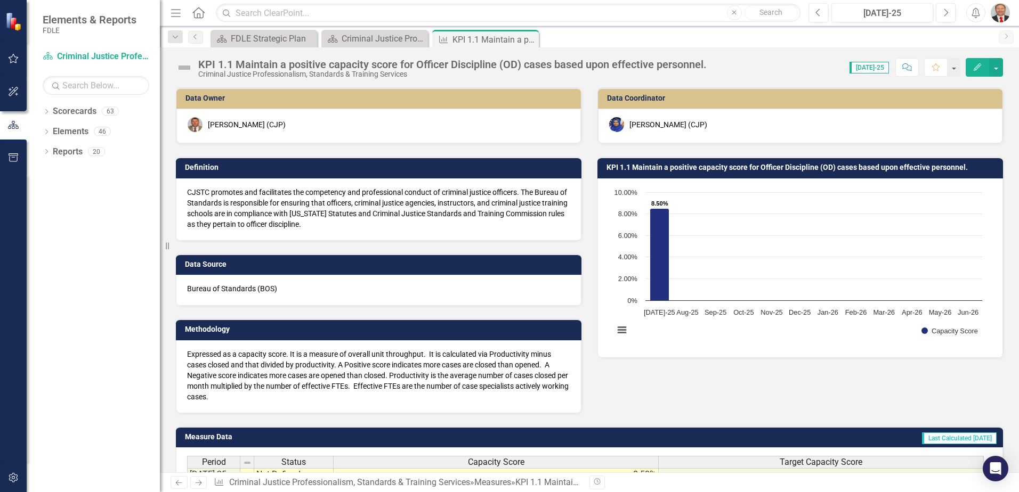
scroll to position [235, 0]
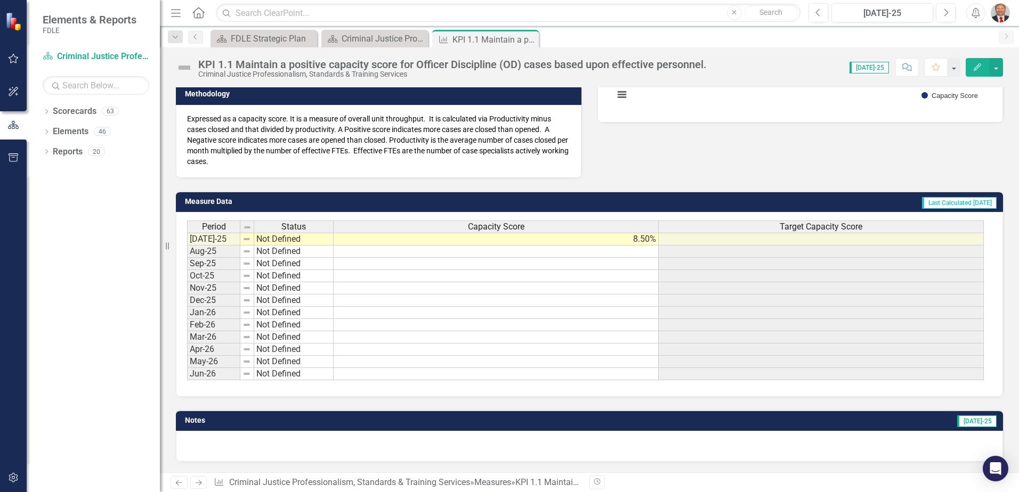
click at [807, 204] on td "Last Calculated 14 days ago" at bounding box center [747, 203] width 499 height 16
click at [206, 202] on h3 "Measure Data" at bounding box center [341, 202] width 313 height 8
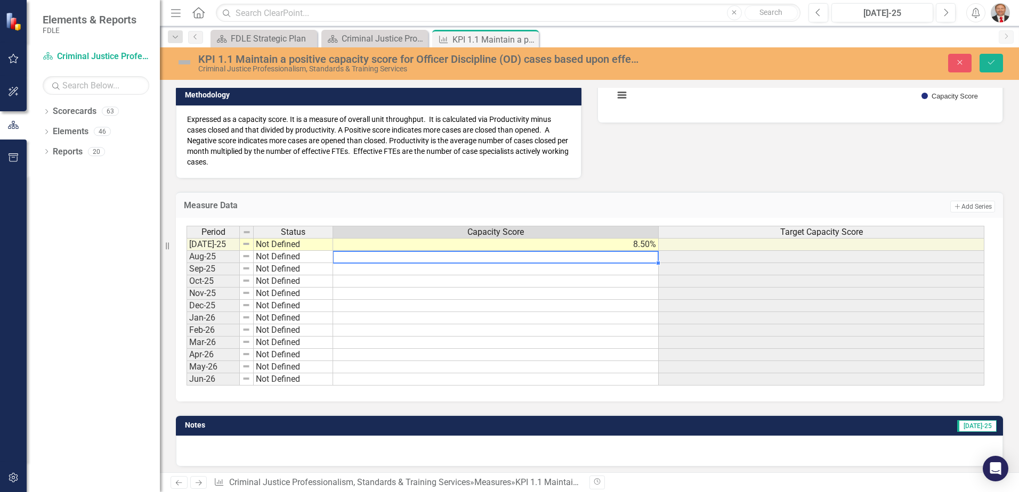
click at [466, 255] on td at bounding box center [496, 257] width 326 height 12
click at [961, 65] on icon "Close" at bounding box center [960, 62] width 10 height 7
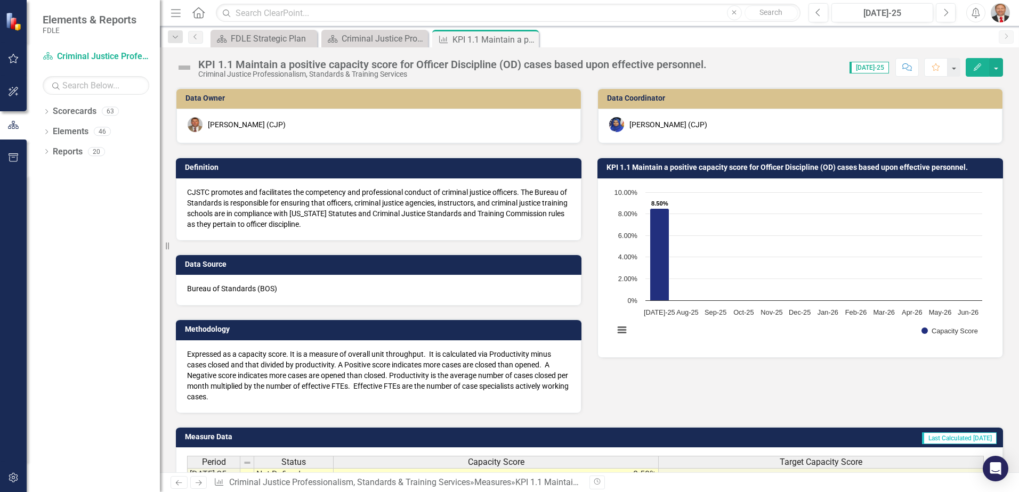
scroll to position [160, 0]
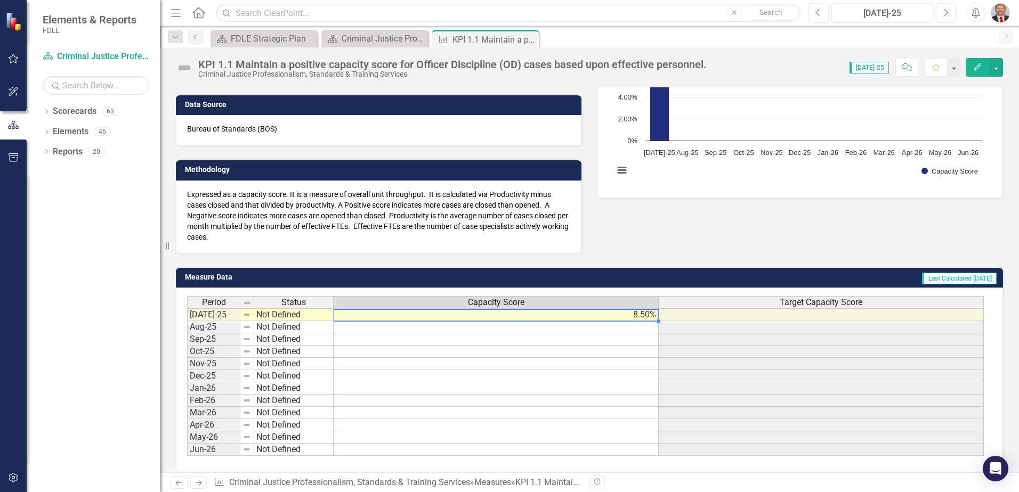
click at [570, 316] on td "8.50%" at bounding box center [496, 314] width 325 height 13
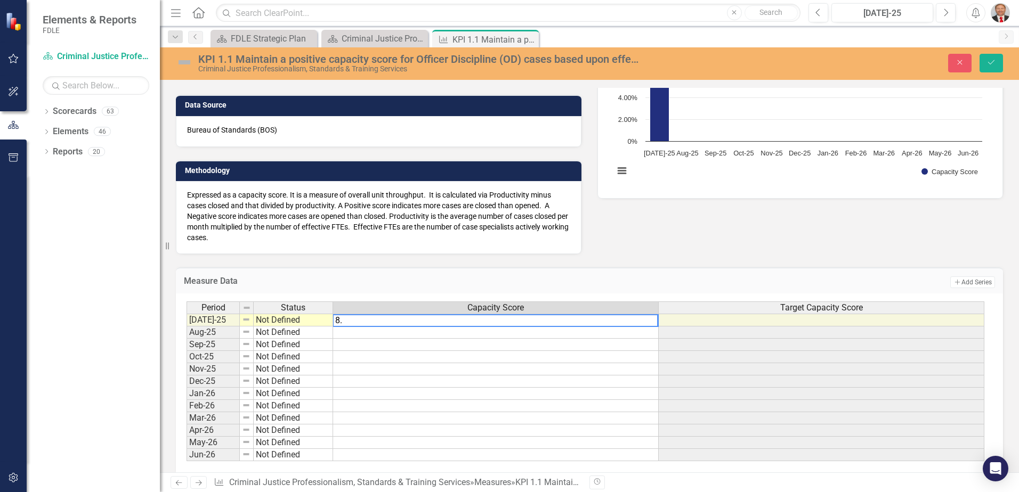
type textarea "8"
type textarea "-.42"
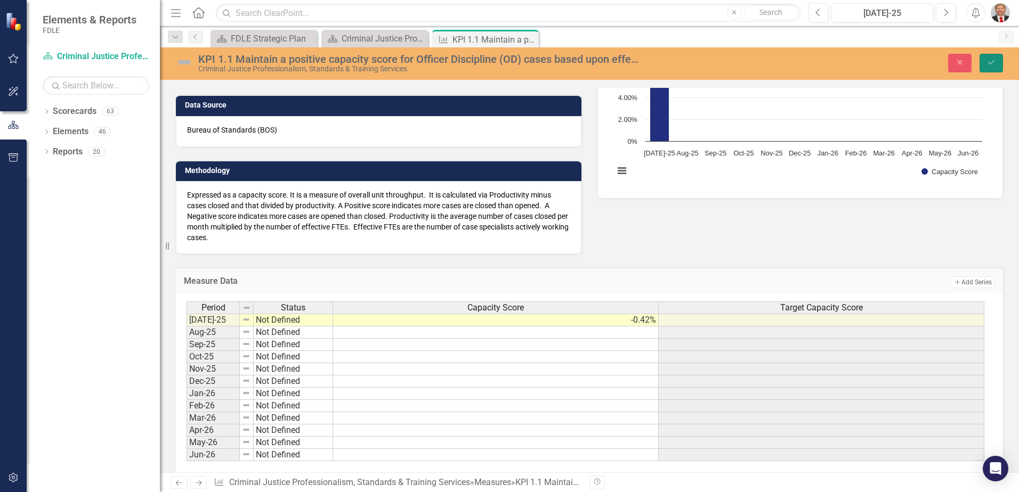
click at [986, 60] on icon "Save" at bounding box center [991, 62] width 10 height 7
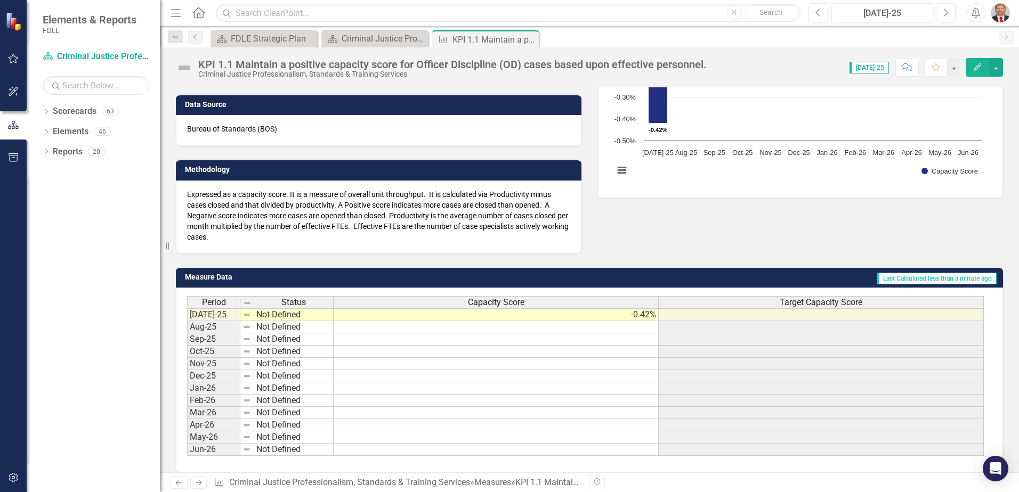
scroll to position [0, 0]
